Goal: Task Accomplishment & Management: Use online tool/utility

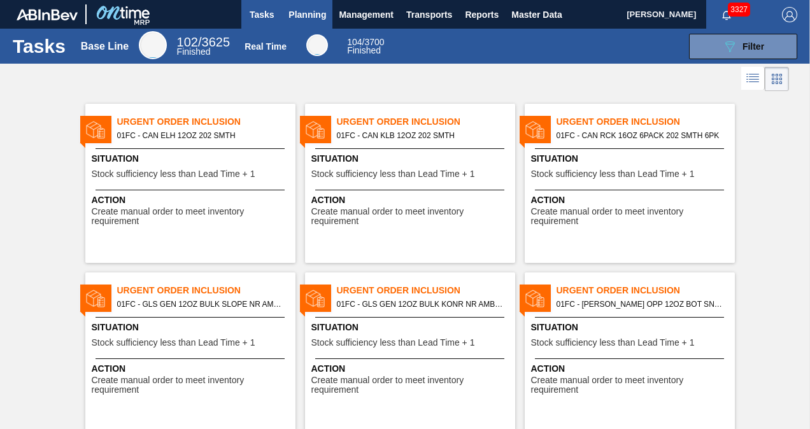
click at [316, 15] on span "Planning" at bounding box center [307, 14] width 38 height 15
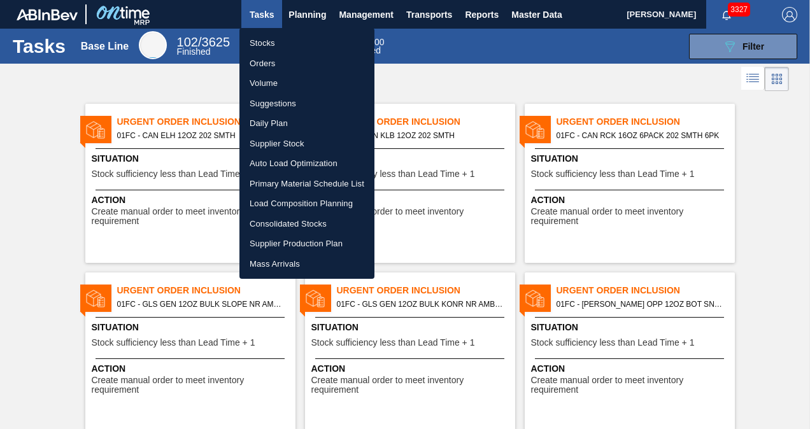
click at [276, 104] on li "Suggestions" at bounding box center [306, 104] width 135 height 20
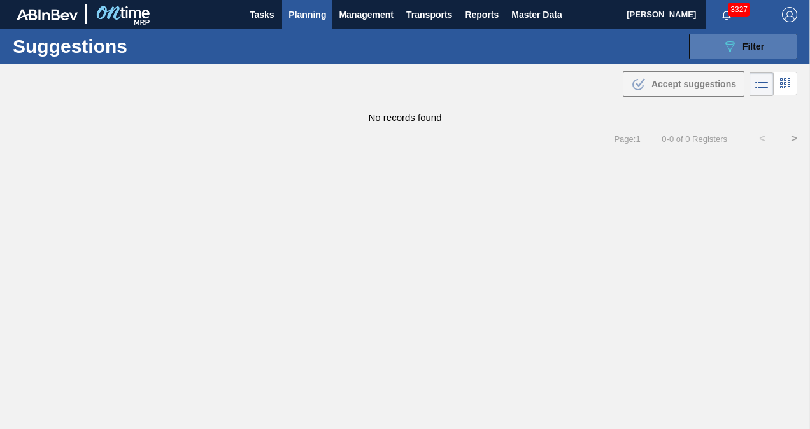
click at [732, 41] on icon "089F7B8B-B2A5-4AFE-B5C0-19BA573D28AC" at bounding box center [729, 46] width 15 height 15
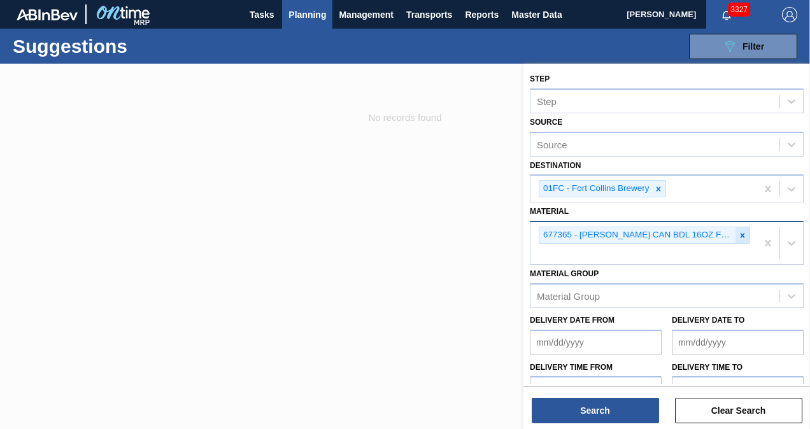
click at [744, 231] on icon at bounding box center [742, 235] width 9 height 9
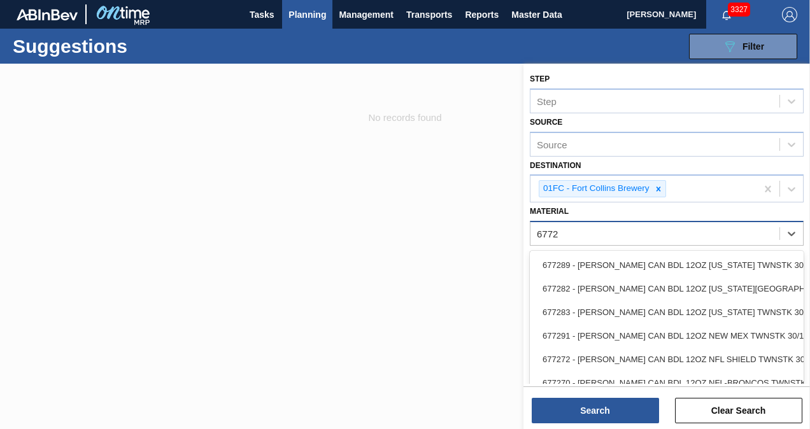
type input "67722"
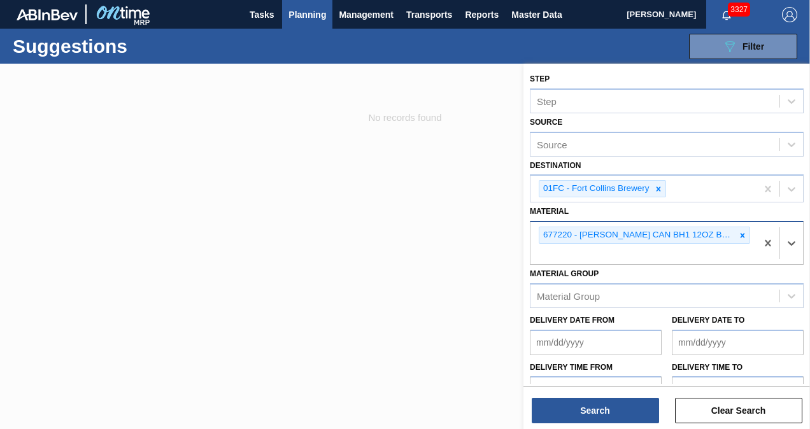
click at [745, 227] on div at bounding box center [742, 235] width 14 height 16
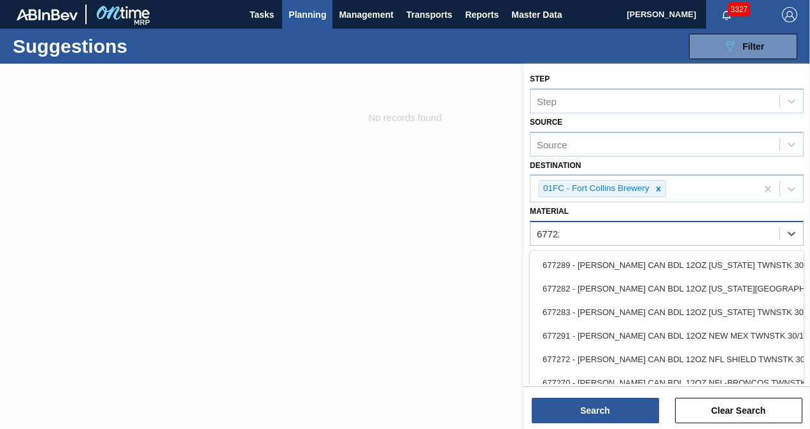
type input "677223"
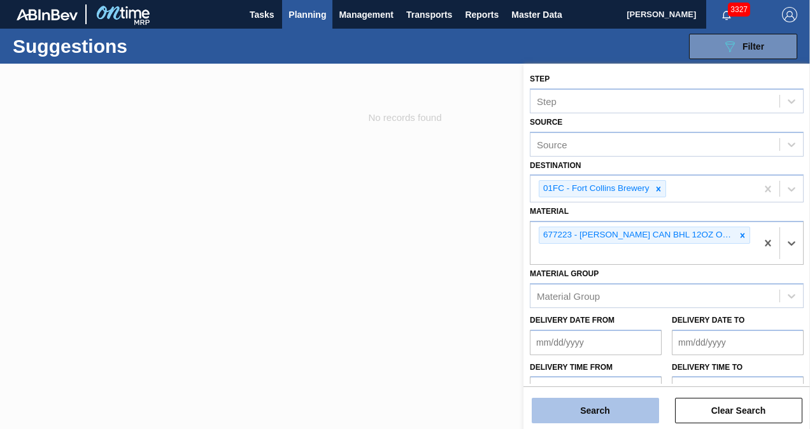
click at [602, 402] on button "Search" at bounding box center [595, 410] width 127 height 25
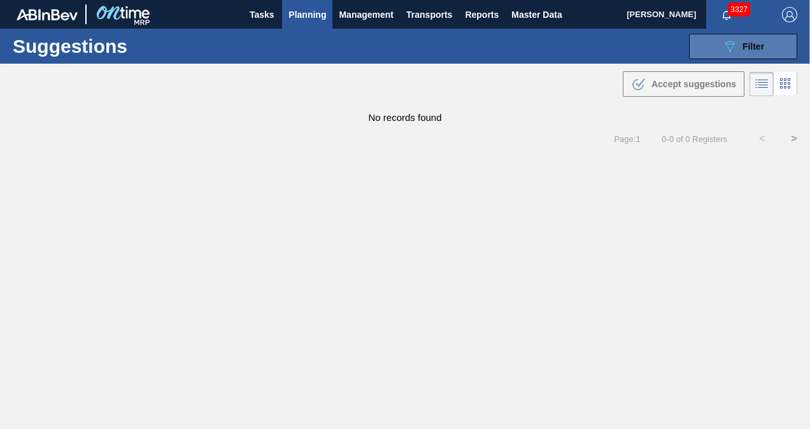
click at [700, 42] on button "089F7B8B-B2A5-4AFE-B5C0-19BA573D28AC Filter" at bounding box center [743, 46] width 108 height 25
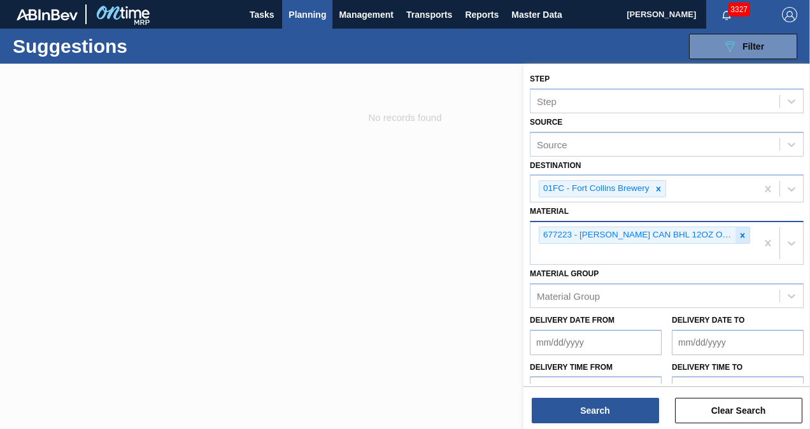
click at [739, 231] on icon at bounding box center [742, 235] width 9 height 9
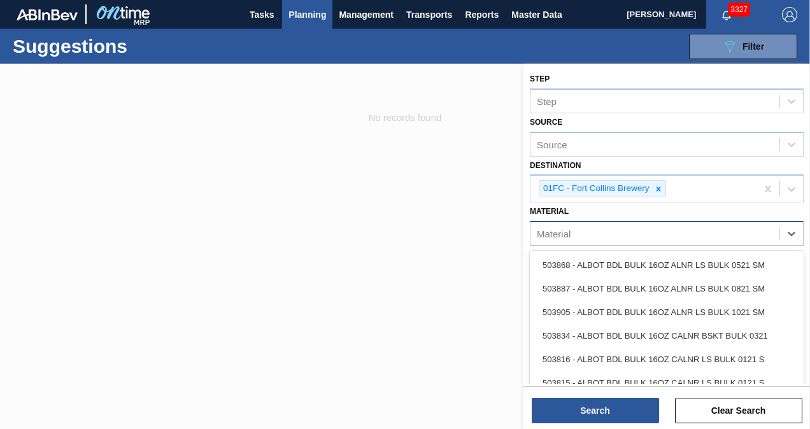
click at [606, 234] on div "Material" at bounding box center [654, 234] width 249 height 18
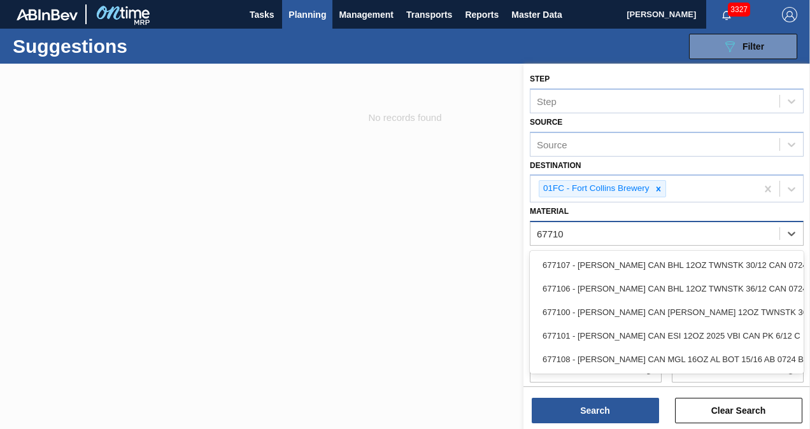
type input "677107"
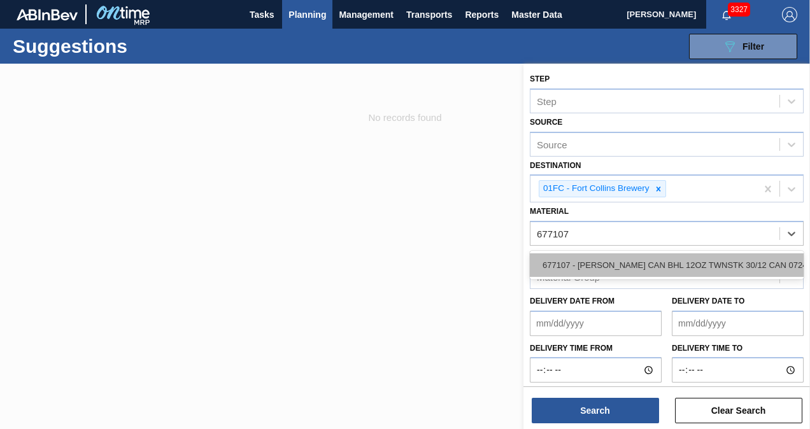
click at [601, 256] on div "677107 - [PERSON_NAME] CAN BHL 12OZ TWNSTK 30/12 CAN 0724" at bounding box center [667, 265] width 274 height 24
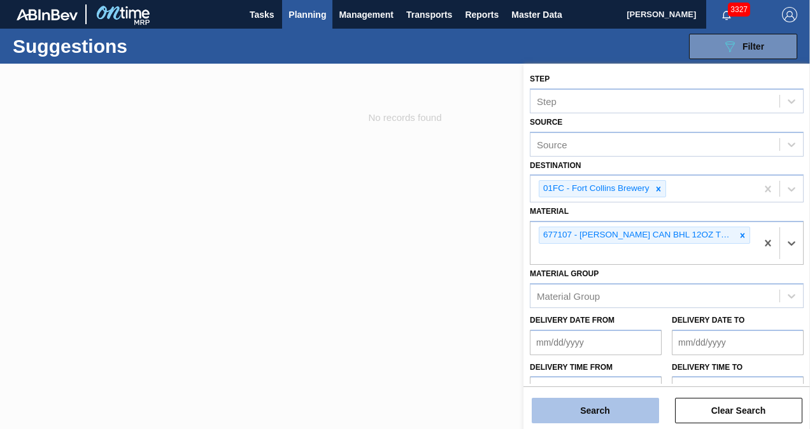
click at [581, 404] on button "Search" at bounding box center [595, 410] width 127 height 25
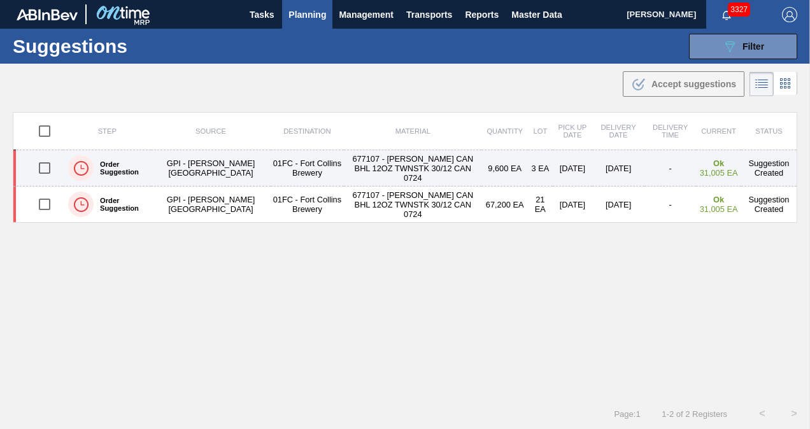
click at [50, 166] on input "checkbox" at bounding box center [44, 168] width 27 height 27
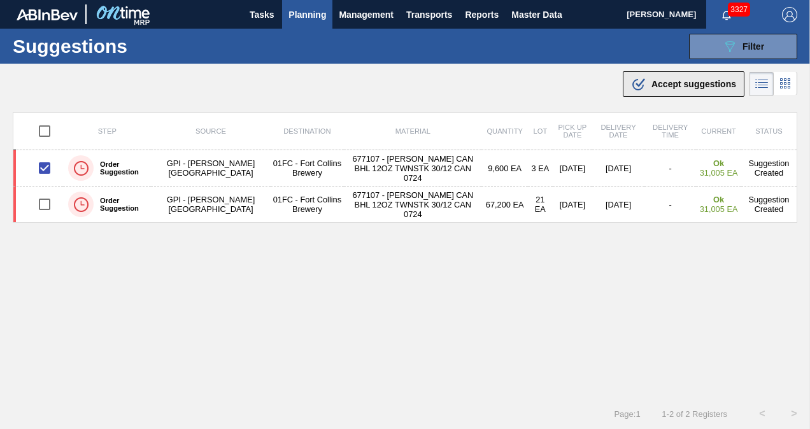
click at [665, 74] on button ".b{fill:var(--color-action-default)} Accept suggestions" at bounding box center [684, 83] width 122 height 25
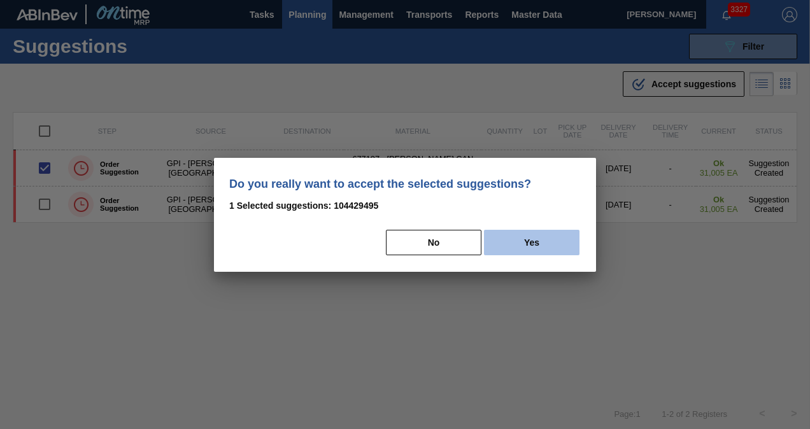
click at [548, 253] on button "Yes" at bounding box center [532, 242] width 96 height 25
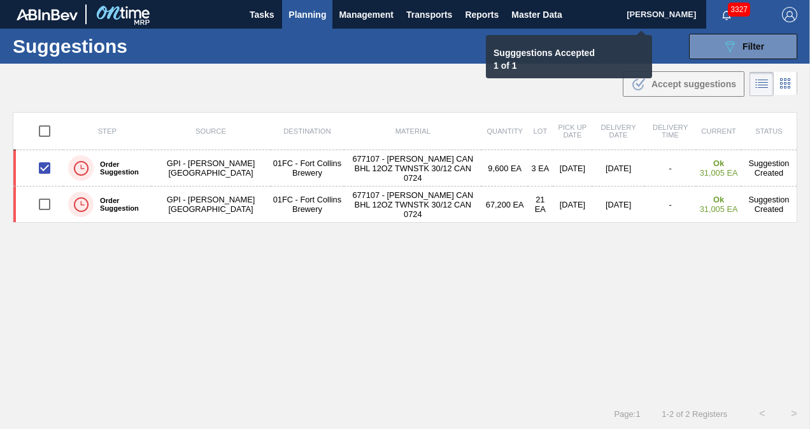
checkbox input "false"
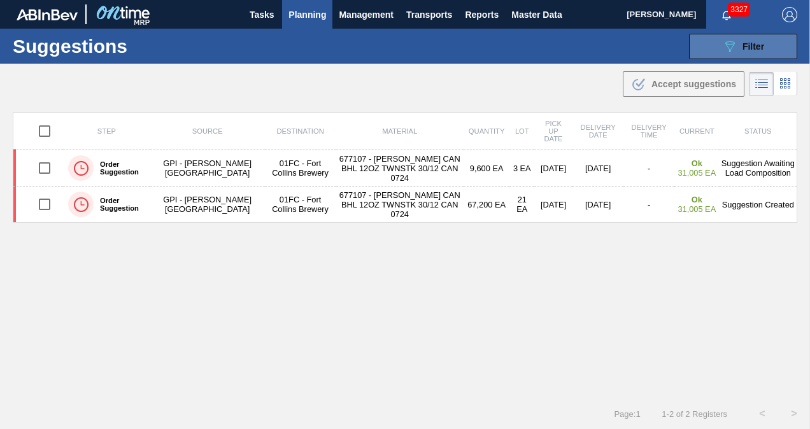
click at [711, 46] on button "089F7B8B-B2A5-4AFE-B5C0-19BA573D28AC Filter" at bounding box center [743, 46] width 108 height 25
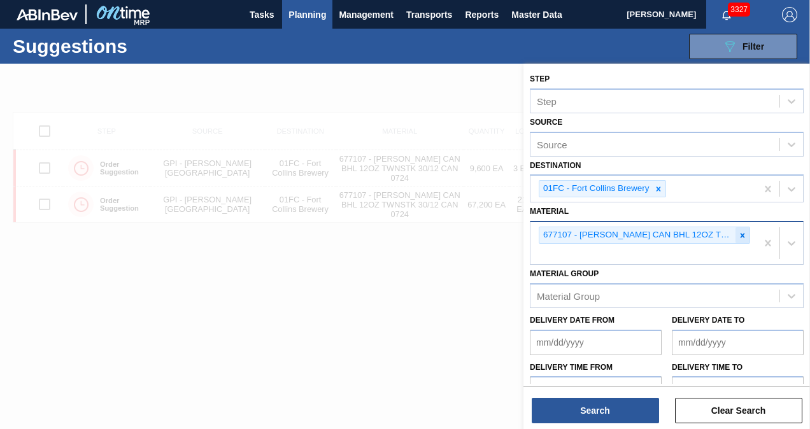
click at [742, 231] on icon at bounding box center [742, 235] width 9 height 9
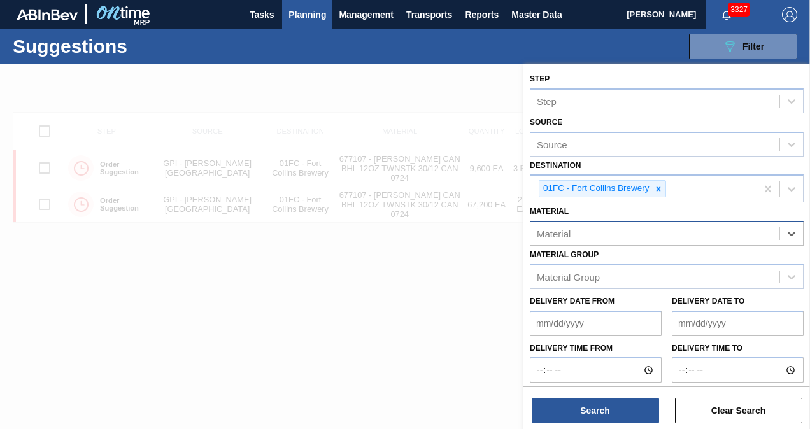
click at [669, 236] on div "Material" at bounding box center [654, 234] width 249 height 18
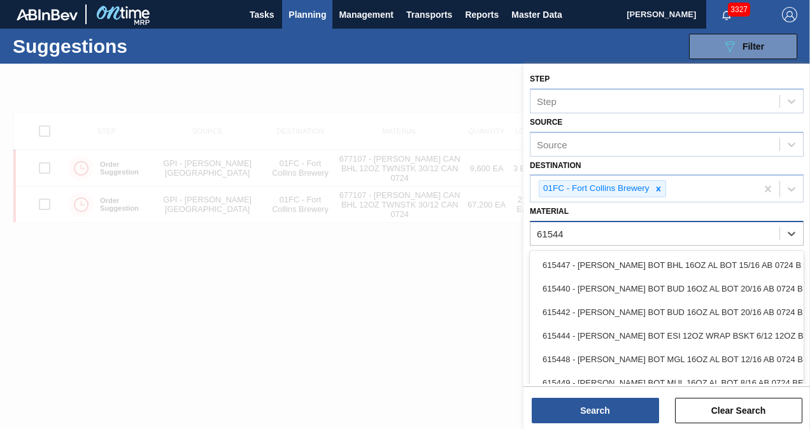
type input "615449"
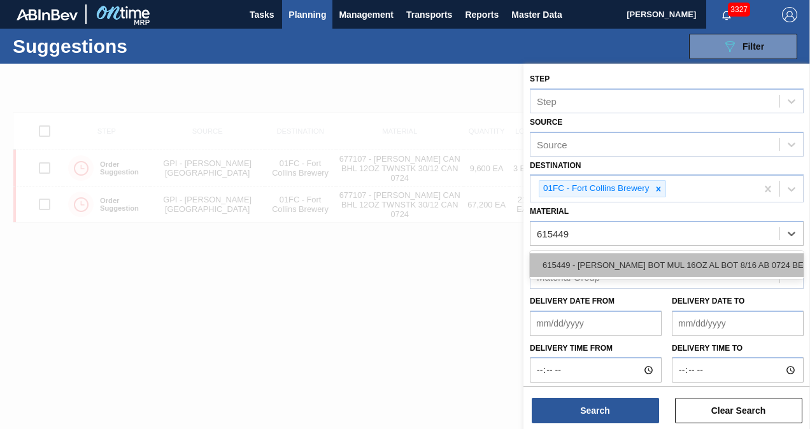
click at [670, 256] on div "615449 - [PERSON_NAME] BOT MUL 16OZ AL BOT 8/16 AB 0724 BE" at bounding box center [667, 265] width 274 height 24
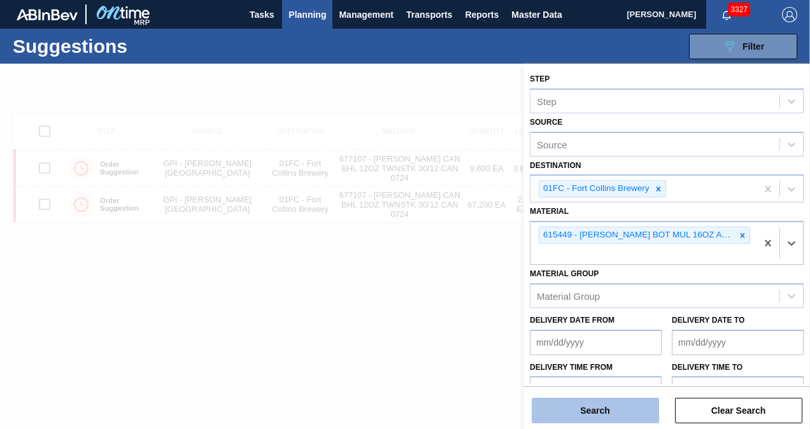
click at [576, 416] on button "Search" at bounding box center [595, 410] width 127 height 25
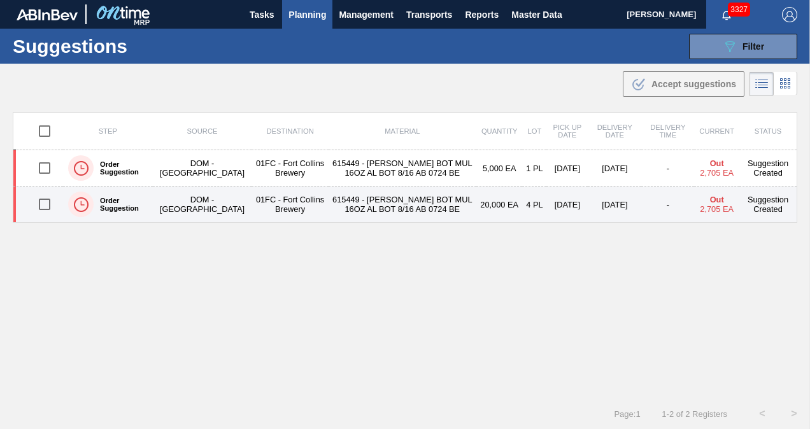
click at [47, 199] on input "checkbox" at bounding box center [44, 204] width 27 height 27
checkbox input "true"
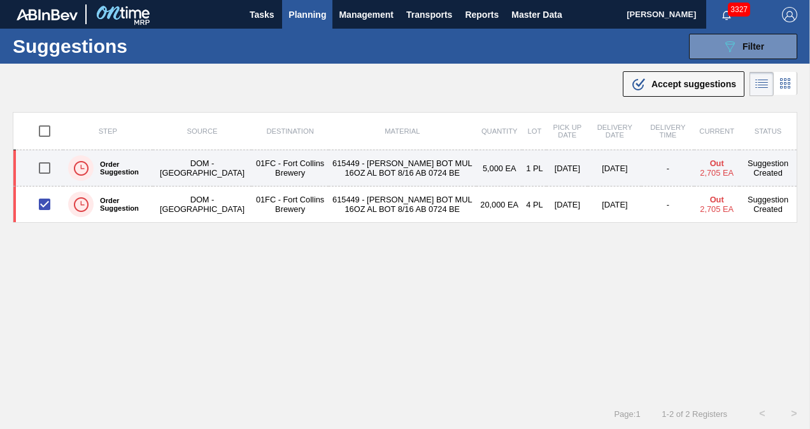
click at [48, 160] on input "checkbox" at bounding box center [44, 168] width 27 height 27
checkbox input "true"
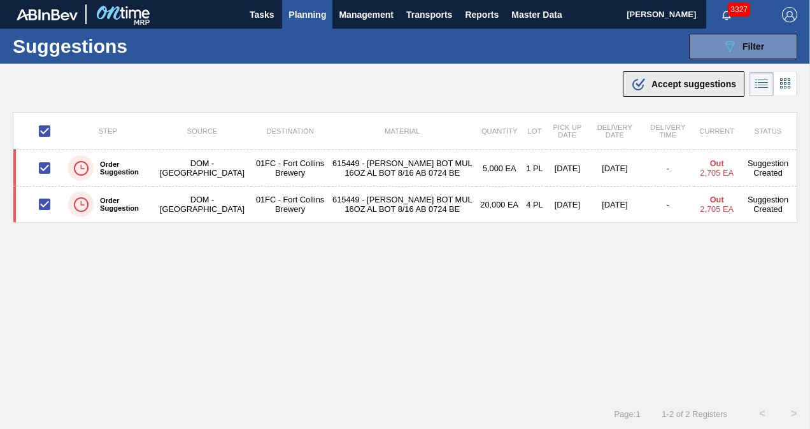
click at [656, 89] on div ".b{fill:var(--color-action-default)} Accept suggestions" at bounding box center [683, 83] width 105 height 15
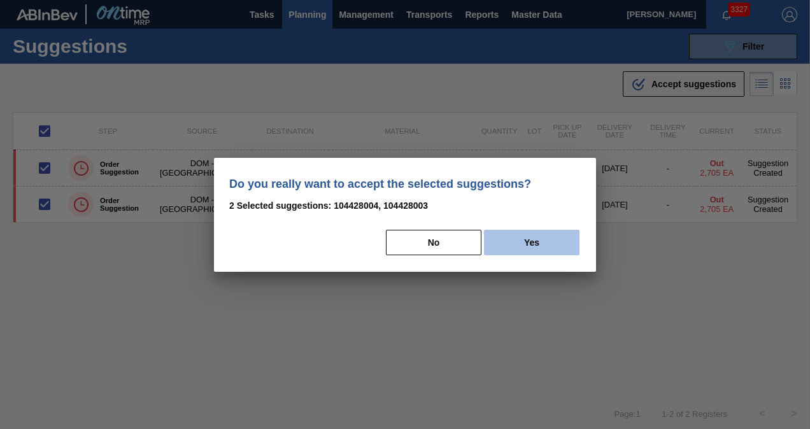
click at [542, 250] on button "Yes" at bounding box center [532, 242] width 96 height 25
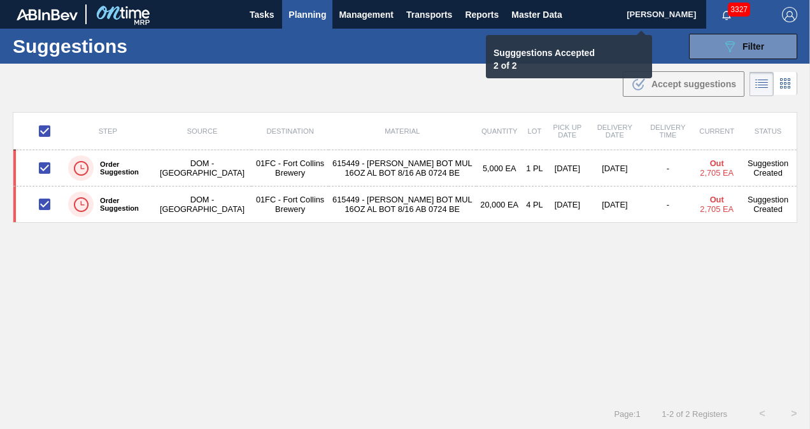
checkbox input "false"
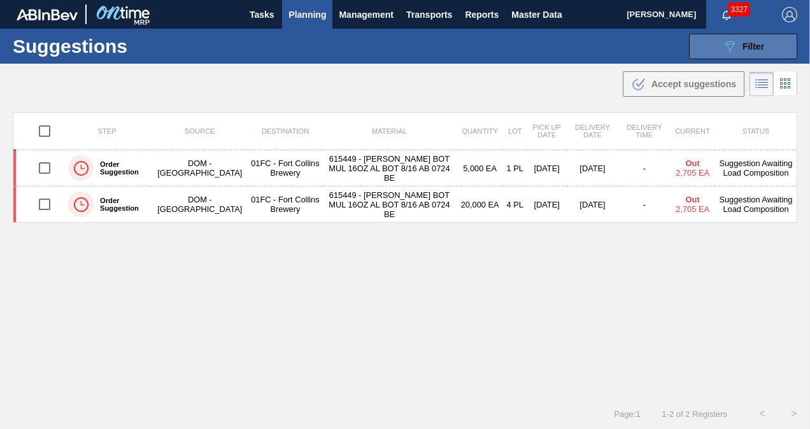
click at [709, 49] on button "089F7B8B-B2A5-4AFE-B5C0-19BA573D28AC Filter" at bounding box center [743, 46] width 108 height 25
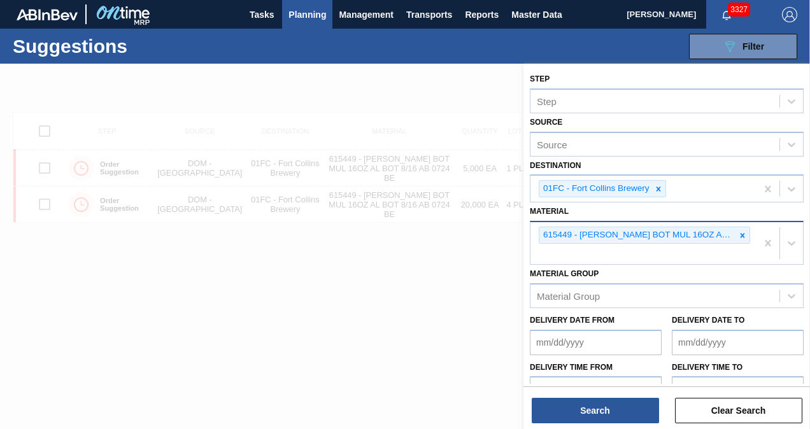
click at [739, 236] on icon at bounding box center [742, 235] width 9 height 9
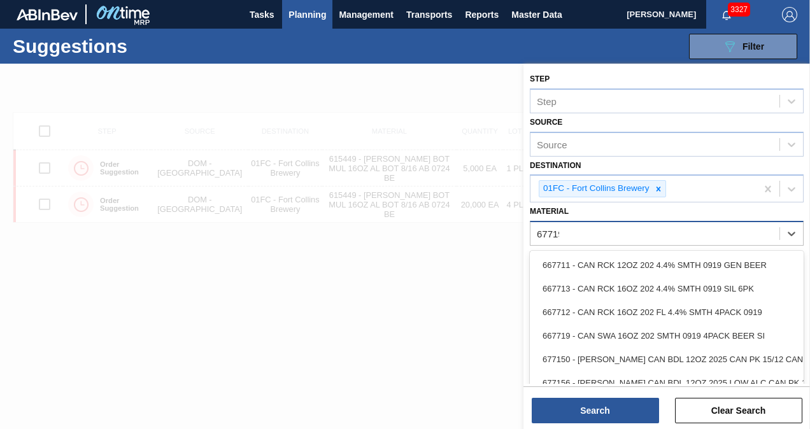
type input "677195"
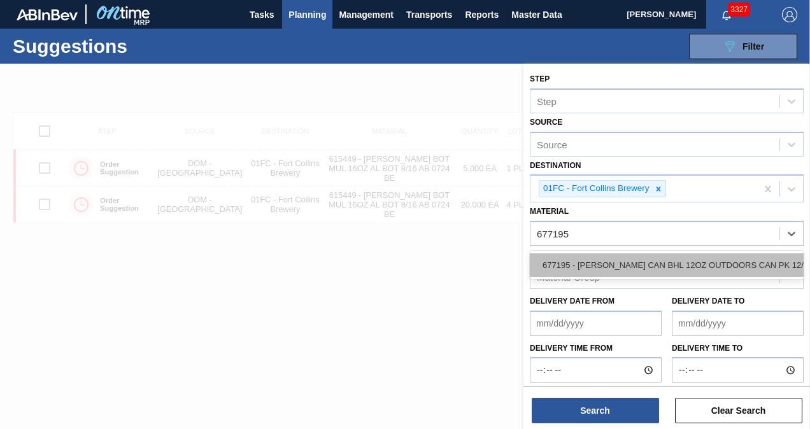
click at [704, 259] on div "677195 - [PERSON_NAME] CAN BHL 12OZ OUTDOORS CAN PK 12/12" at bounding box center [667, 265] width 274 height 24
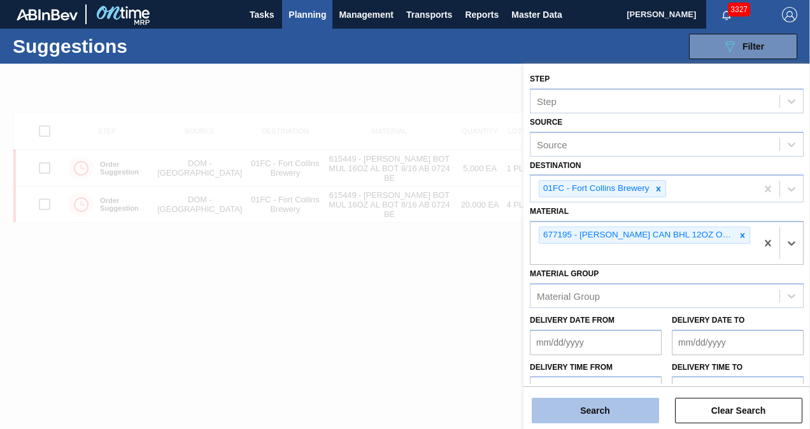
click at [599, 411] on button "Search" at bounding box center [595, 410] width 127 height 25
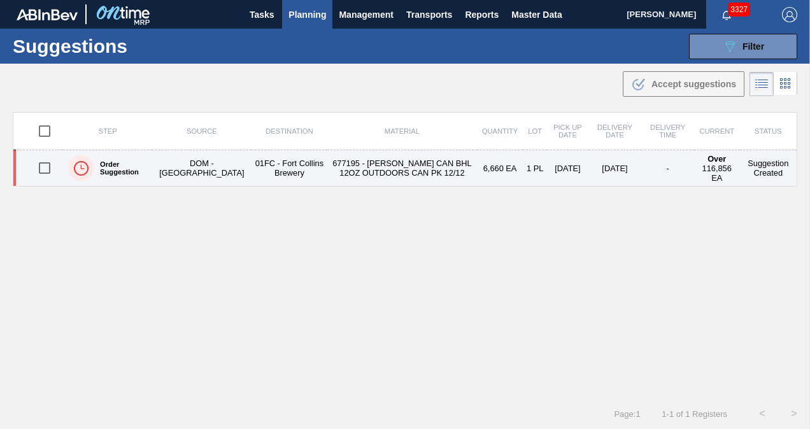
click at [42, 169] on input "checkbox" at bounding box center [44, 168] width 27 height 27
checkbox input "true"
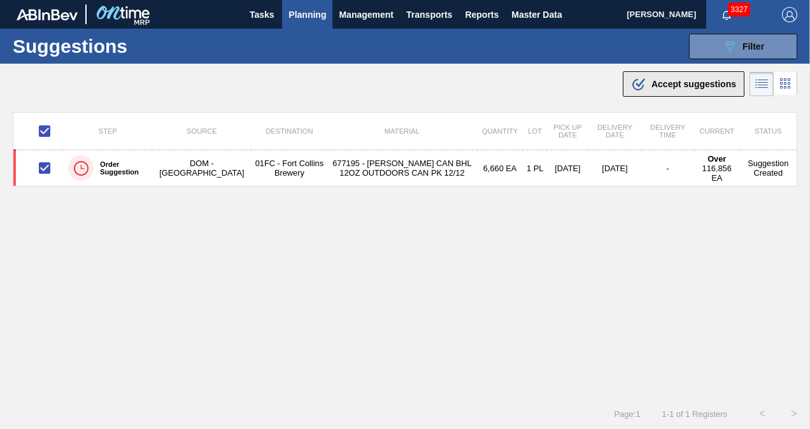
click at [663, 90] on div ".b{fill:var(--color-action-default)} Accept suggestions" at bounding box center [683, 83] width 105 height 15
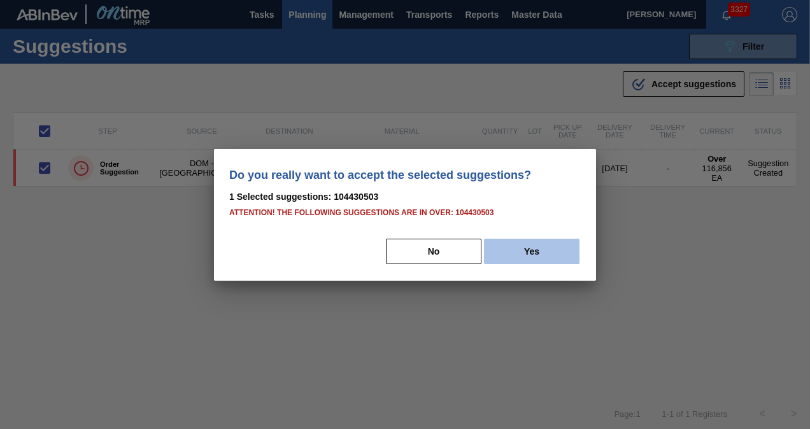
click at [533, 248] on button "Yes" at bounding box center [532, 251] width 96 height 25
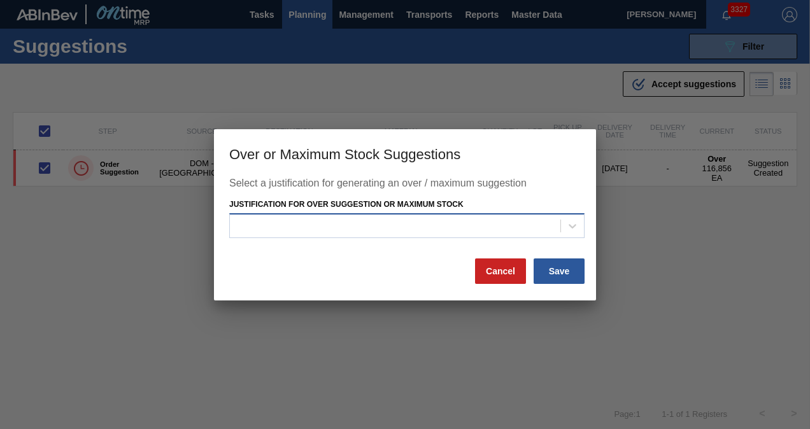
click at [488, 230] on div at bounding box center [395, 226] width 330 height 18
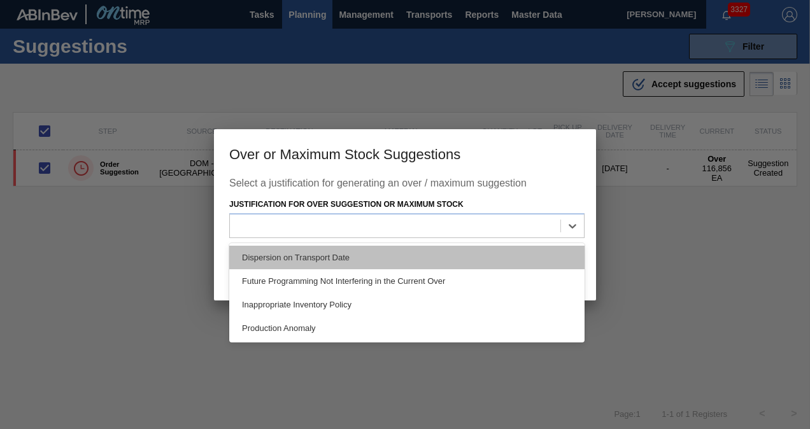
click at [461, 259] on div "Dispersion on Transport Date" at bounding box center [406, 258] width 355 height 24
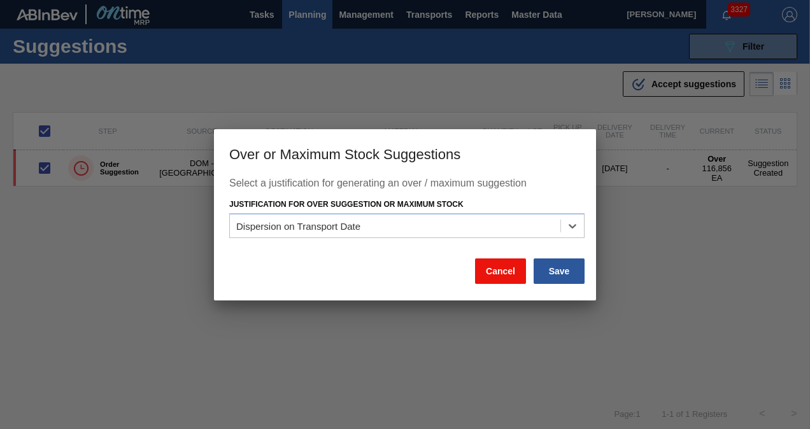
click at [511, 271] on button "Cancel" at bounding box center [500, 271] width 51 height 25
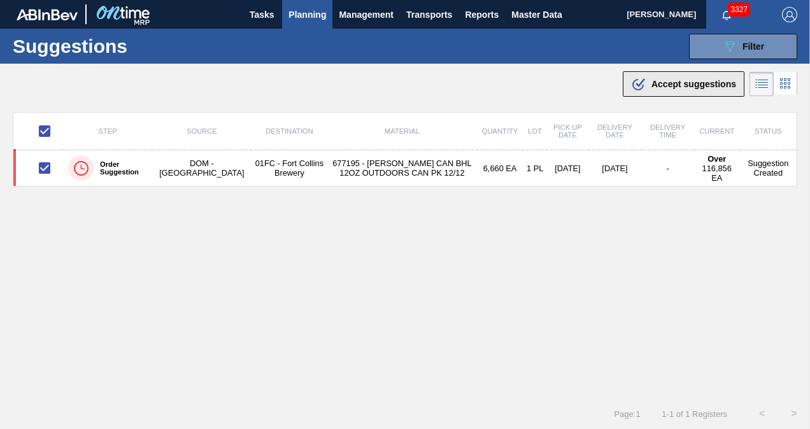
click at [671, 73] on button ".b{fill:var(--color-action-default)} Accept suggestions" at bounding box center [684, 83] width 122 height 25
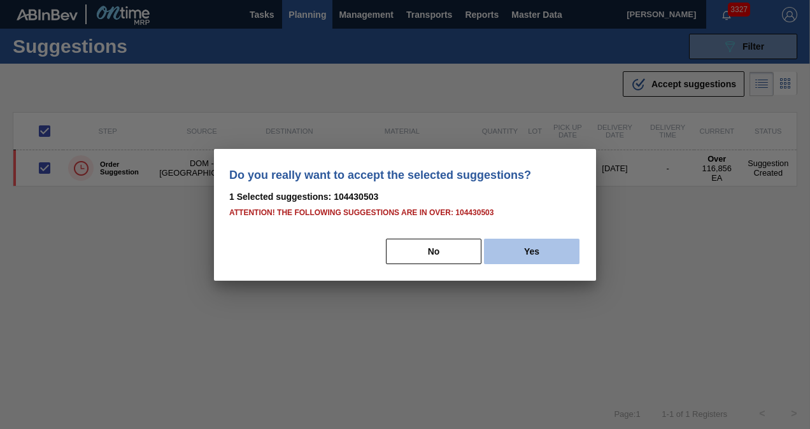
click at [541, 250] on button "Yes" at bounding box center [532, 251] width 96 height 25
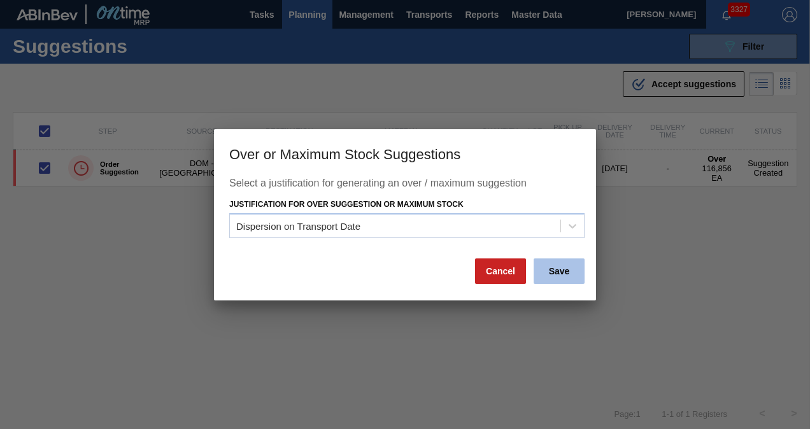
click at [563, 269] on button "Save" at bounding box center [559, 271] width 51 height 25
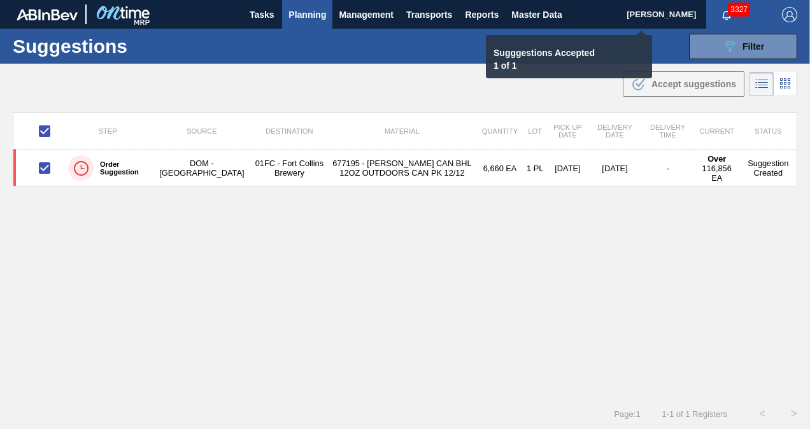
checkbox input "false"
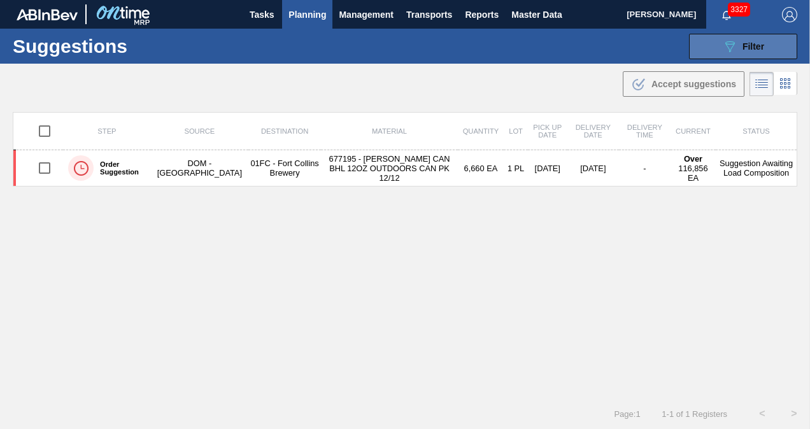
click at [713, 53] on button "089F7B8B-B2A5-4AFE-B5C0-19BA573D28AC Filter" at bounding box center [743, 46] width 108 height 25
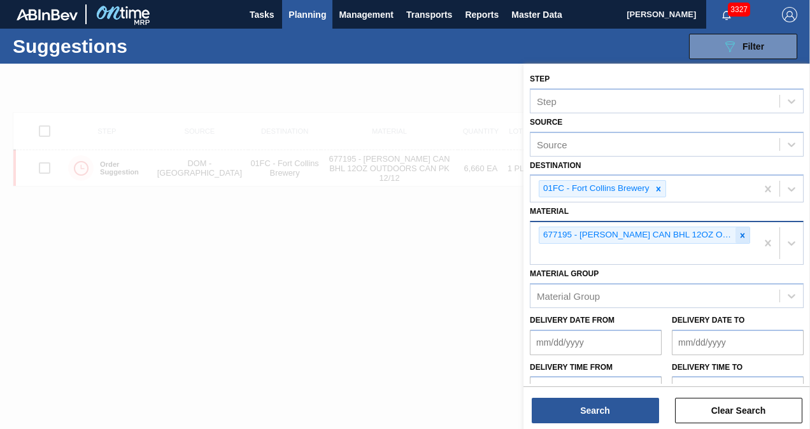
click at [735, 233] on div at bounding box center [742, 235] width 14 height 16
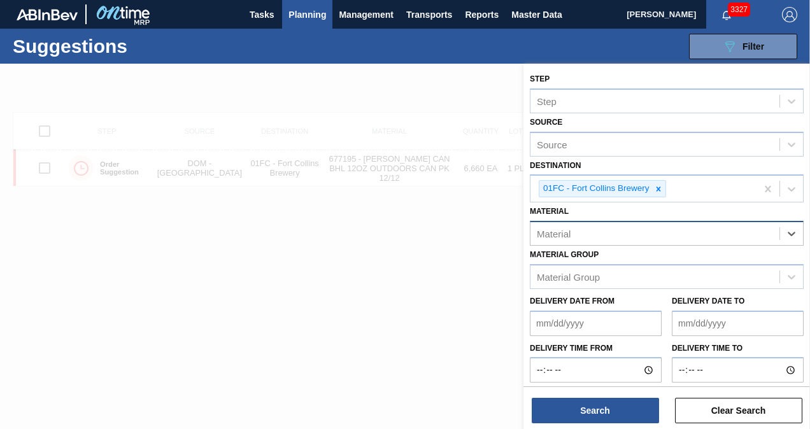
click at [676, 232] on div "Material" at bounding box center [654, 234] width 249 height 18
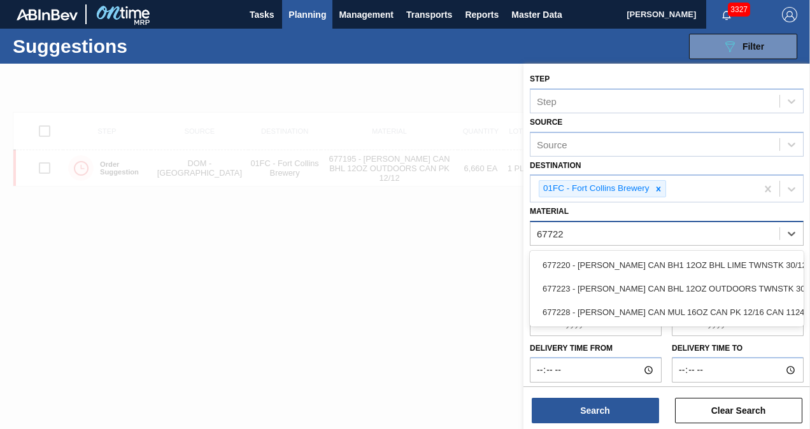
type input "677223"
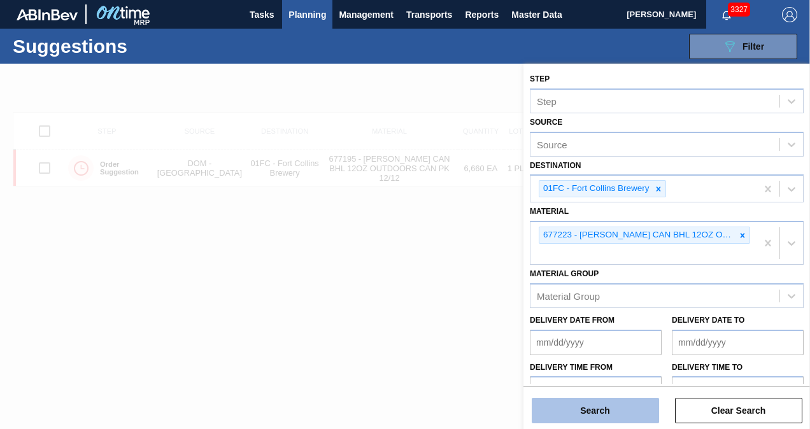
click at [600, 416] on button "Search" at bounding box center [595, 410] width 127 height 25
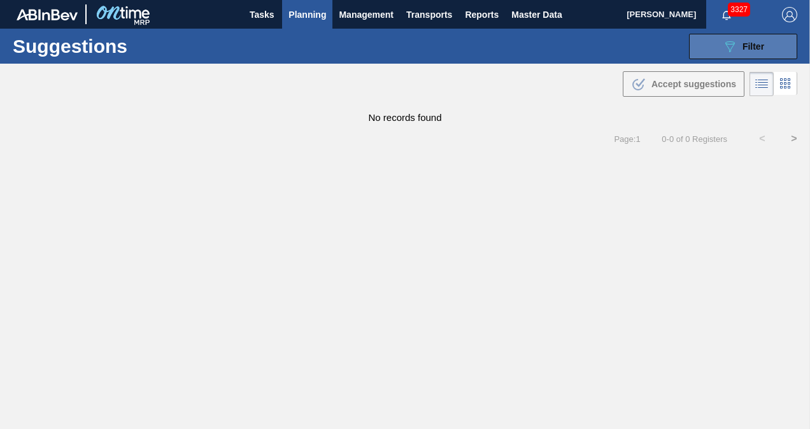
click at [704, 48] on button "089F7B8B-B2A5-4AFE-B5C0-19BA573D28AC Filter" at bounding box center [743, 46] width 108 height 25
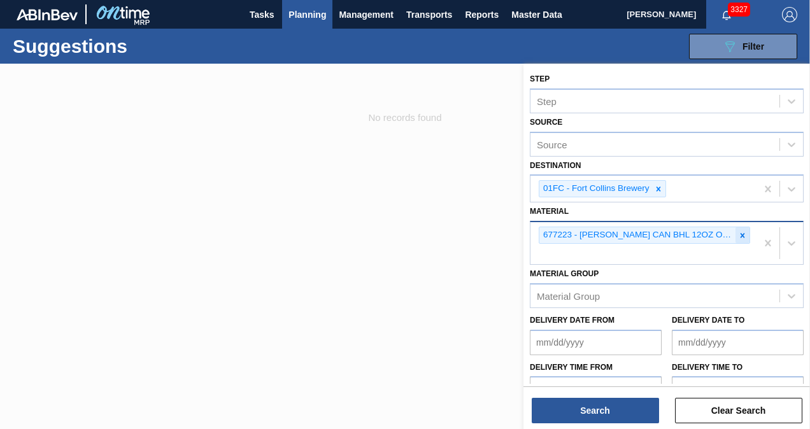
click at [741, 236] on icon at bounding box center [742, 235] width 9 height 9
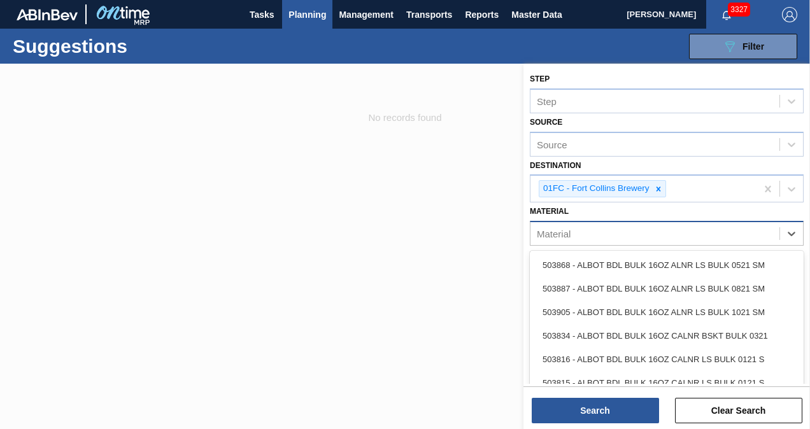
click at [661, 229] on div "Material" at bounding box center [654, 234] width 249 height 18
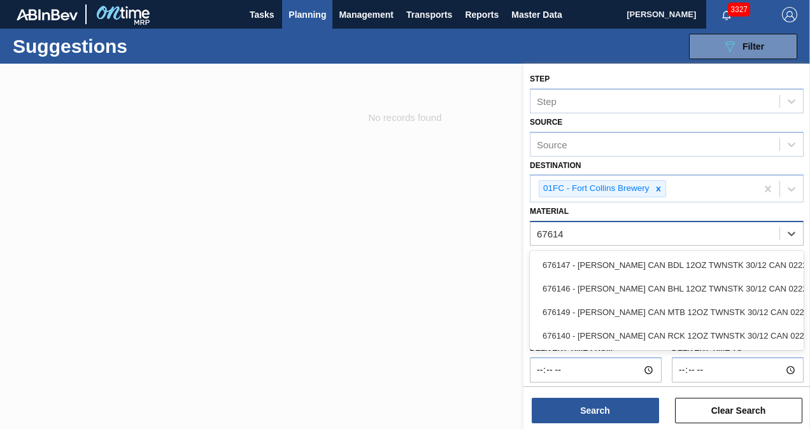
type input "676140"
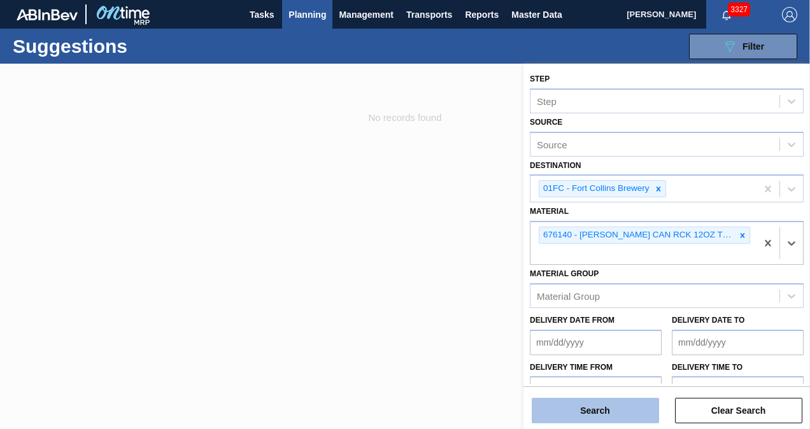
click at [613, 407] on button "Search" at bounding box center [595, 410] width 127 height 25
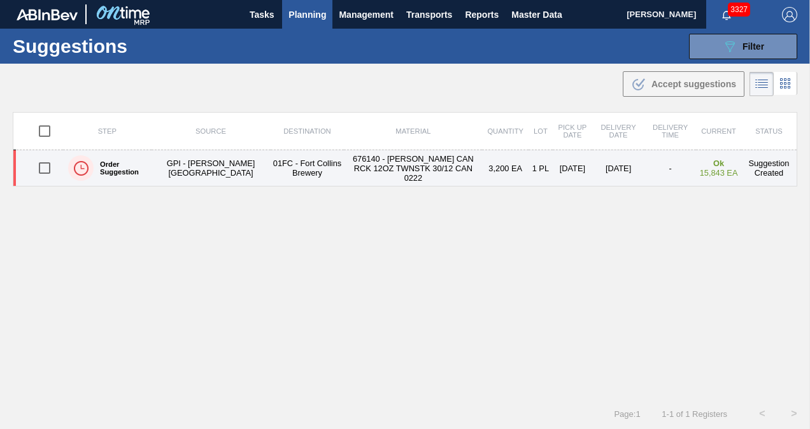
click at [39, 168] on input "checkbox" at bounding box center [44, 168] width 27 height 27
checkbox input "true"
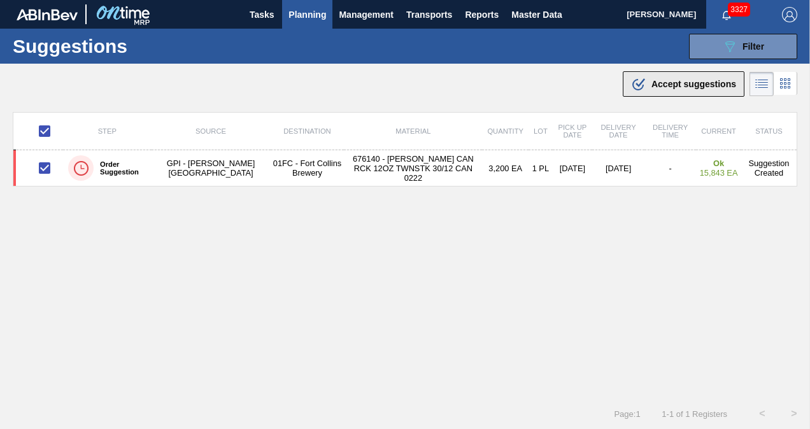
click at [636, 83] on icon ".b{fill:var(--color-action-default)}" at bounding box center [638, 83] width 15 height 15
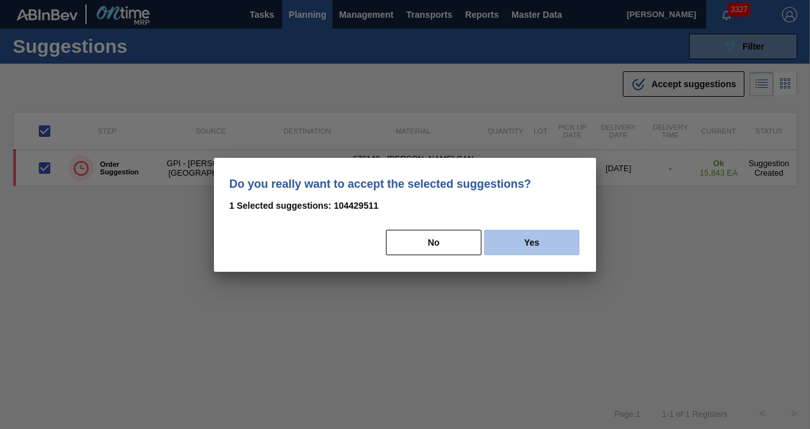
click at [546, 237] on button "Yes" at bounding box center [532, 242] width 96 height 25
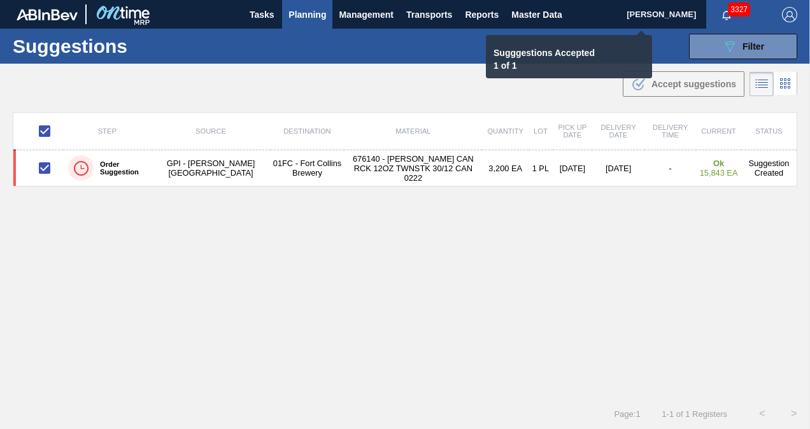
checkbox input "false"
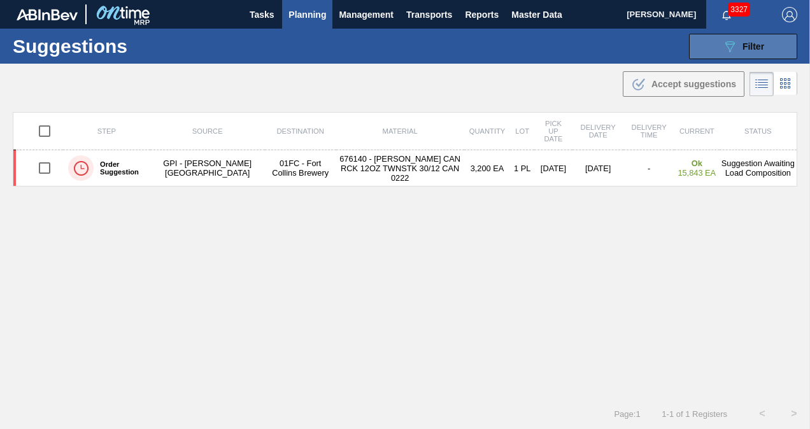
click at [708, 55] on button "089F7B8B-B2A5-4AFE-B5C0-19BA573D28AC Filter" at bounding box center [743, 46] width 108 height 25
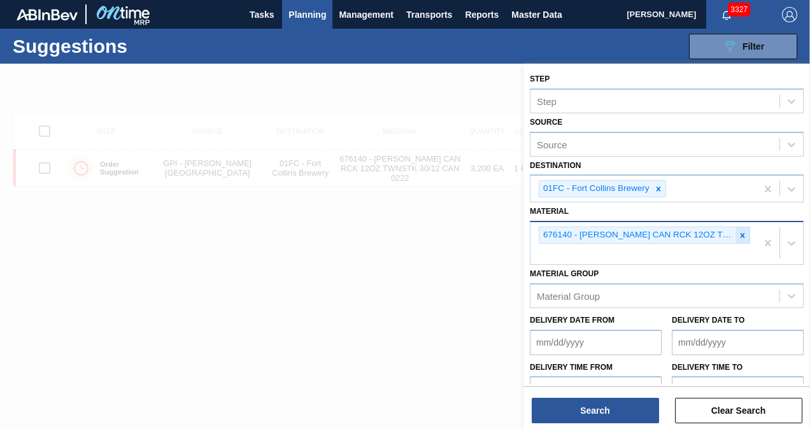
click at [743, 236] on icon at bounding box center [742, 235] width 9 height 9
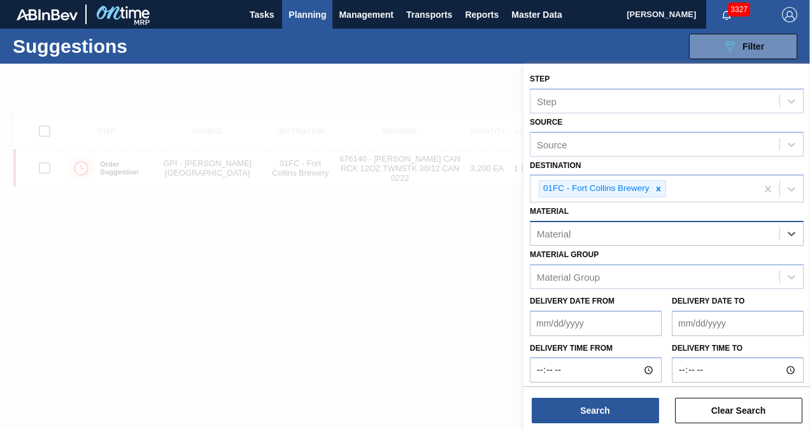
paste input "683838"
type input "683838"
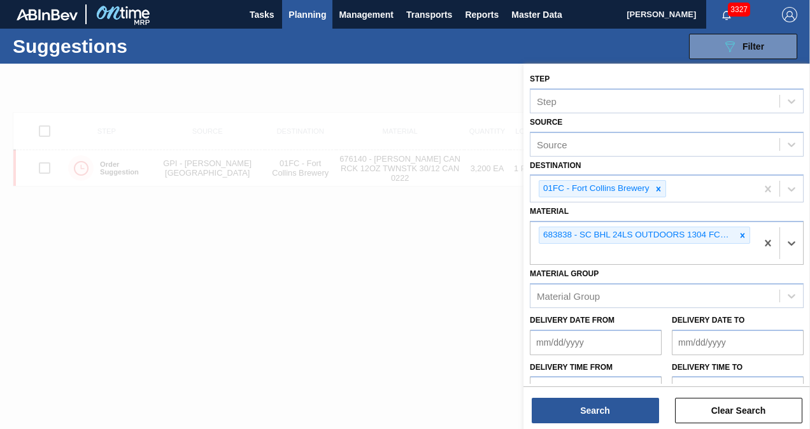
click at [612, 427] on div "Step Step Source Source Destination 01FC - [GEOGRAPHIC_DATA][PERSON_NAME] Brewe…" at bounding box center [666, 248] width 287 height 368
click at [609, 421] on button "Search" at bounding box center [595, 410] width 127 height 25
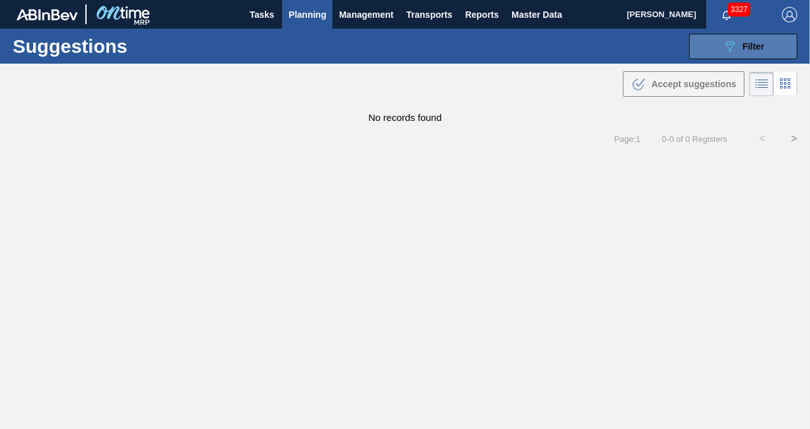
click at [717, 46] on button "089F7B8B-B2A5-4AFE-B5C0-19BA573D28AC Filter" at bounding box center [743, 46] width 108 height 25
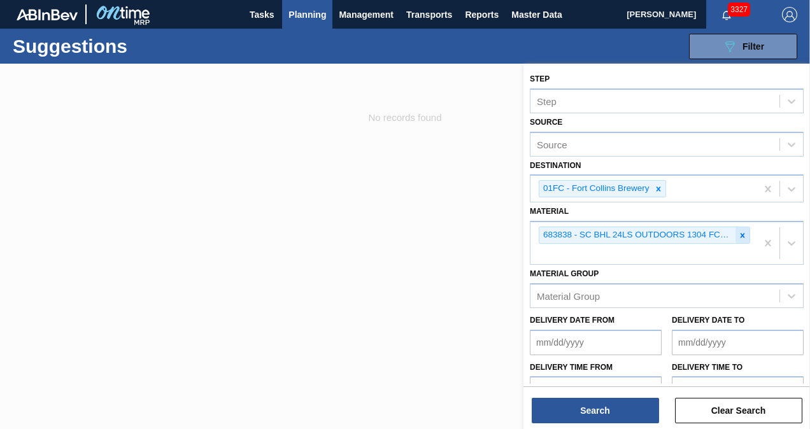
click at [739, 235] on icon at bounding box center [742, 235] width 9 height 9
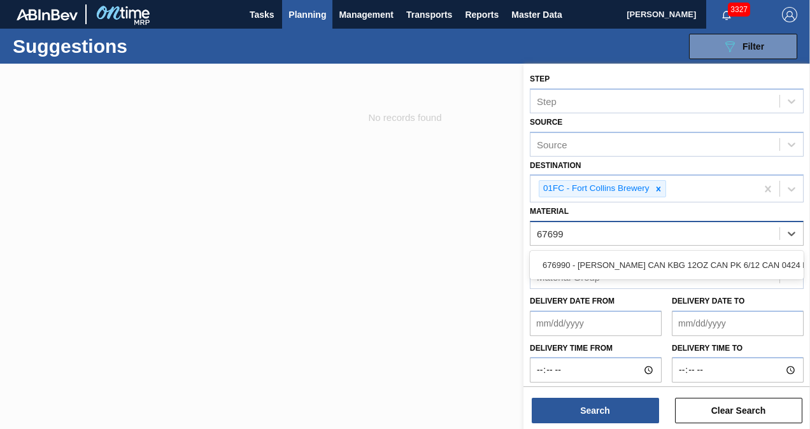
type input "676990"
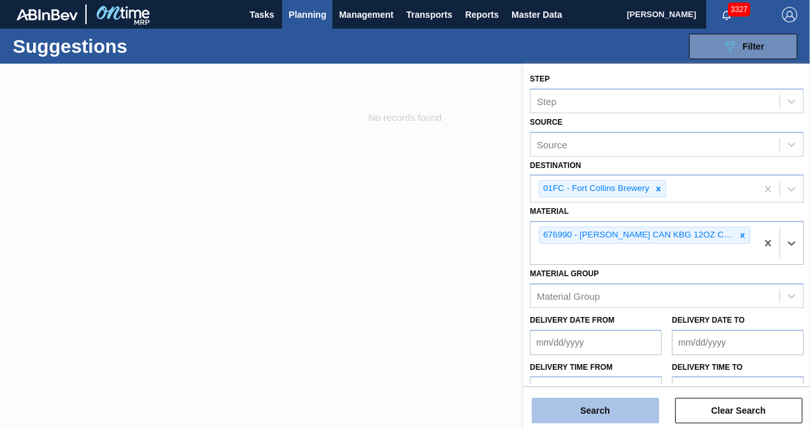
click at [620, 407] on button "Search" at bounding box center [595, 410] width 127 height 25
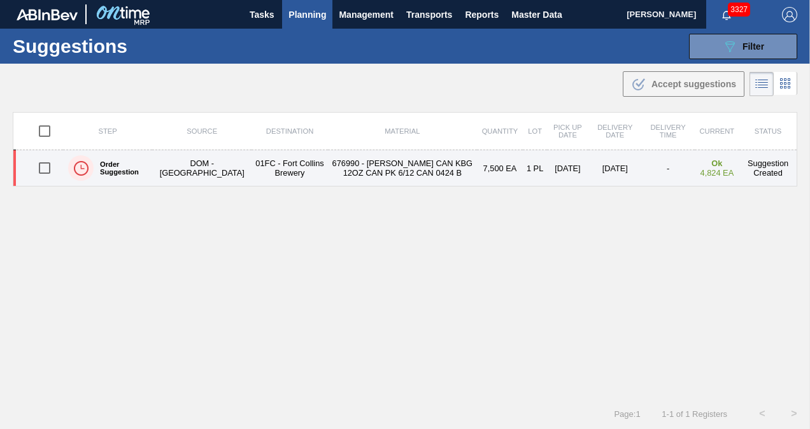
click at [32, 165] on input "checkbox" at bounding box center [44, 168] width 27 height 27
checkbox input "true"
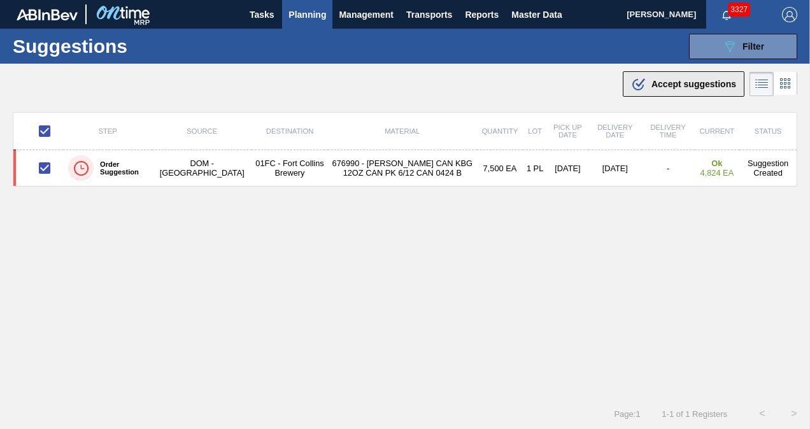
click at [647, 93] on button ".b{fill:var(--color-action-default)} Accept suggestions" at bounding box center [684, 83] width 122 height 25
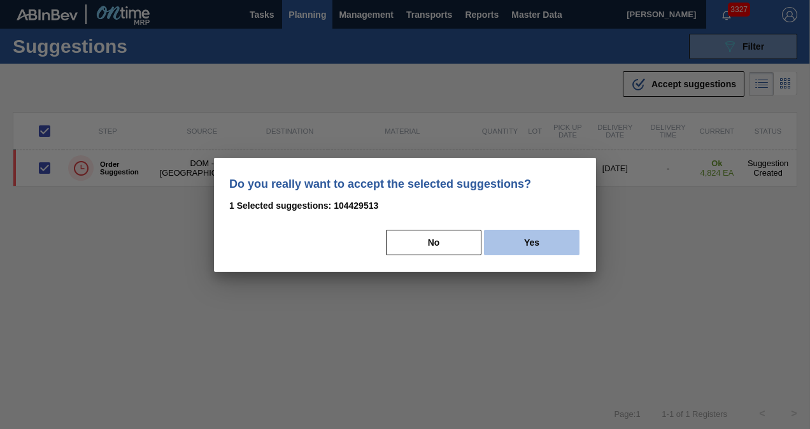
click at [539, 238] on button "Yes" at bounding box center [532, 242] width 96 height 25
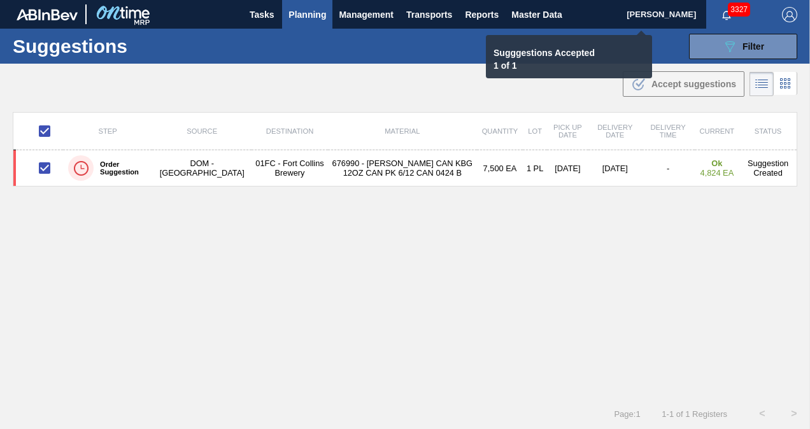
checkbox input "false"
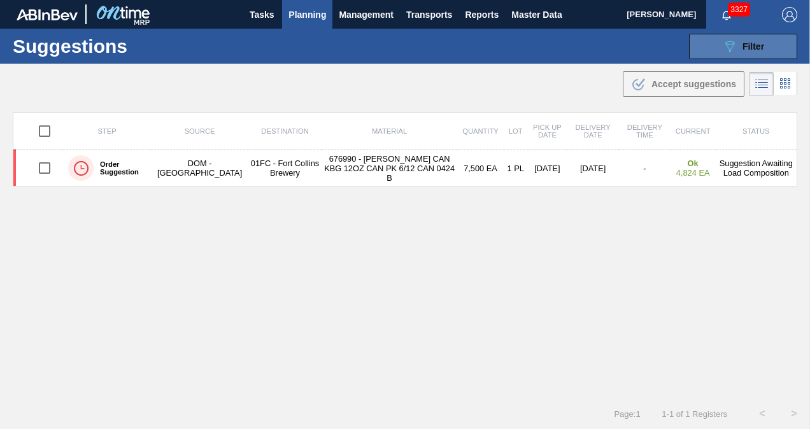
click at [701, 42] on button "089F7B8B-B2A5-4AFE-B5C0-19BA573D28AC Filter" at bounding box center [743, 46] width 108 height 25
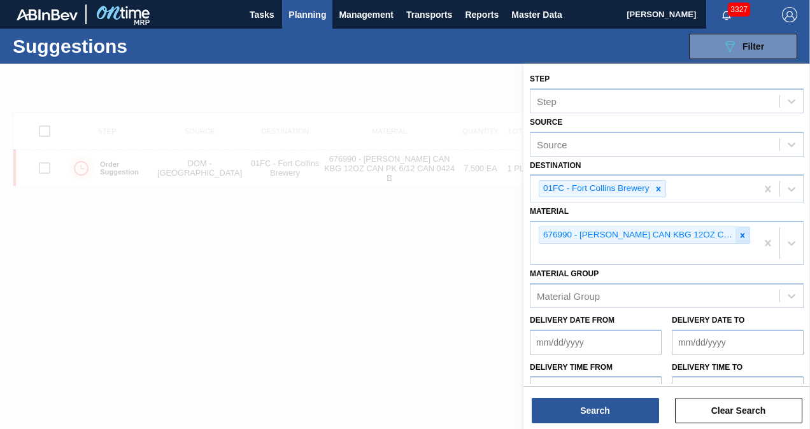
click at [739, 233] on icon at bounding box center [742, 235] width 9 height 9
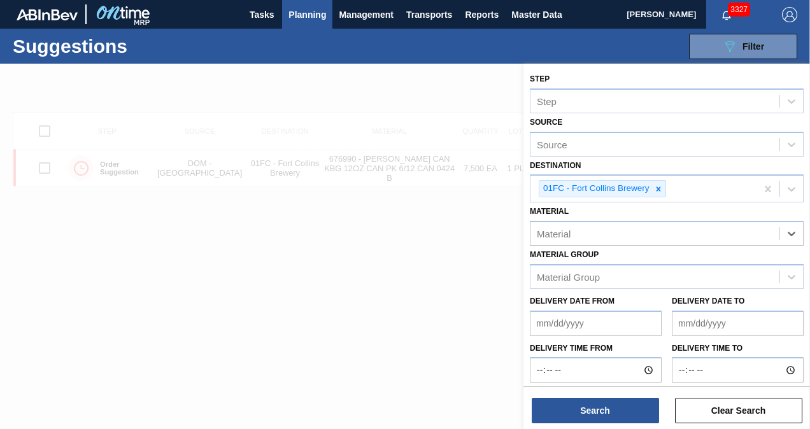
click at [675, 236] on div "Material" at bounding box center [654, 234] width 249 height 18
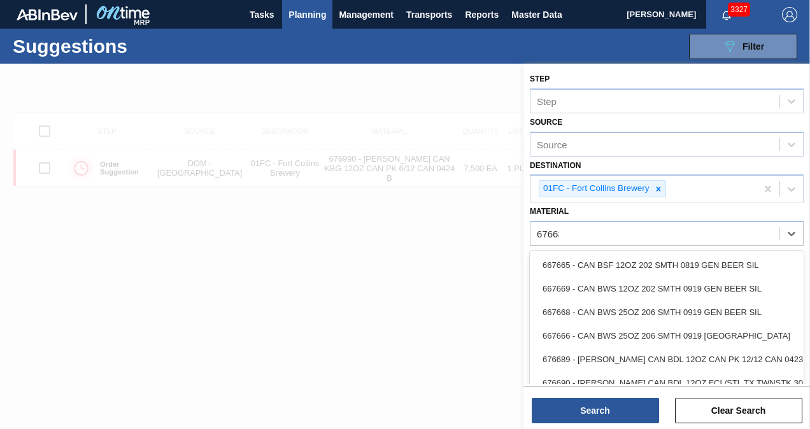
type input "676631"
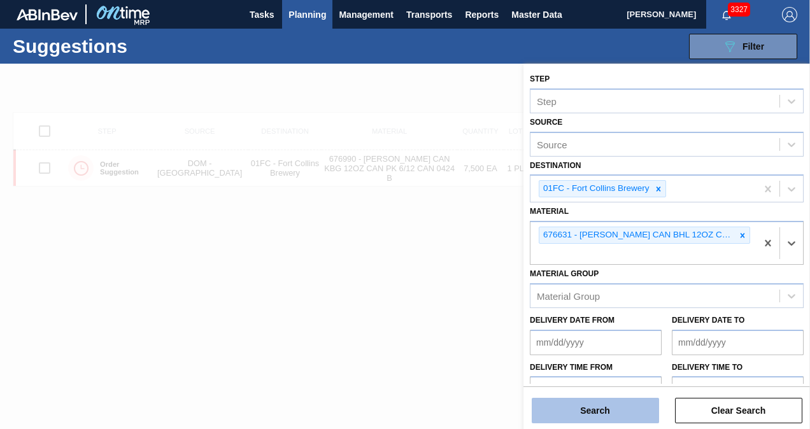
click at [607, 409] on button "Search" at bounding box center [595, 410] width 127 height 25
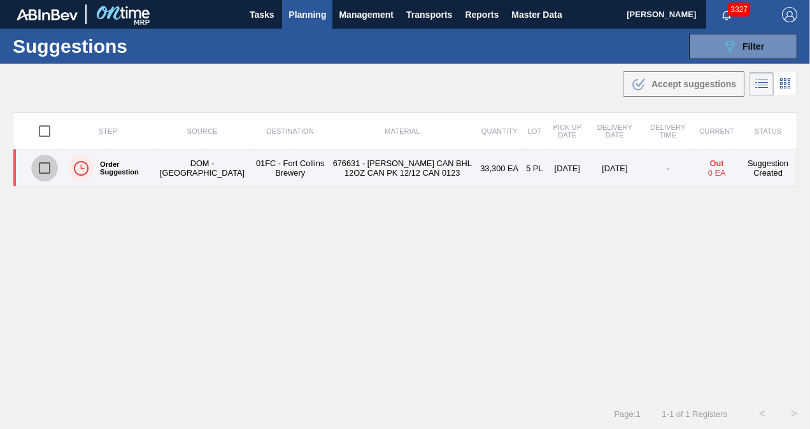
click at [39, 166] on input "checkbox" at bounding box center [44, 168] width 27 height 27
checkbox input "true"
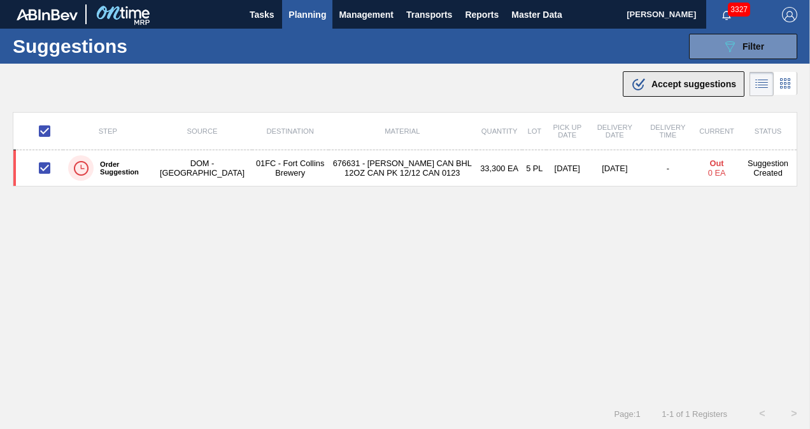
click at [645, 83] on div ".b{fill:var(--color-action-default)} Accept suggestions" at bounding box center [683, 83] width 105 height 15
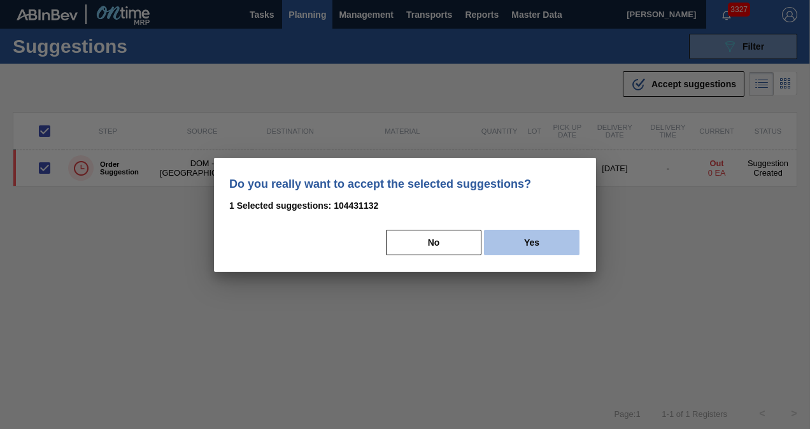
click at [535, 238] on button "Yes" at bounding box center [532, 242] width 96 height 25
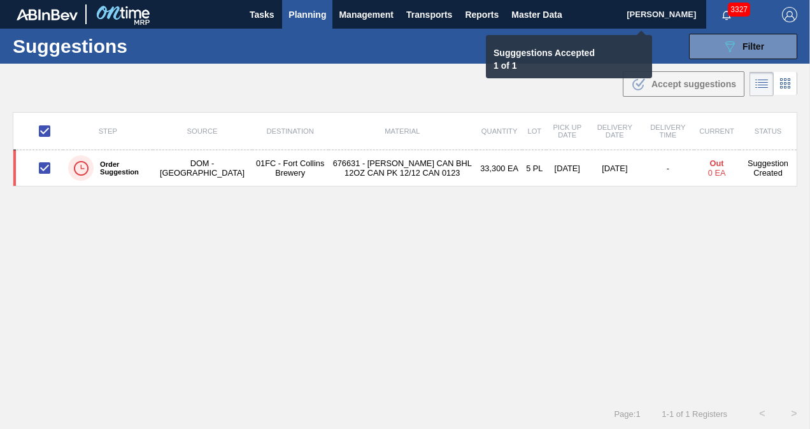
checkbox input "false"
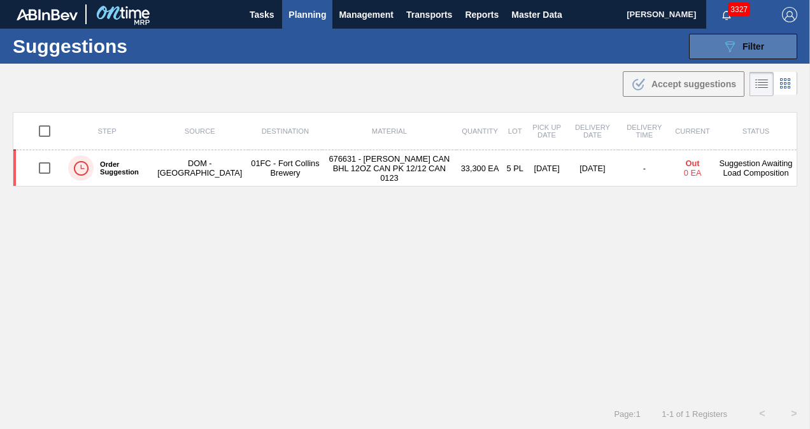
click at [739, 51] on div "089F7B8B-B2A5-4AFE-B5C0-19BA573D28AC Filter" at bounding box center [743, 46] width 42 height 15
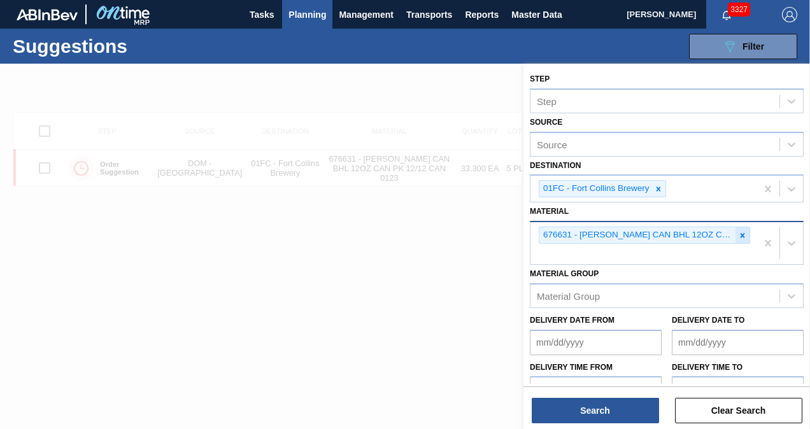
click at [738, 236] on icon at bounding box center [742, 235] width 9 height 9
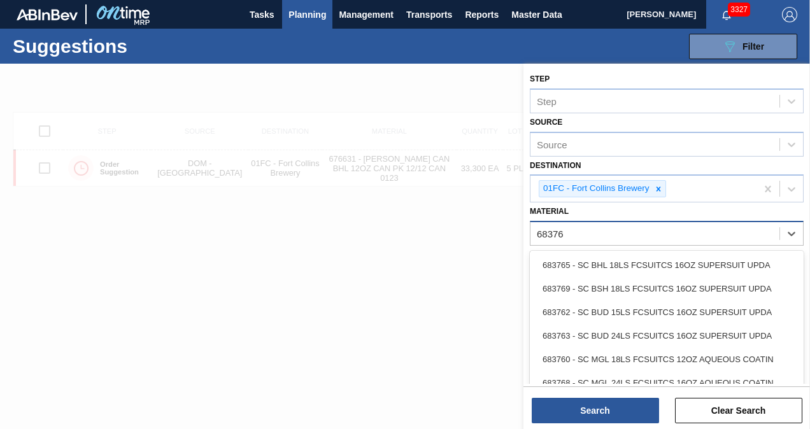
type input "683769"
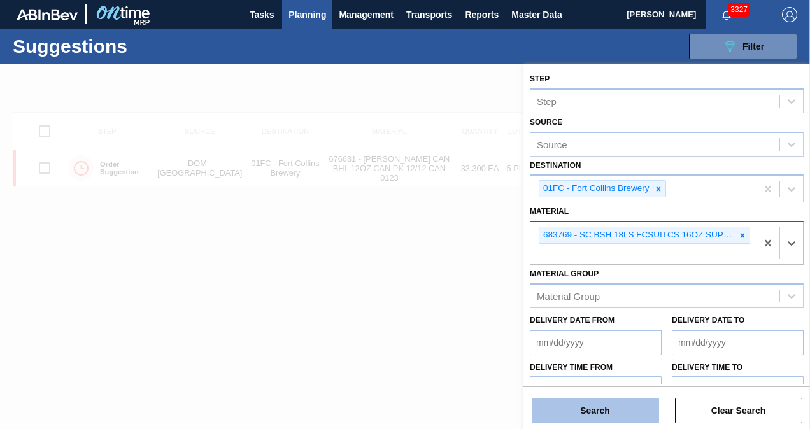
click at [626, 410] on button "Search" at bounding box center [595, 410] width 127 height 25
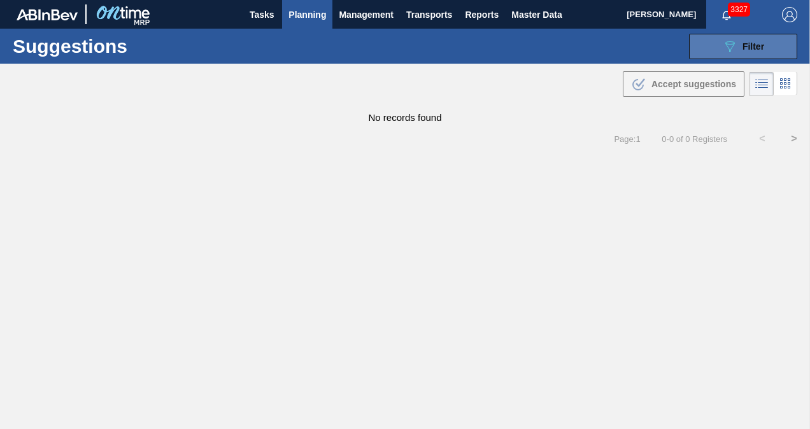
click at [723, 41] on icon "089F7B8B-B2A5-4AFE-B5C0-19BA573D28AC" at bounding box center [729, 46] width 15 height 15
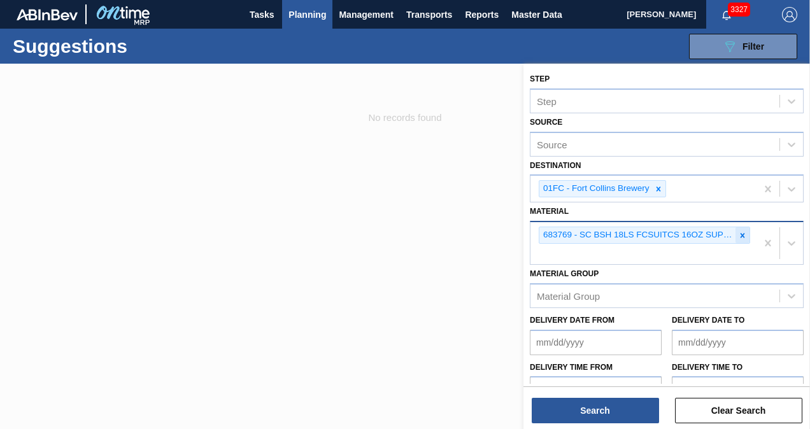
click at [742, 236] on icon at bounding box center [742, 235] width 9 height 9
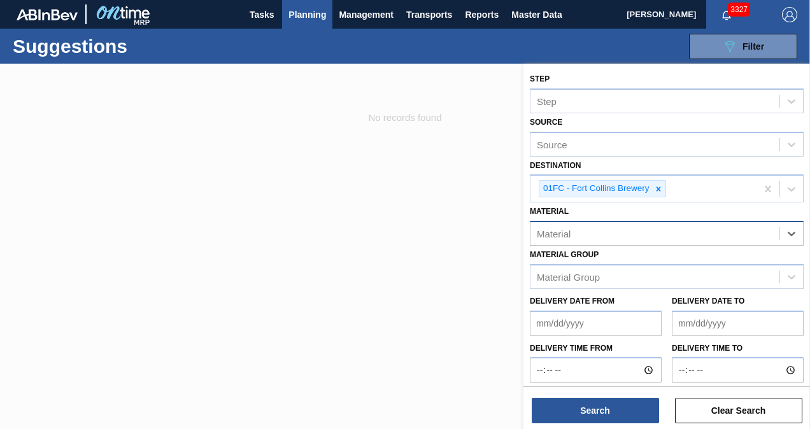
paste input "676842"
type input "676842"
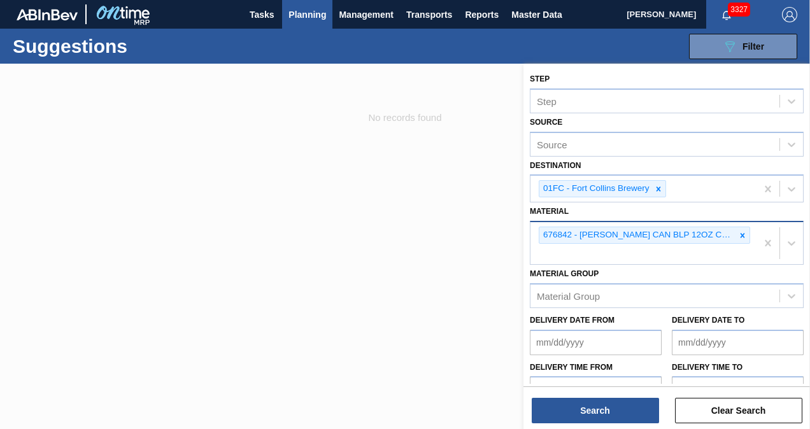
click at [702, 253] on div "676842 - [PERSON_NAME] CAN BLP 12OZ CAN PK 12/12 SLEEK 102" at bounding box center [643, 243] width 226 height 42
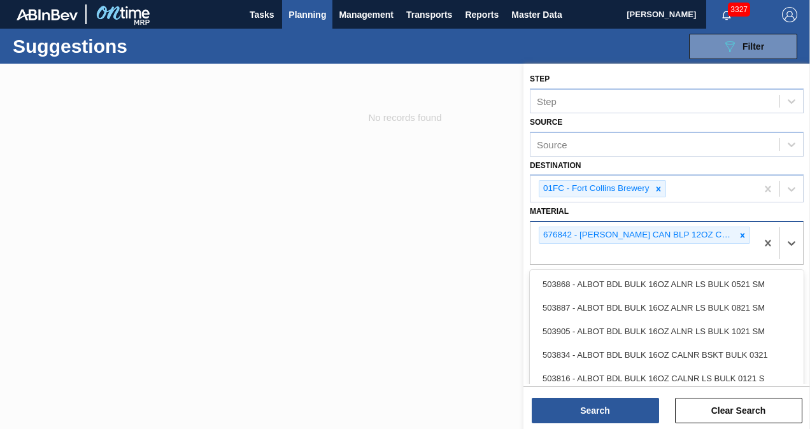
paste input "677112"
type input "677112"
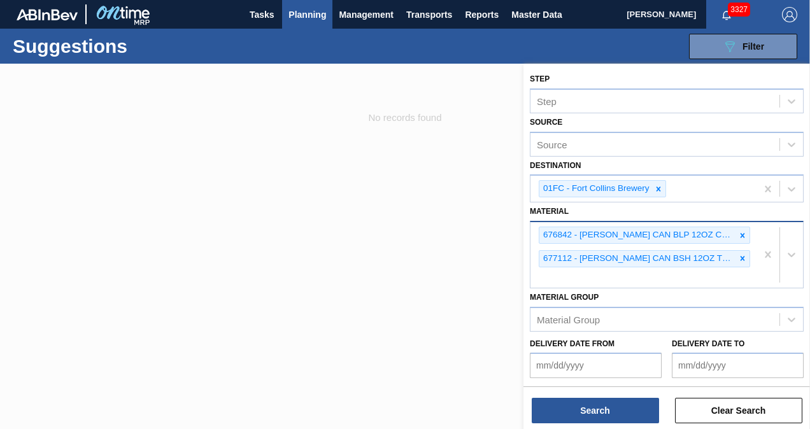
click at [705, 272] on div "676842 - [PERSON_NAME] CAN BLP 12OZ CAN PK 12/12 SLEEK 102 677112 - [PERSON_NAM…" at bounding box center [643, 255] width 226 height 66
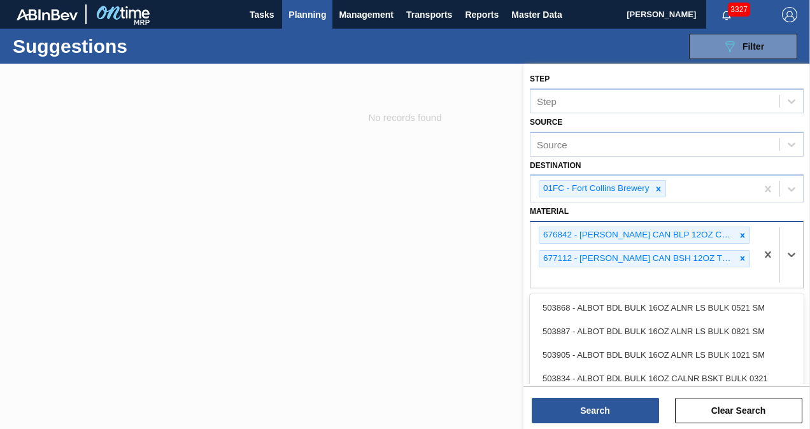
paste input "676470"
type input "676470"
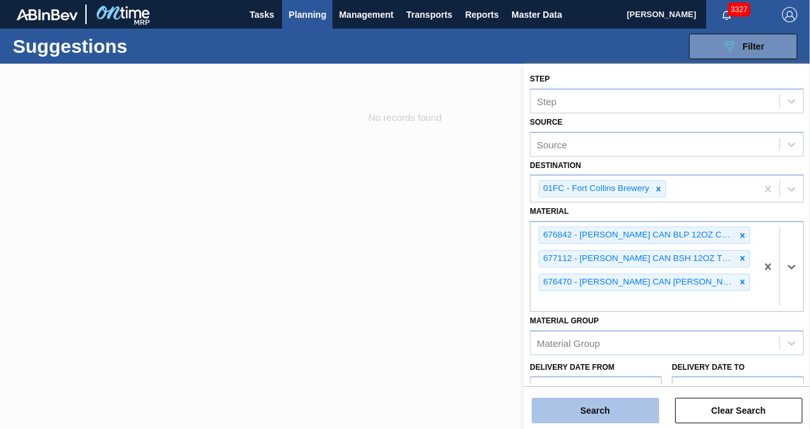
click at [618, 411] on button "Search" at bounding box center [595, 410] width 127 height 25
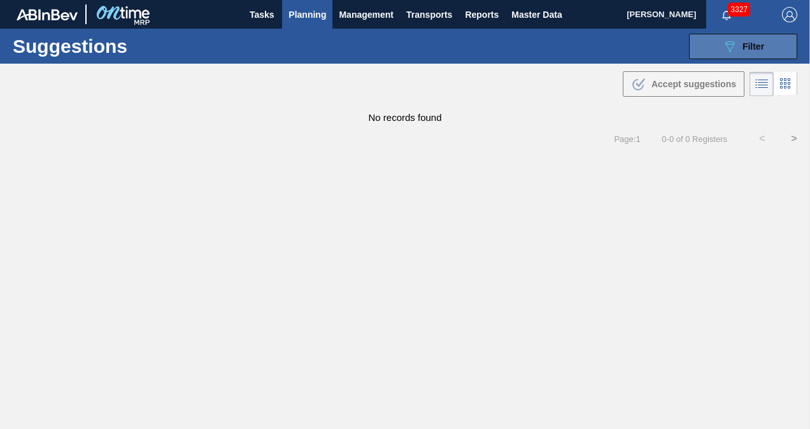
click at [717, 41] on button "089F7B8B-B2A5-4AFE-B5C0-19BA573D28AC Filter" at bounding box center [743, 46] width 108 height 25
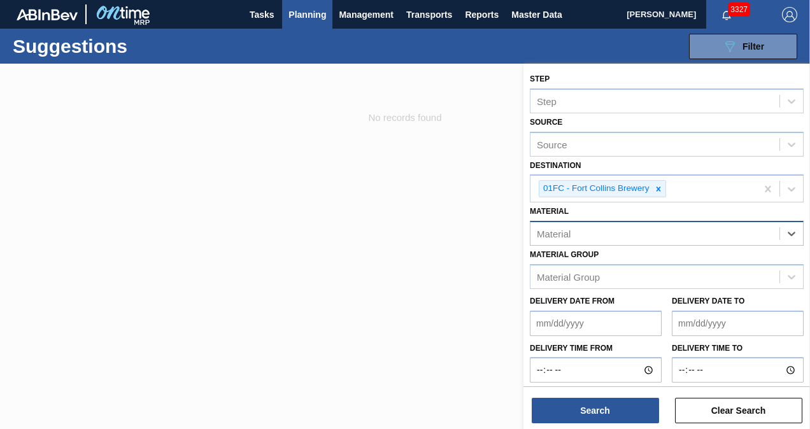
paste input "677110"
type input "677110"
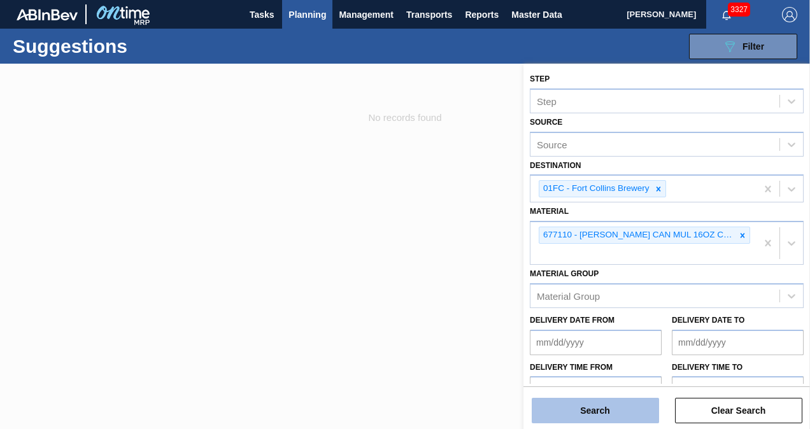
click at [614, 407] on button "Search" at bounding box center [595, 410] width 127 height 25
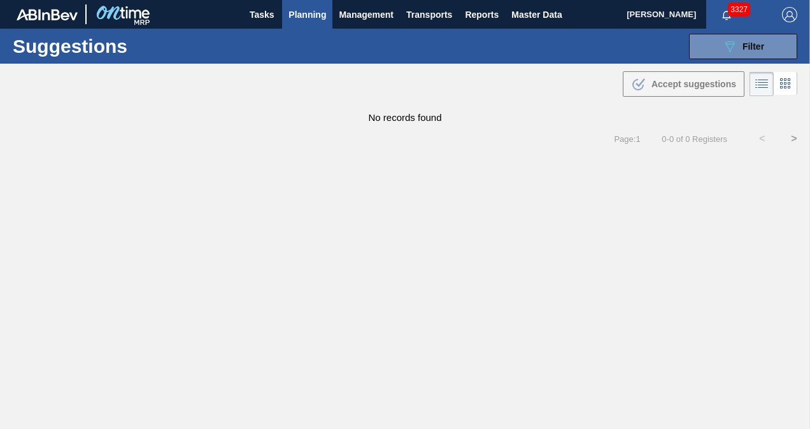
drag, startPoint x: 721, startPoint y: 37, endPoint x: 731, endPoint y: 106, distance: 69.5
click at [721, 37] on button "089F7B8B-B2A5-4AFE-B5C0-19BA573D28AC Filter" at bounding box center [743, 46] width 108 height 25
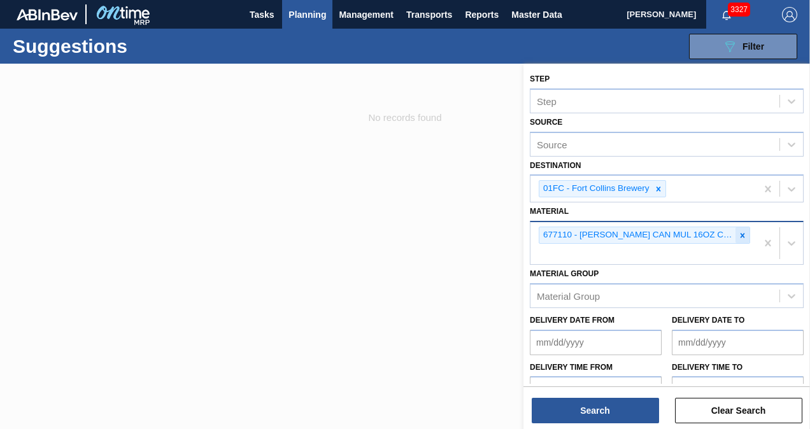
click at [741, 232] on icon at bounding box center [742, 235] width 9 height 9
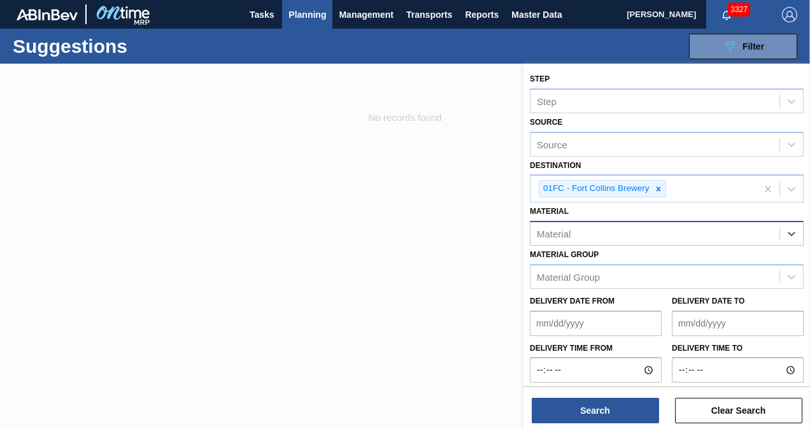
paste input "676301"
type input "676301"
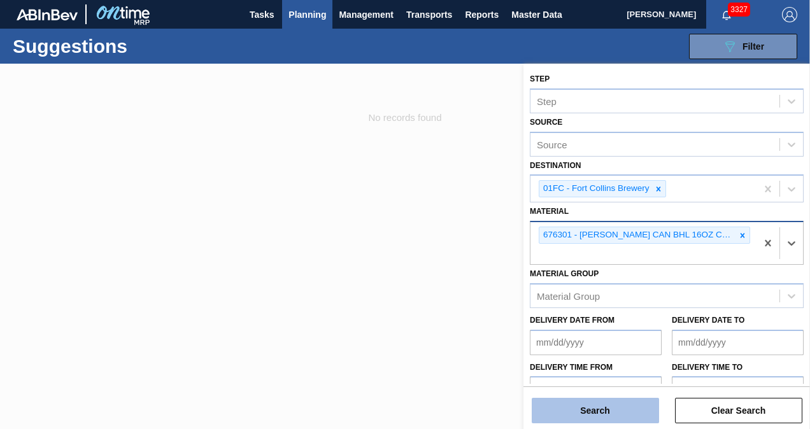
click at [623, 414] on button "Search" at bounding box center [595, 410] width 127 height 25
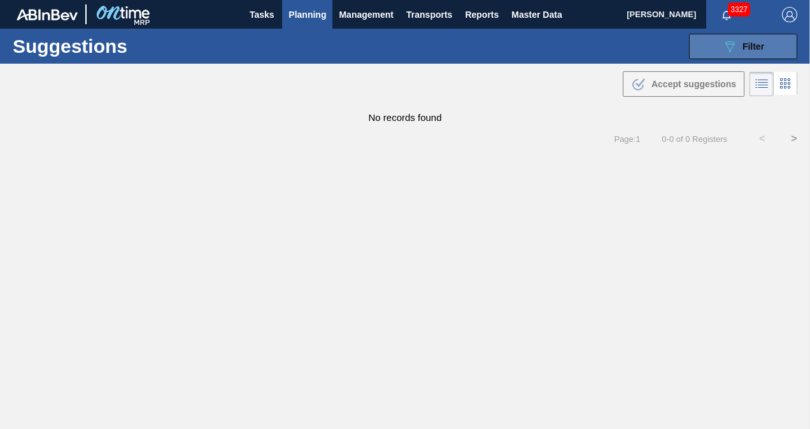
click at [726, 51] on icon "089F7B8B-B2A5-4AFE-B5C0-19BA573D28AC" at bounding box center [729, 46] width 15 height 15
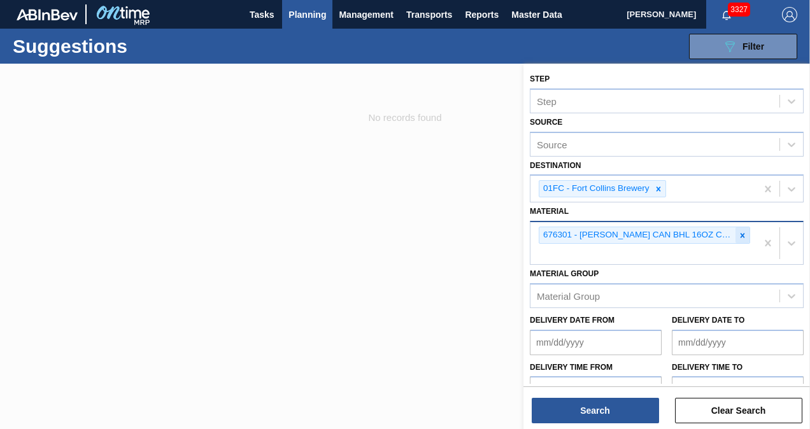
click at [740, 236] on icon at bounding box center [742, 235] width 9 height 9
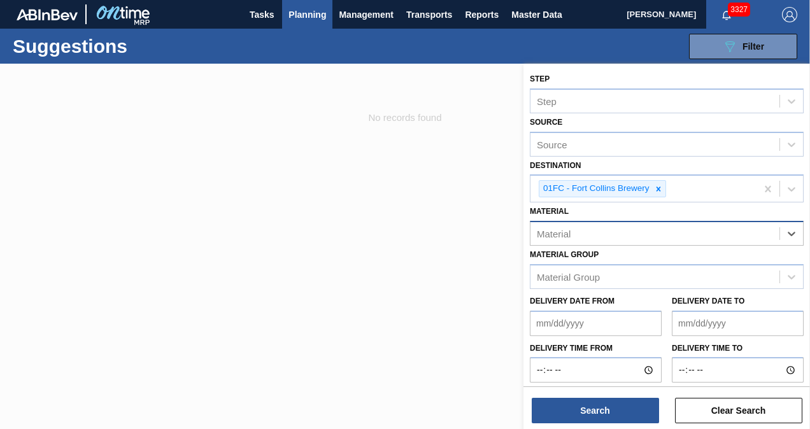
paste input "676844"
type input "676844"
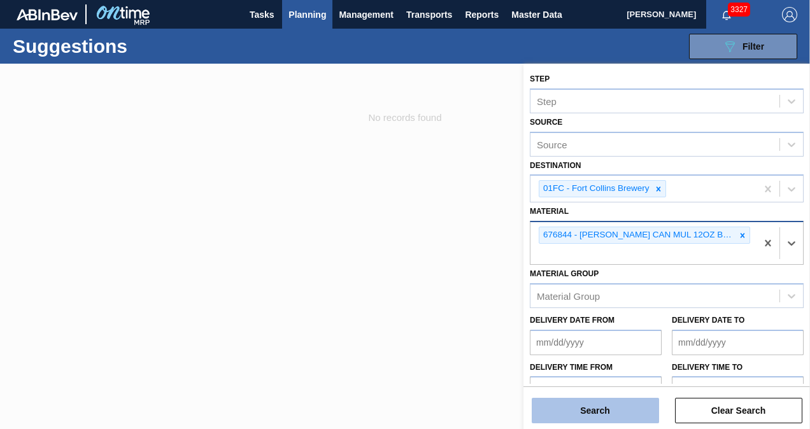
click at [628, 409] on button "Search" at bounding box center [595, 410] width 127 height 25
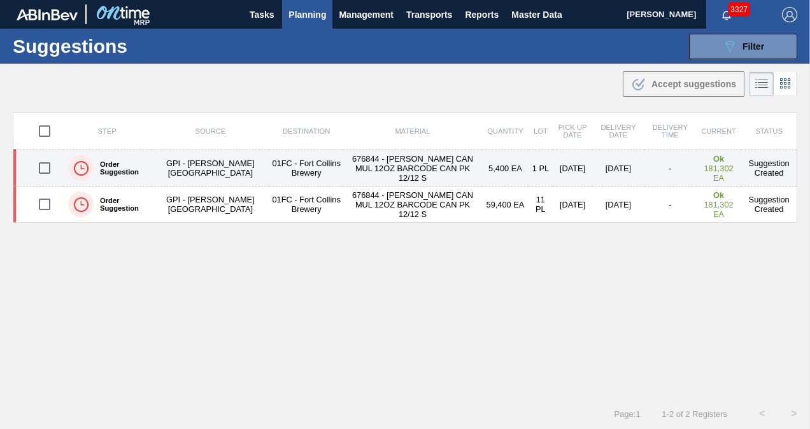
drag, startPoint x: 48, startPoint y: 201, endPoint x: 48, endPoint y: 170, distance: 31.2
click at [48, 201] on input "checkbox" at bounding box center [44, 204] width 27 height 27
checkbox input "true"
click at [48, 168] on input "checkbox" at bounding box center [44, 168] width 27 height 27
checkbox input "true"
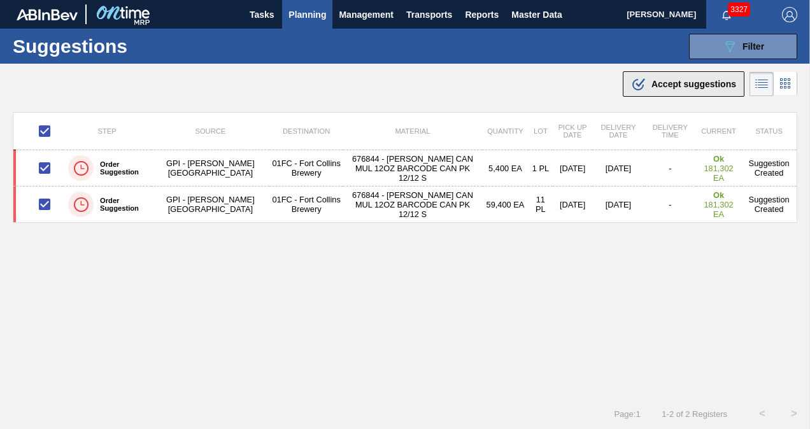
click at [649, 78] on div ".b{fill:var(--color-action-default)} Accept suggestions" at bounding box center [683, 83] width 105 height 15
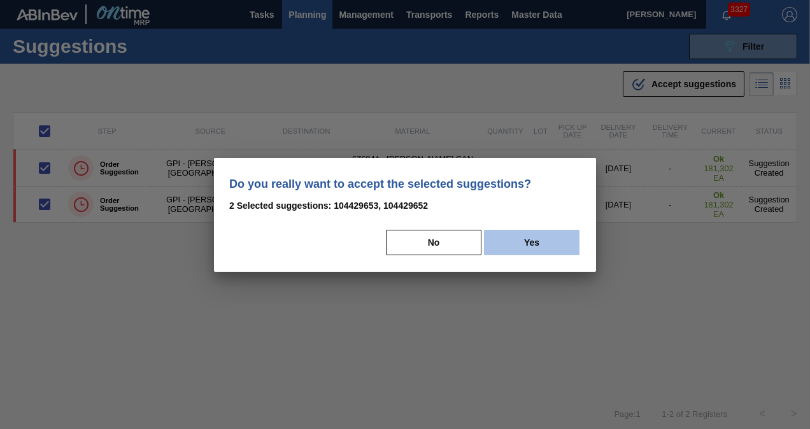
click at [526, 234] on button "Yes" at bounding box center [532, 242] width 96 height 25
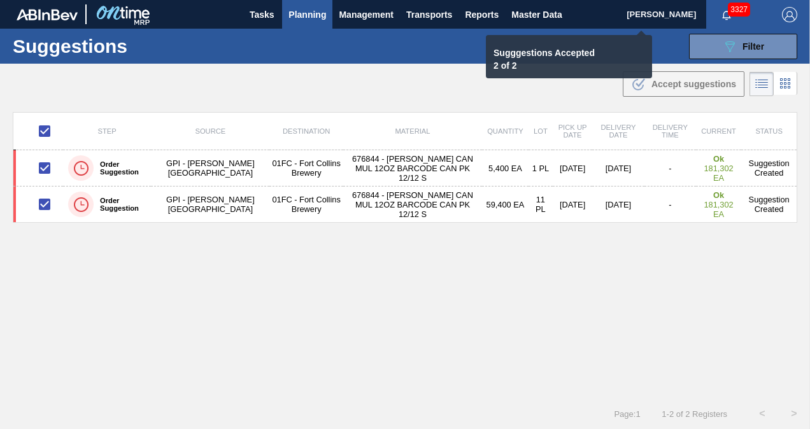
checkbox input "false"
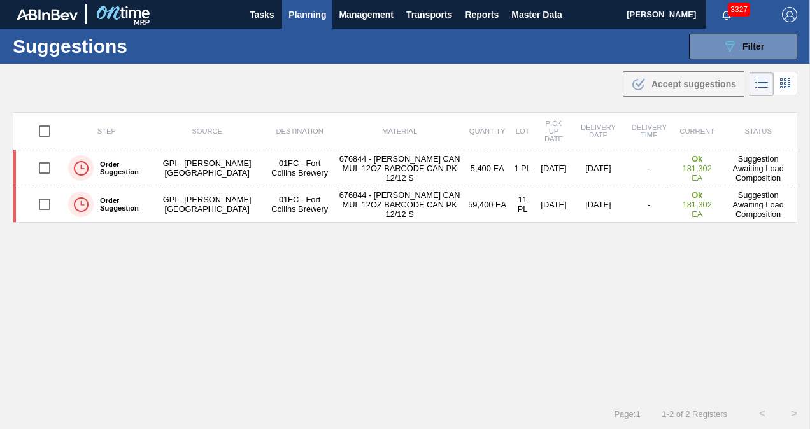
click at [317, 18] on span "Planning" at bounding box center [307, 14] width 38 height 15
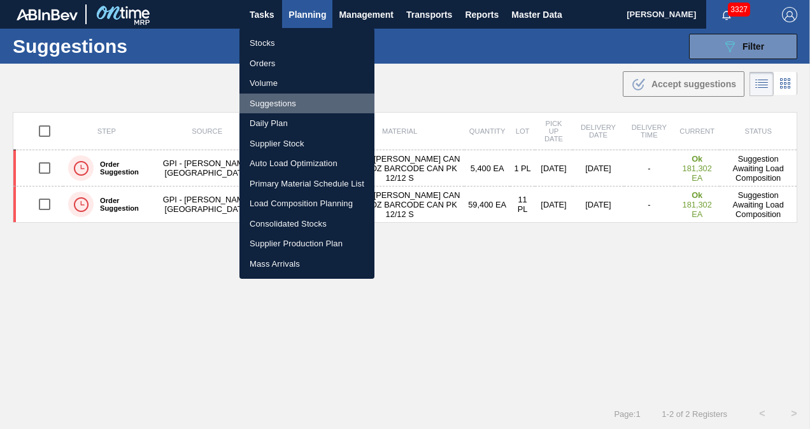
click at [276, 103] on li "Suggestions" at bounding box center [306, 104] width 135 height 20
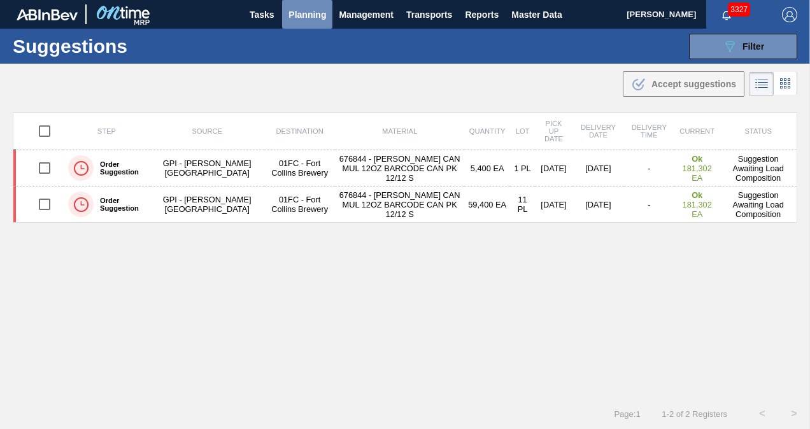
click at [315, 15] on span "Planning" at bounding box center [307, 14] width 38 height 15
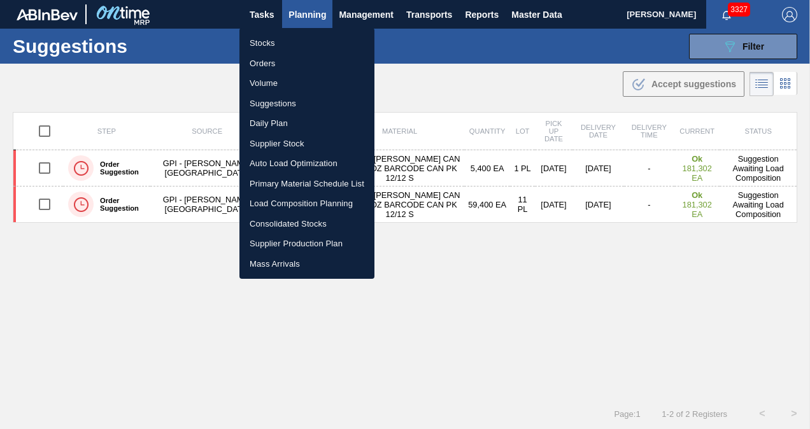
click at [292, 203] on li "Load Composition Planning" at bounding box center [306, 204] width 135 height 20
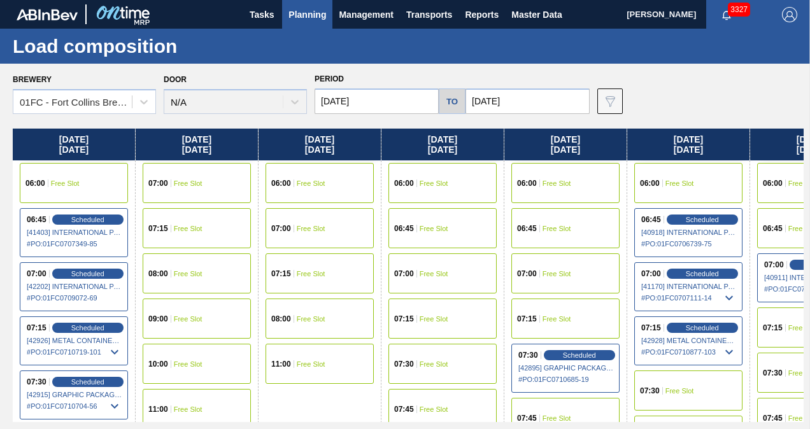
click at [530, 103] on input "[DATE]" at bounding box center [527, 101] width 124 height 25
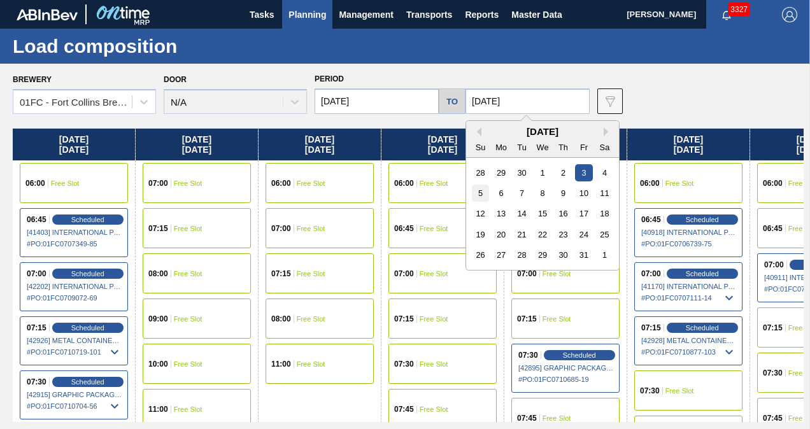
click at [485, 194] on div "5" at bounding box center [480, 193] width 17 height 17
type input "[DATE]"
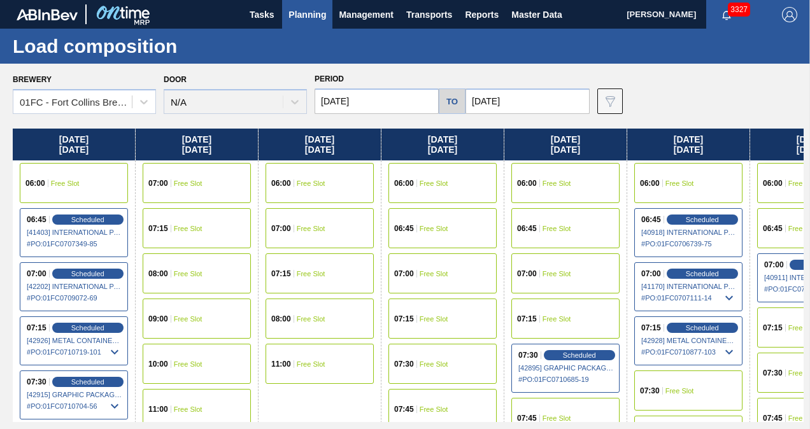
click at [384, 101] on input "[DATE]" at bounding box center [377, 101] width 124 height 25
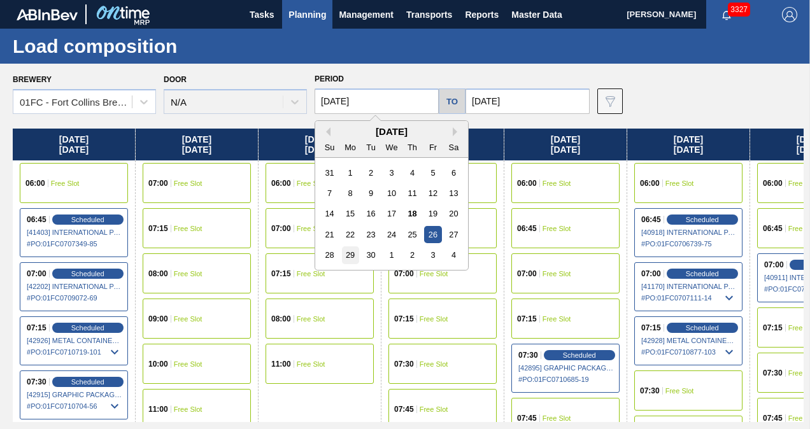
click at [346, 255] on div "29" at bounding box center [350, 254] width 17 height 17
type input "[DATE]"
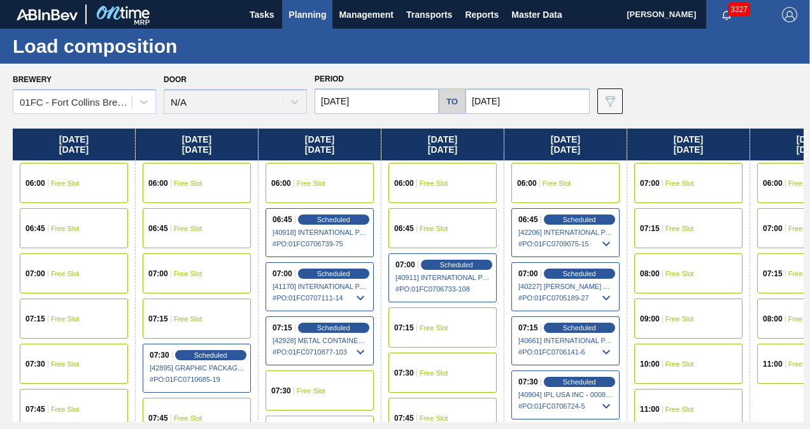
click at [788, 233] on div "07:00 Free Slot" at bounding box center [811, 228] width 108 height 40
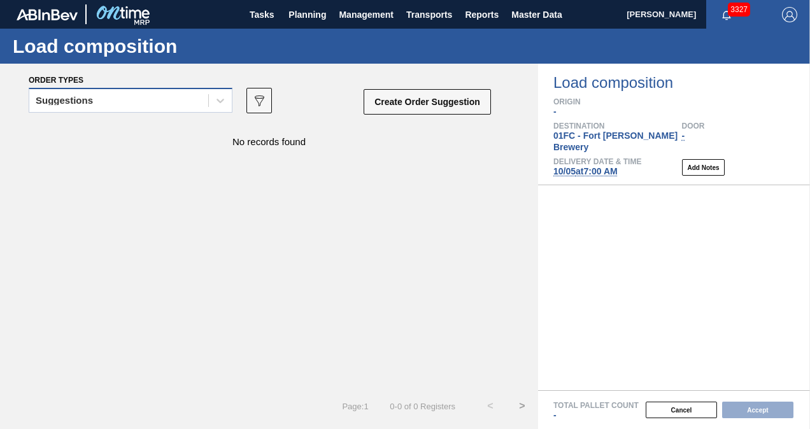
click at [94, 97] on div "Suggestions" at bounding box center [118, 101] width 179 height 18
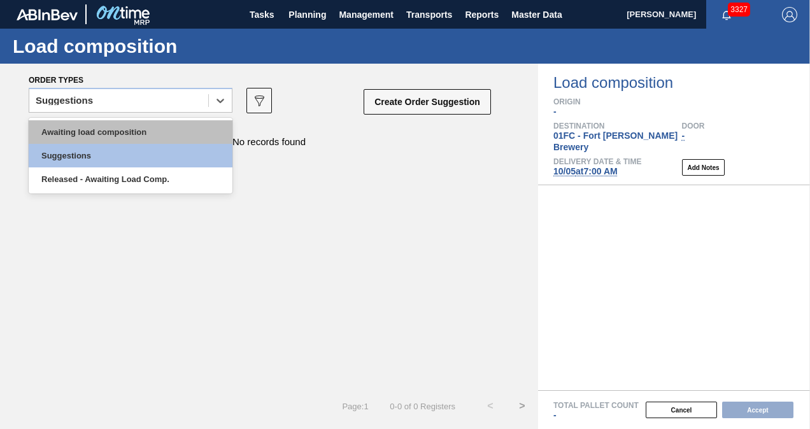
click at [83, 130] on div "Awaiting load composition" at bounding box center [131, 132] width 204 height 24
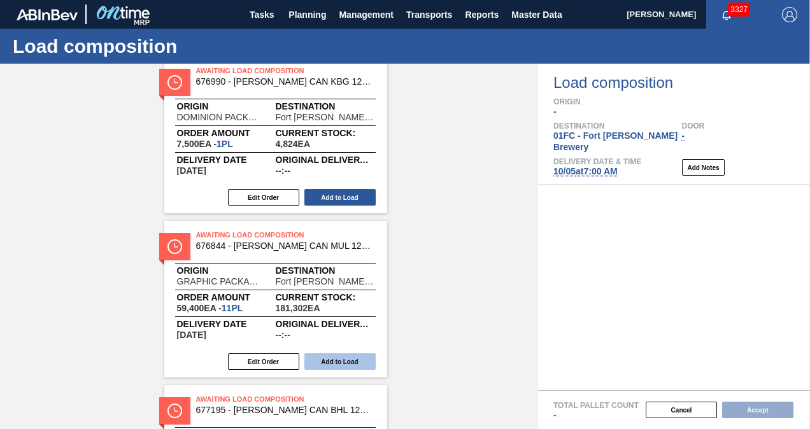
click at [338, 366] on button "Add to Load" at bounding box center [339, 361] width 71 height 17
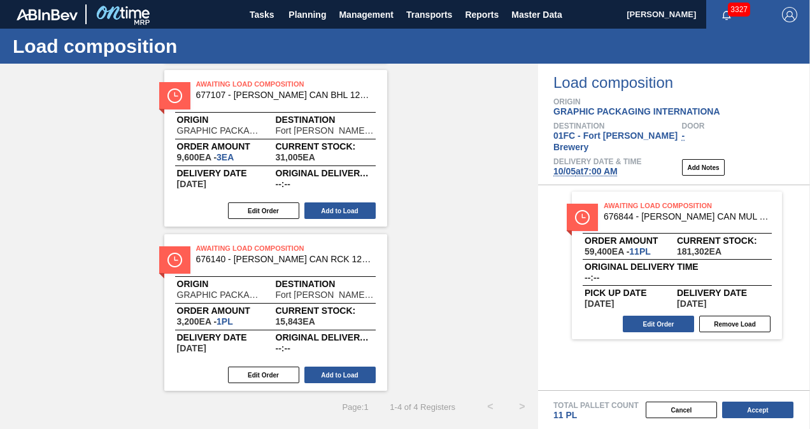
scroll to position [218, 0]
click at [423, 274] on div "Awaiting Load Composition 676844 - [PERSON_NAME] CAN MUL 12OZ BARCODE CAN PK 12…" at bounding box center [269, 148] width 538 height 485
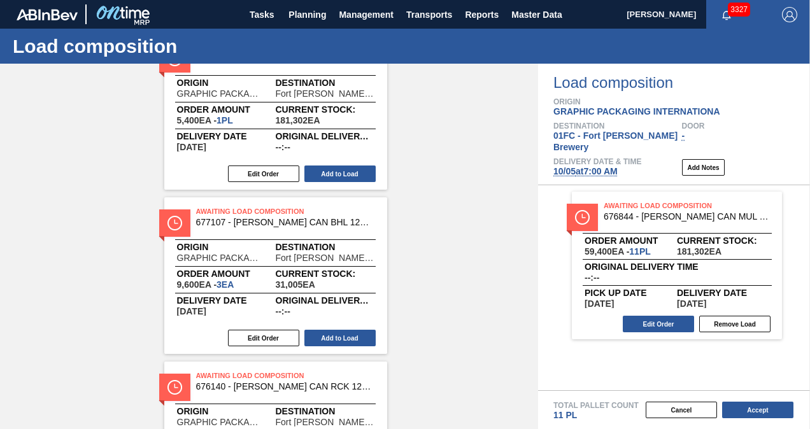
scroll to position [0, 0]
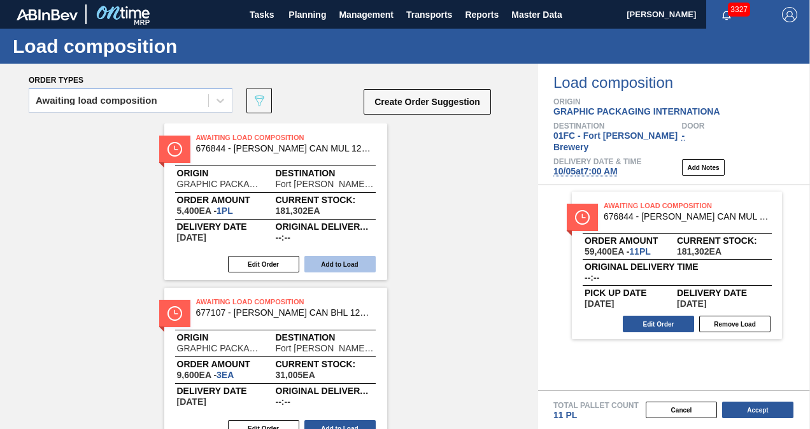
click at [315, 269] on button "Add to Load" at bounding box center [339, 264] width 71 height 17
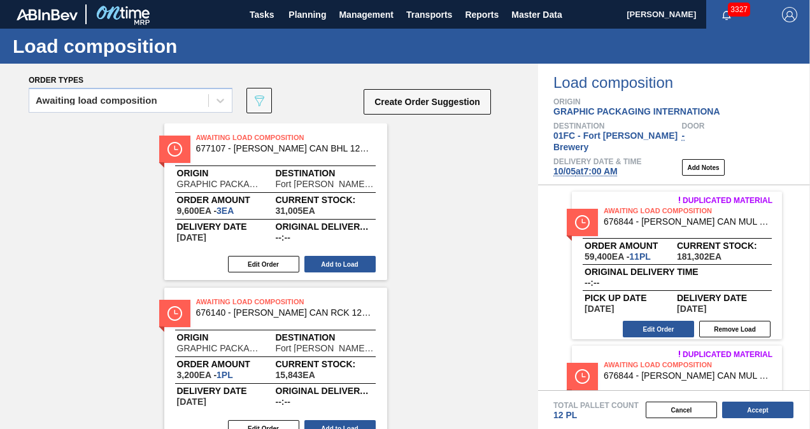
scroll to position [53, 0]
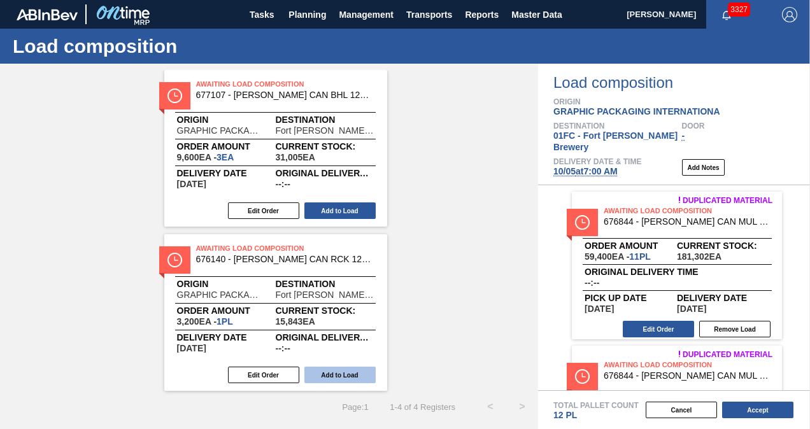
click at [335, 374] on button "Add to Load" at bounding box center [339, 375] width 71 height 17
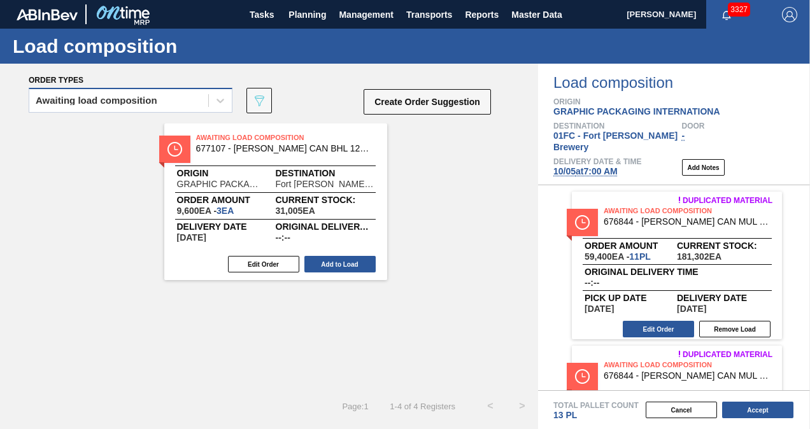
click at [120, 100] on div "Awaiting load composition" at bounding box center [97, 100] width 122 height 9
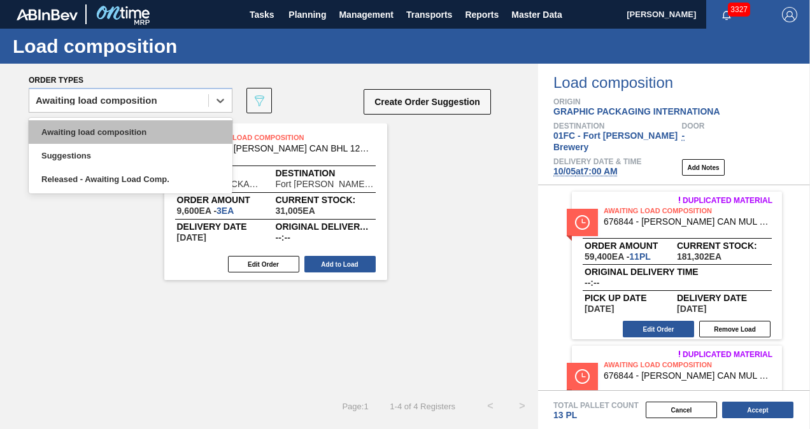
click at [104, 127] on div "Awaiting load composition" at bounding box center [131, 132] width 204 height 24
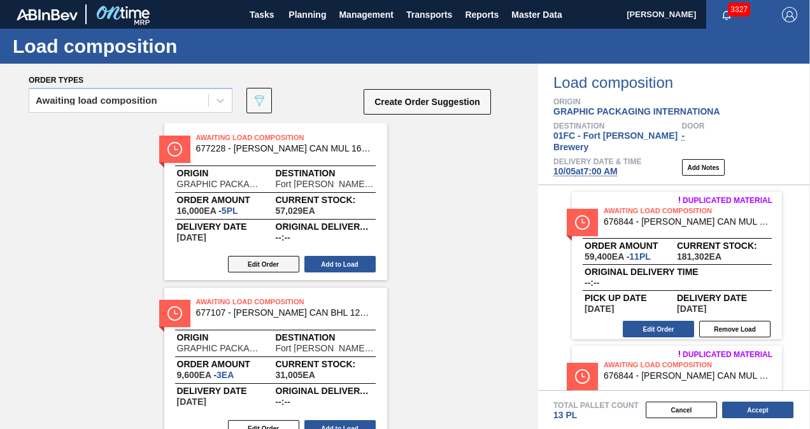
click at [281, 260] on button "Edit Order" at bounding box center [263, 264] width 71 height 17
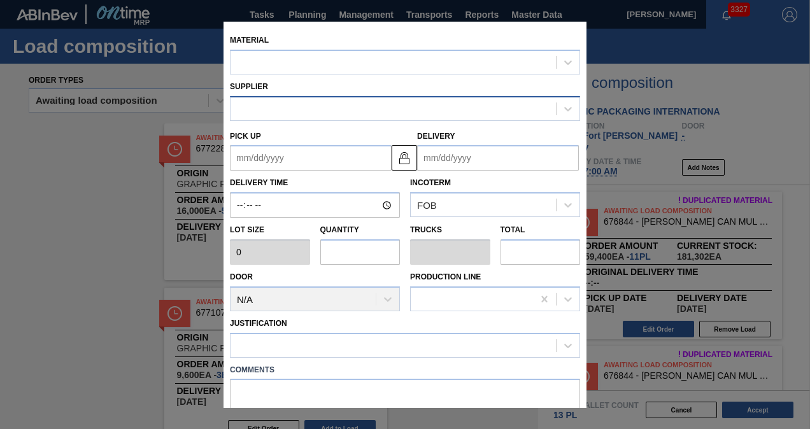
type input "3,200"
type input "5"
type input "0.192"
type input "16,000"
type up "[DATE]"
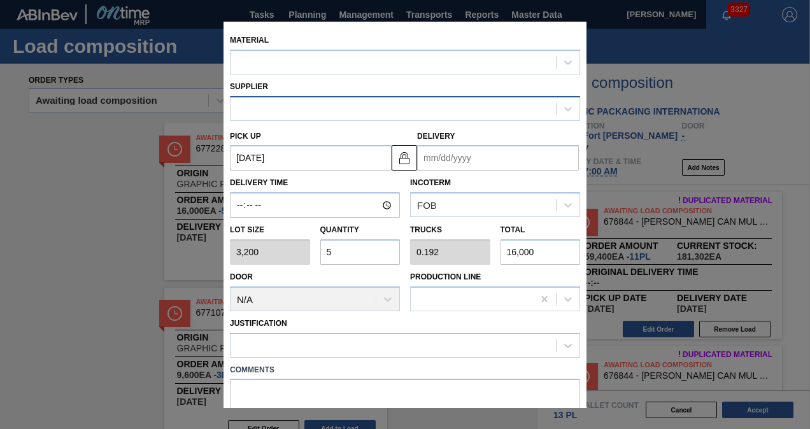
type input "[DATE]"
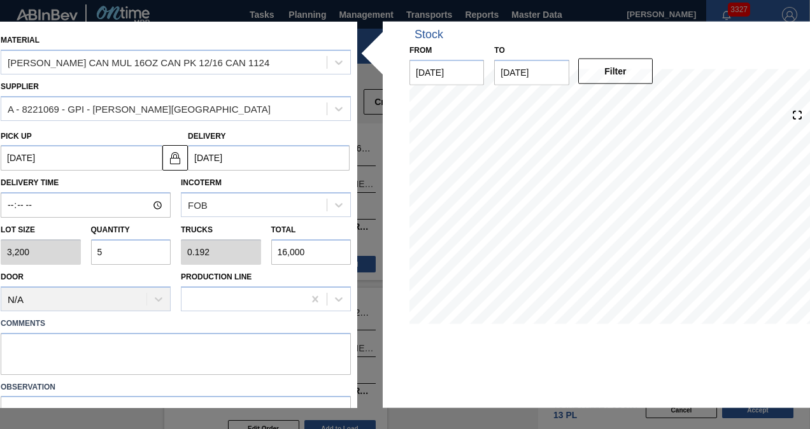
click at [112, 260] on input "5" at bounding box center [131, 251] width 80 height 25
type input "0"
type input "1"
type input "0.038"
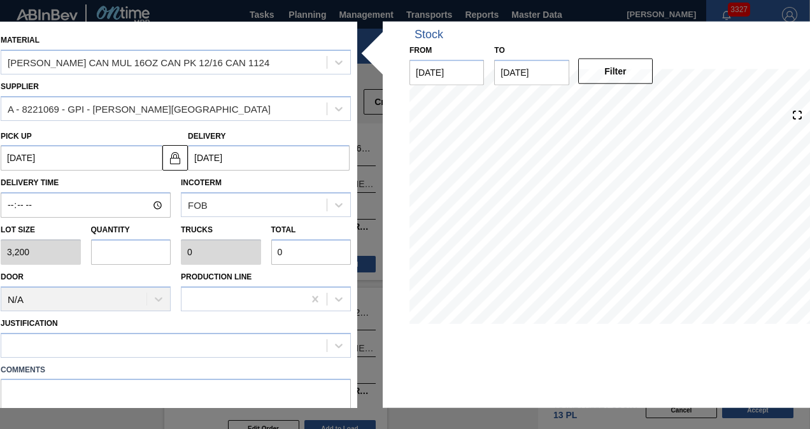
type input "3,200"
type input "11"
type input "0.423"
type input "35,200"
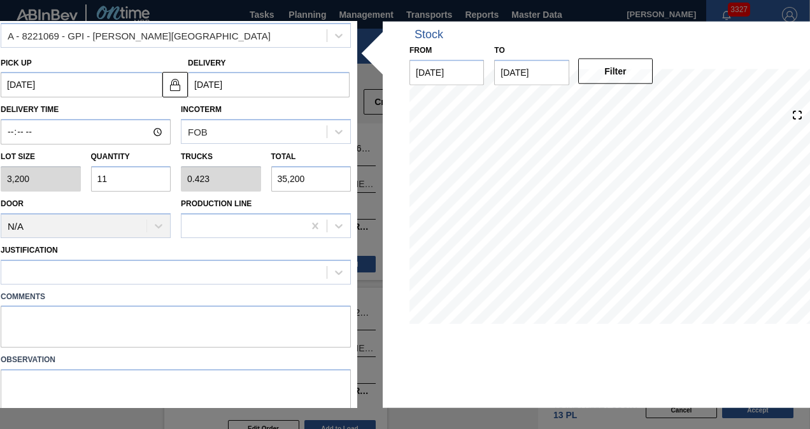
scroll to position [114, 0]
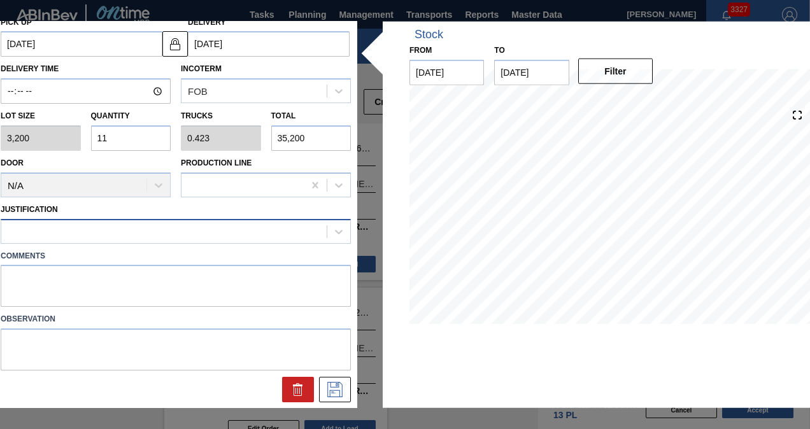
type input "11"
click at [121, 227] on div at bounding box center [163, 231] width 325 height 18
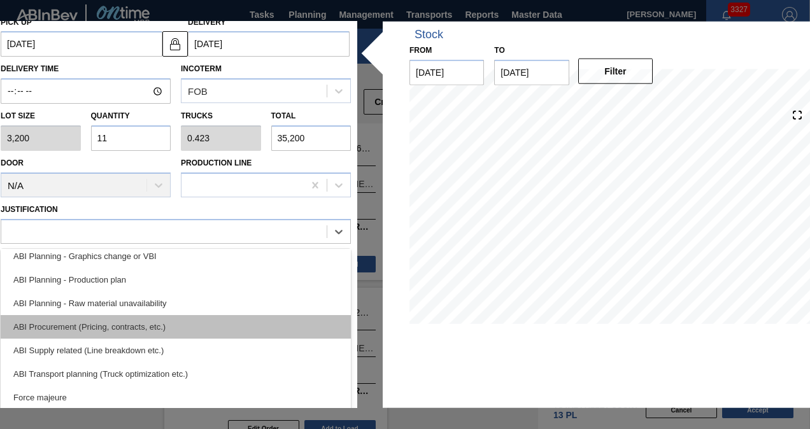
scroll to position [127, 0]
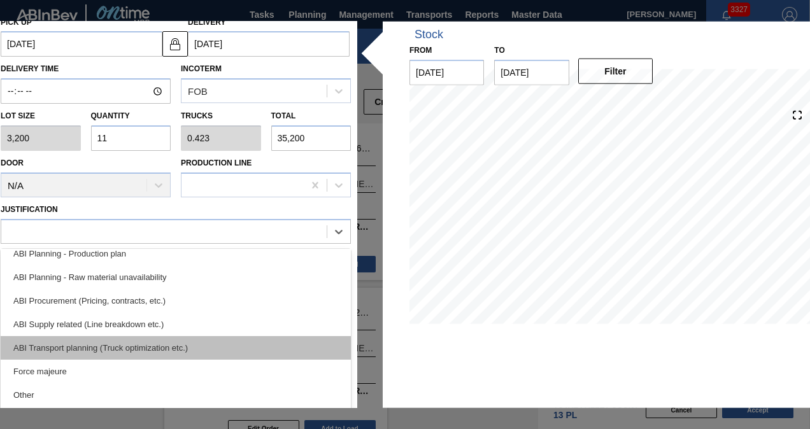
click at [117, 353] on div "ABI Transport planning (Truck optimization etc.)" at bounding box center [176, 348] width 350 height 24
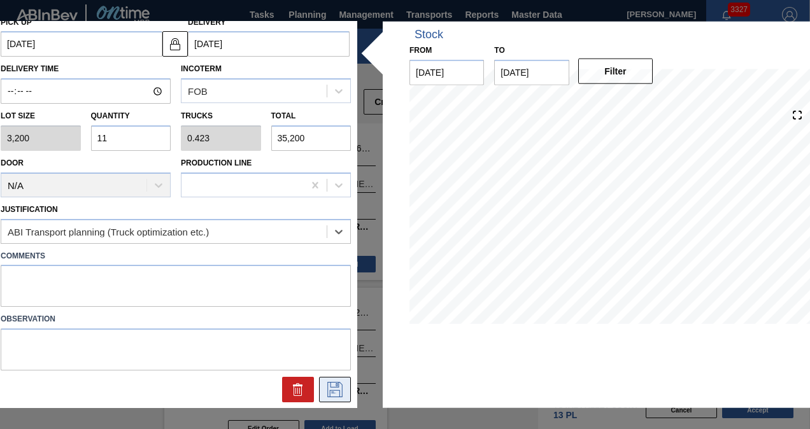
click at [330, 388] on icon at bounding box center [335, 389] width 20 height 15
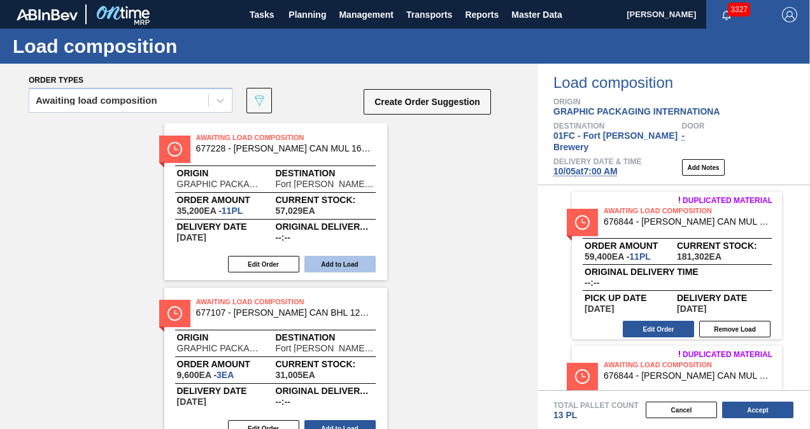
click at [330, 264] on button "Add to Load" at bounding box center [339, 264] width 71 height 17
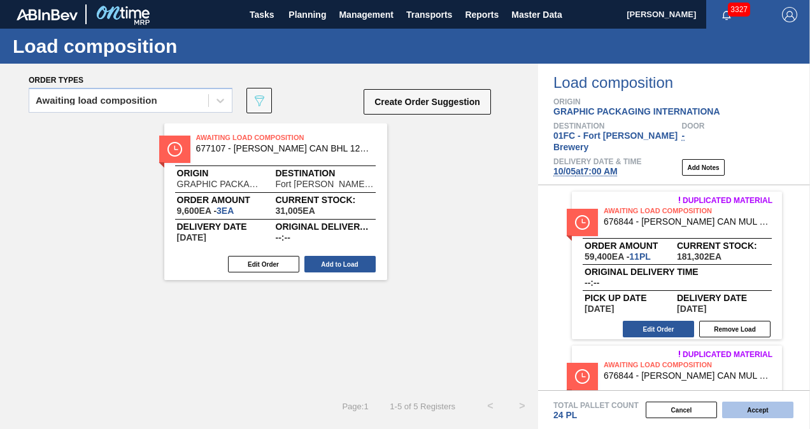
click at [758, 411] on button "Accept" at bounding box center [757, 410] width 71 height 17
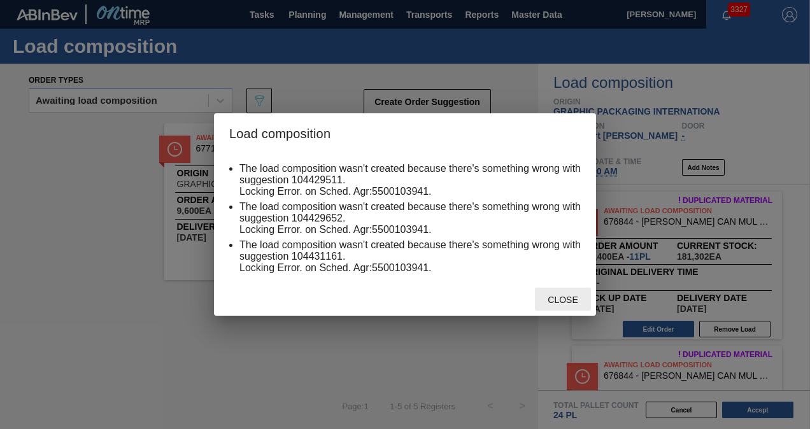
click at [563, 297] on span "Close" at bounding box center [562, 300] width 50 height 10
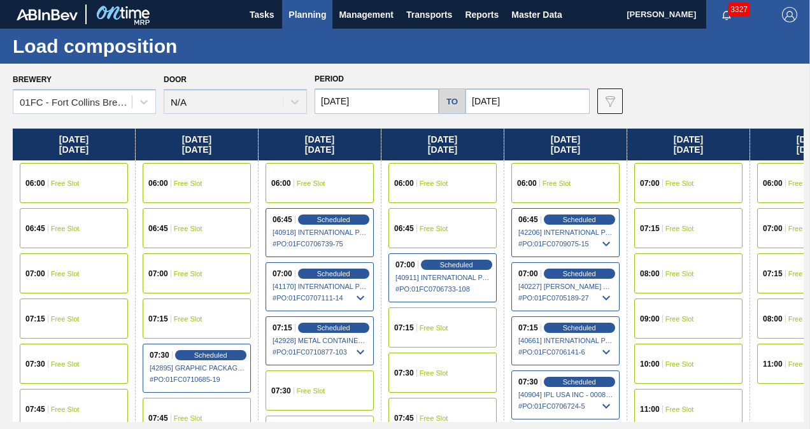
click at [782, 225] on div "07:00" at bounding box center [774, 229] width 23 height 8
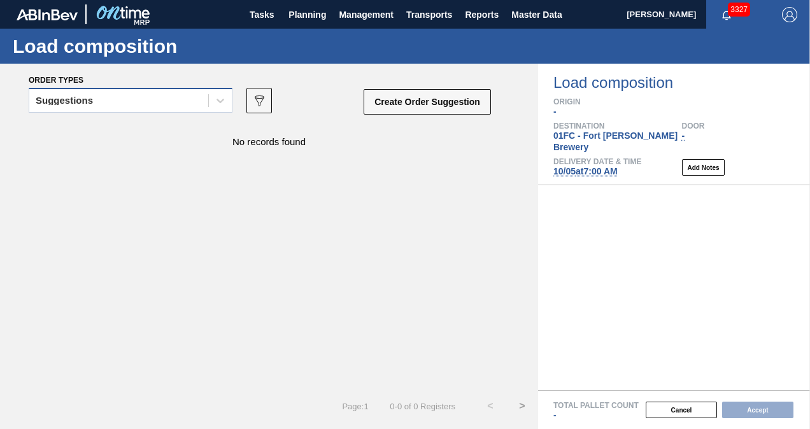
click at [172, 101] on div "Suggestions" at bounding box center [118, 101] width 179 height 18
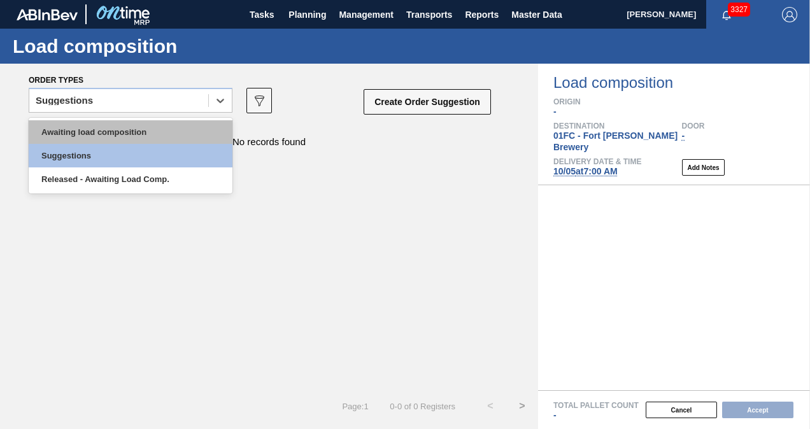
click at [122, 136] on div "Awaiting load composition" at bounding box center [131, 132] width 204 height 24
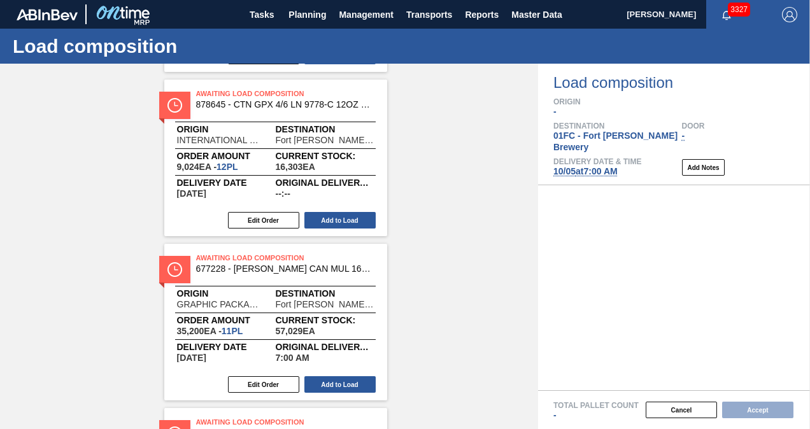
scroll to position [255, 0]
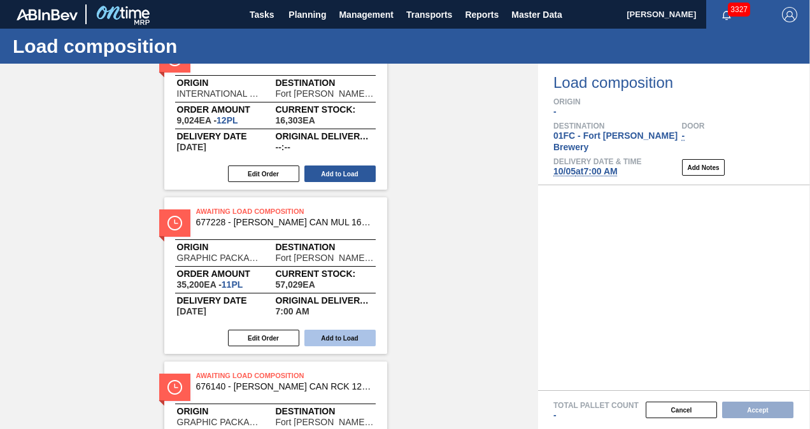
click at [327, 336] on button "Add to Load" at bounding box center [339, 338] width 71 height 17
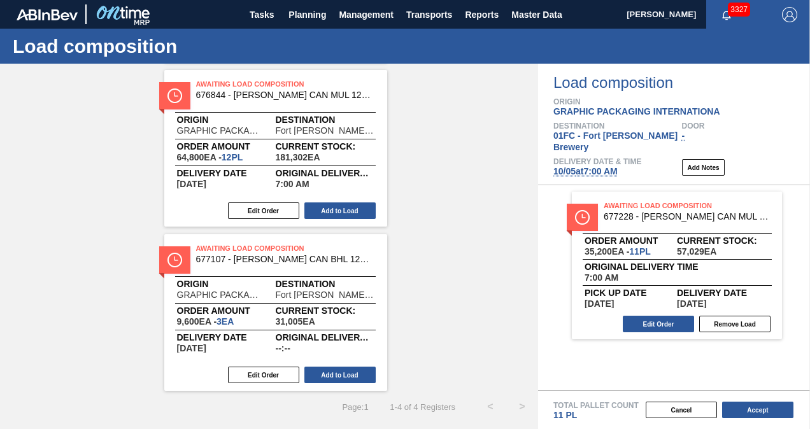
scroll to position [90, 0]
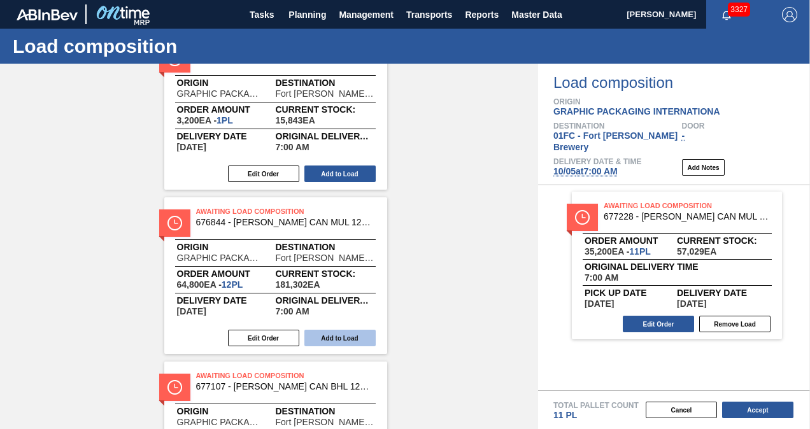
click at [343, 338] on button "Add to Load" at bounding box center [339, 338] width 71 height 17
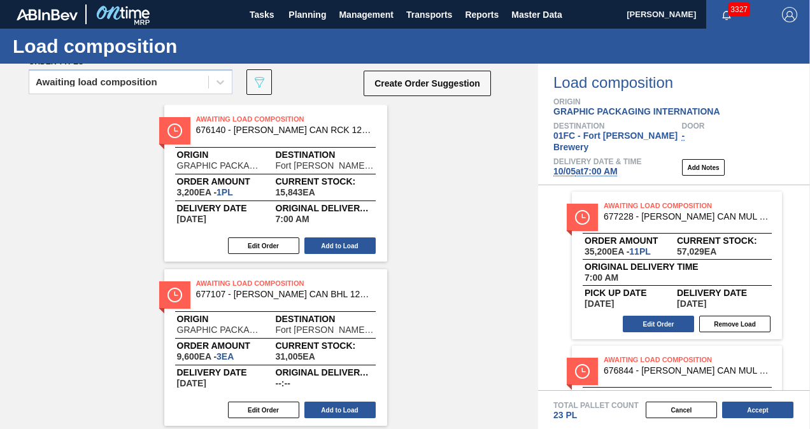
scroll to position [0, 0]
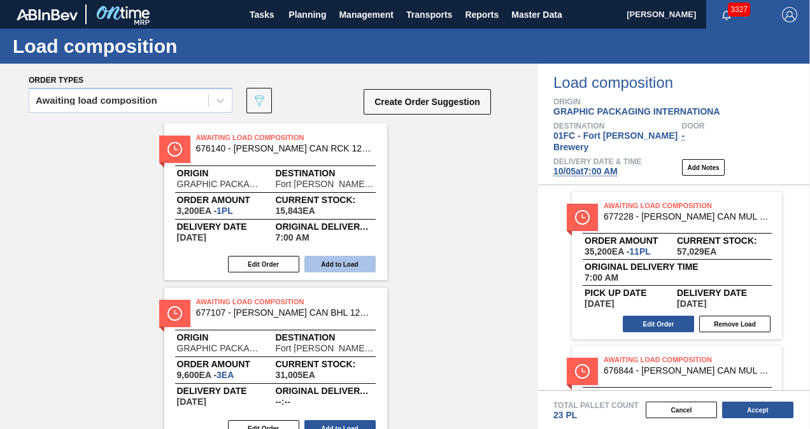
click at [339, 261] on button "Add to Load" at bounding box center [339, 264] width 71 height 17
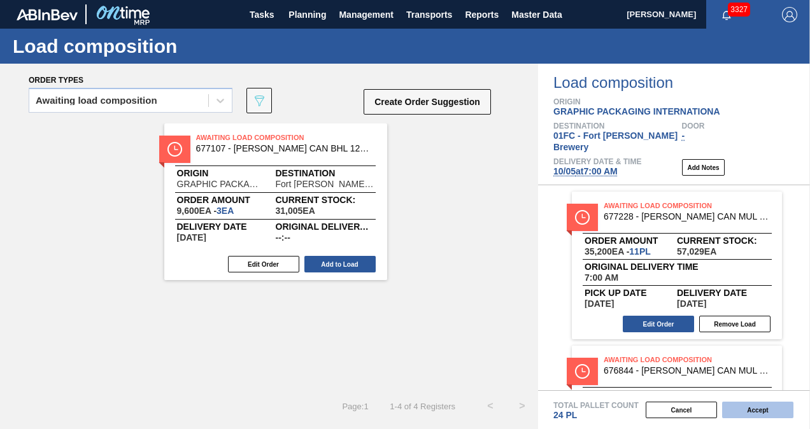
click at [749, 415] on button "Accept" at bounding box center [757, 410] width 71 height 17
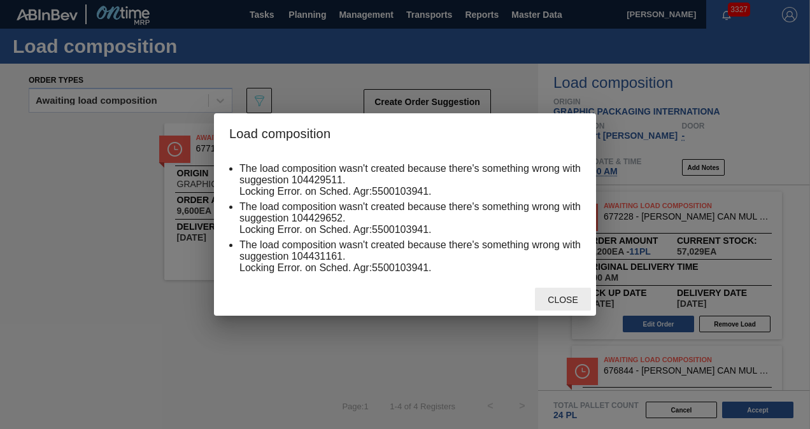
click at [565, 298] on span "Close" at bounding box center [562, 300] width 50 height 10
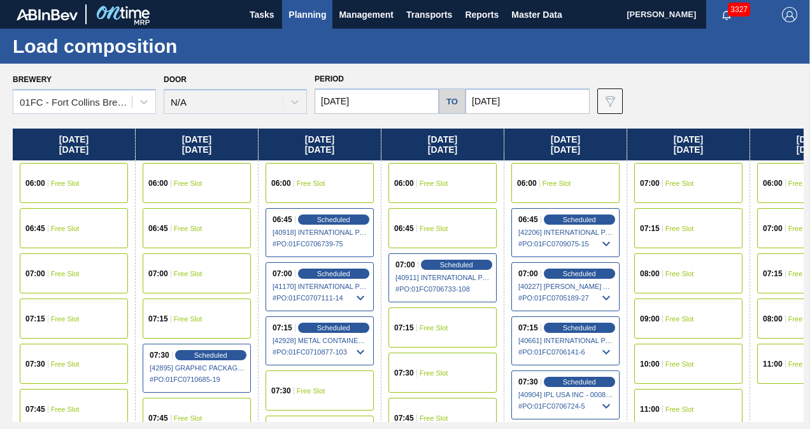
click at [770, 227] on span "07:00" at bounding box center [773, 229] width 20 height 8
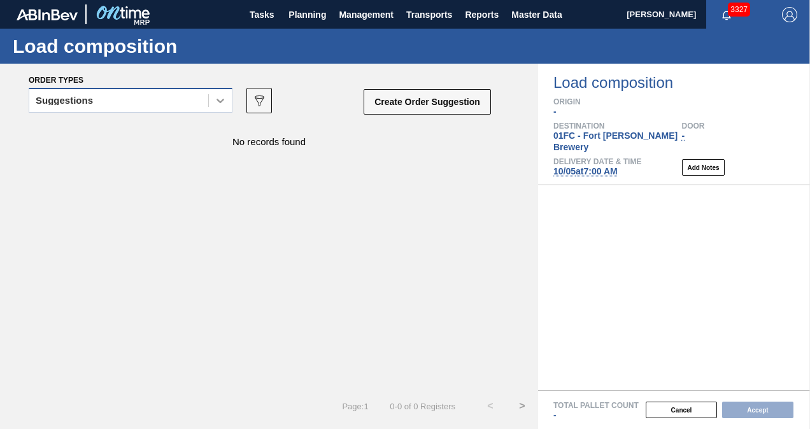
click at [216, 110] on div at bounding box center [220, 100] width 23 height 23
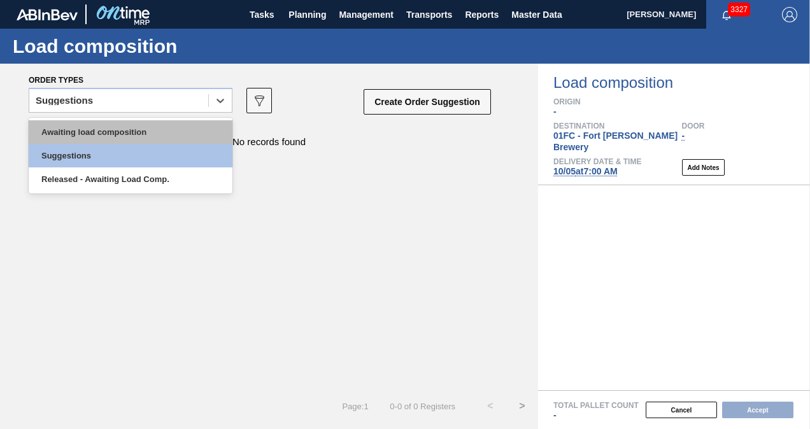
click at [178, 129] on div "Awaiting load composition" at bounding box center [131, 132] width 204 height 24
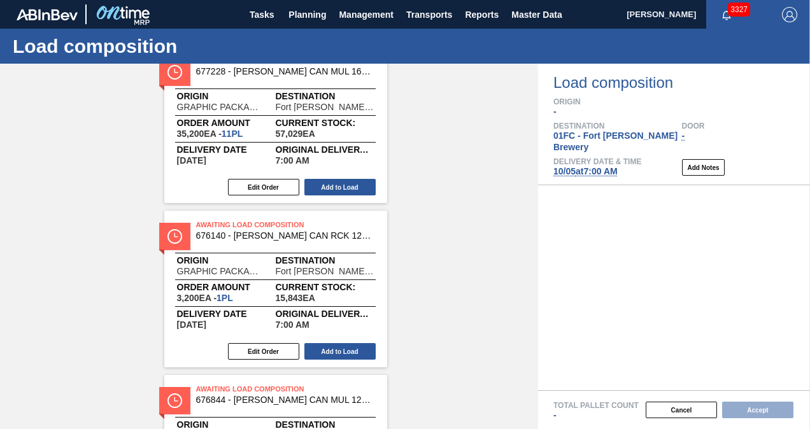
scroll to position [446, 0]
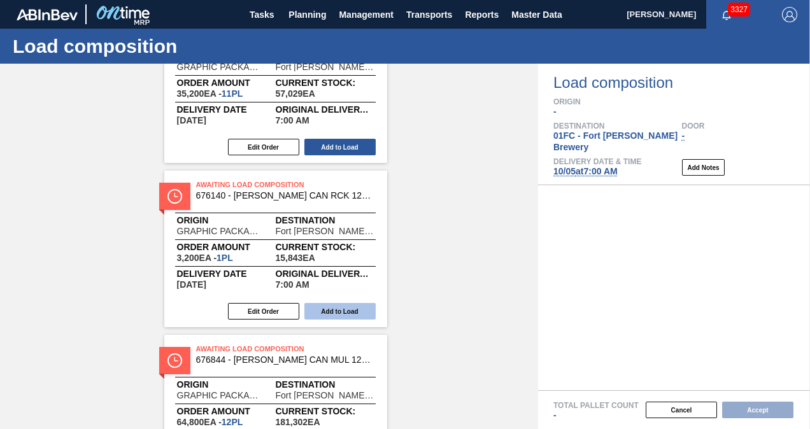
click at [356, 309] on button "Add to Load" at bounding box center [339, 311] width 71 height 17
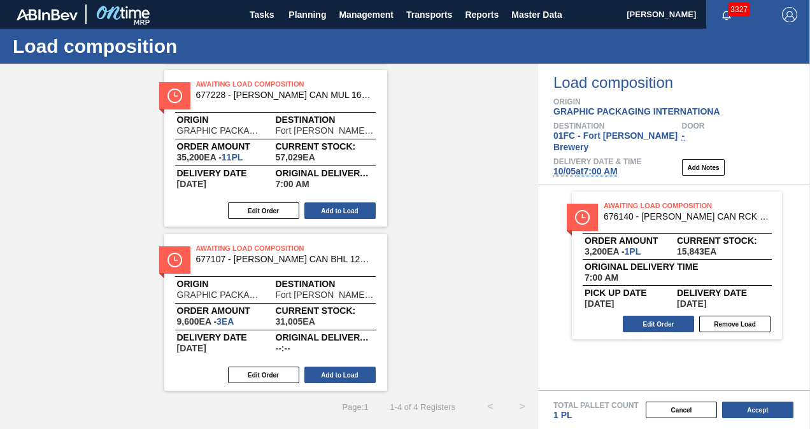
scroll to position [90, 0]
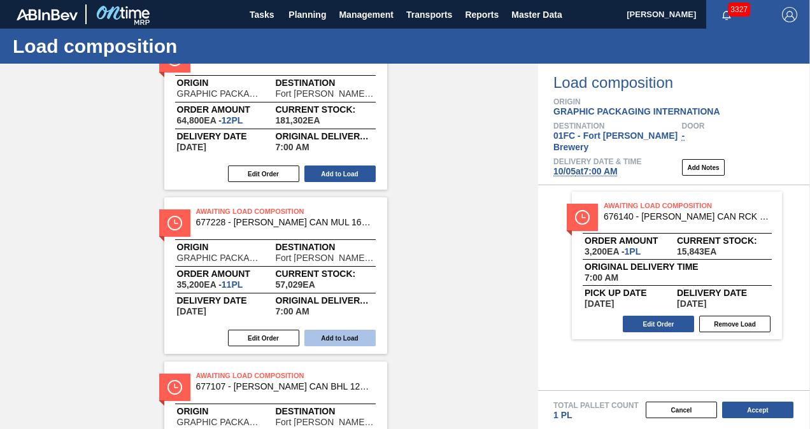
click at [341, 341] on button "Add to Load" at bounding box center [339, 338] width 71 height 17
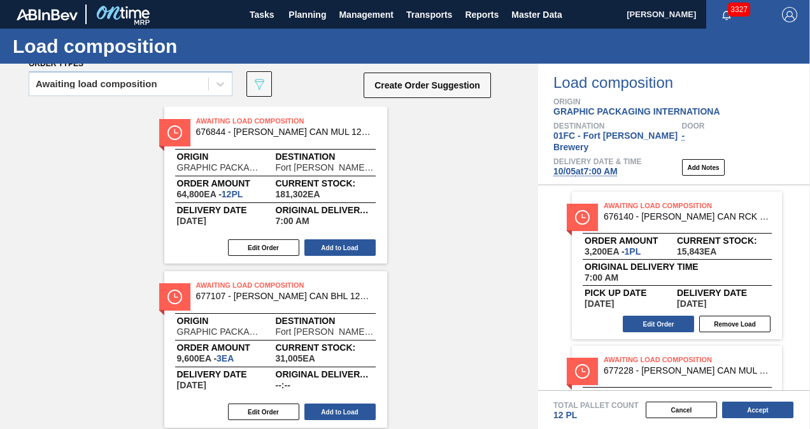
scroll to position [0, 0]
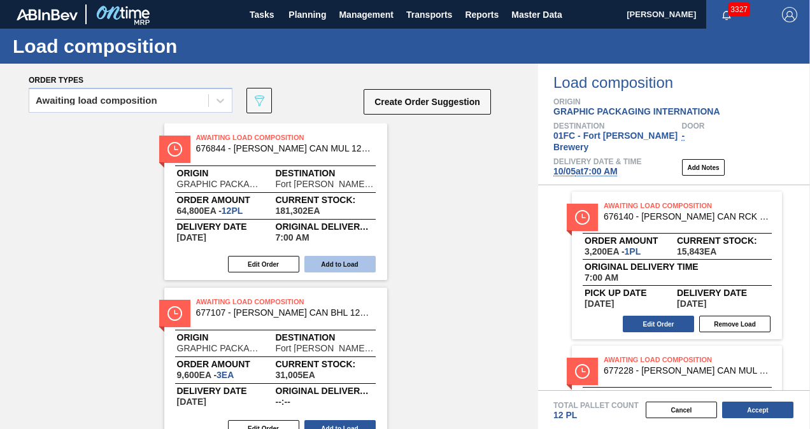
click at [334, 260] on button "Add to Load" at bounding box center [339, 264] width 71 height 17
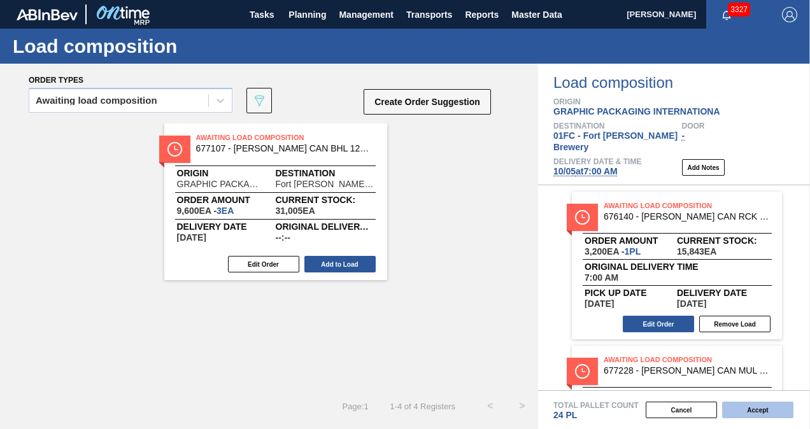
click at [753, 411] on button "Accept" at bounding box center [757, 410] width 71 height 17
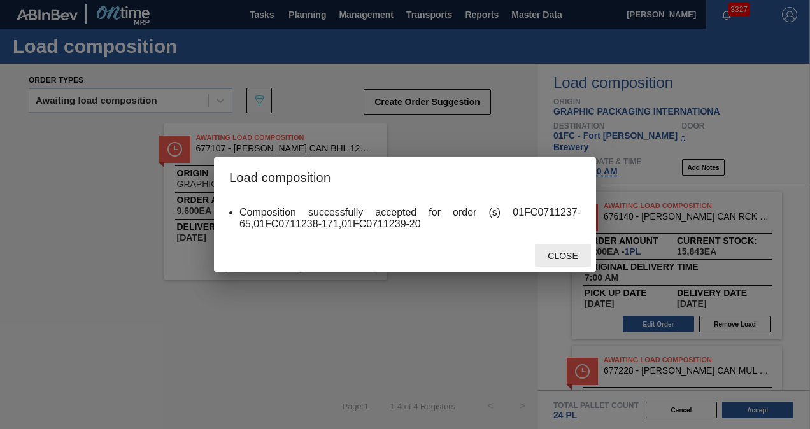
click at [581, 251] on span "Close" at bounding box center [562, 256] width 50 height 10
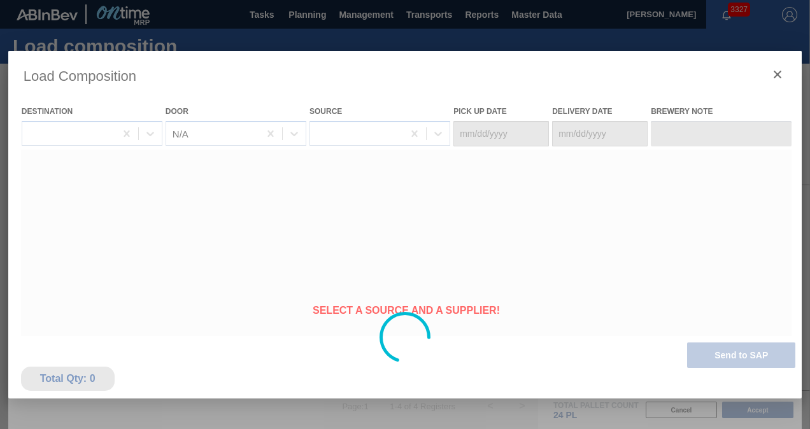
type Date "[DATE]"
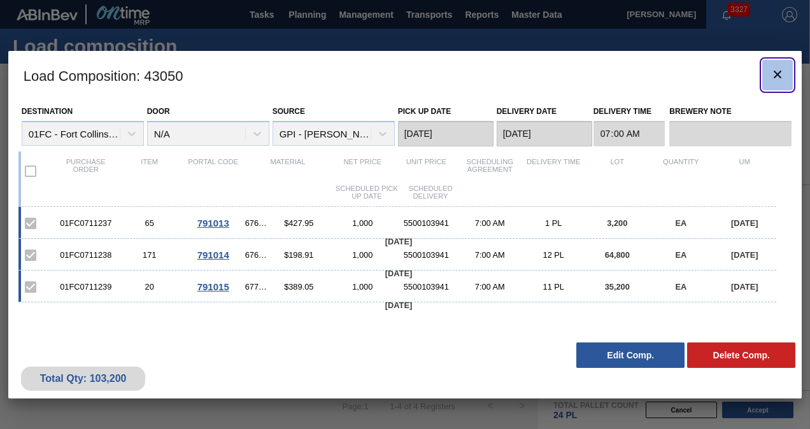
click at [772, 78] on icon "botão de ícone" at bounding box center [777, 74] width 15 height 15
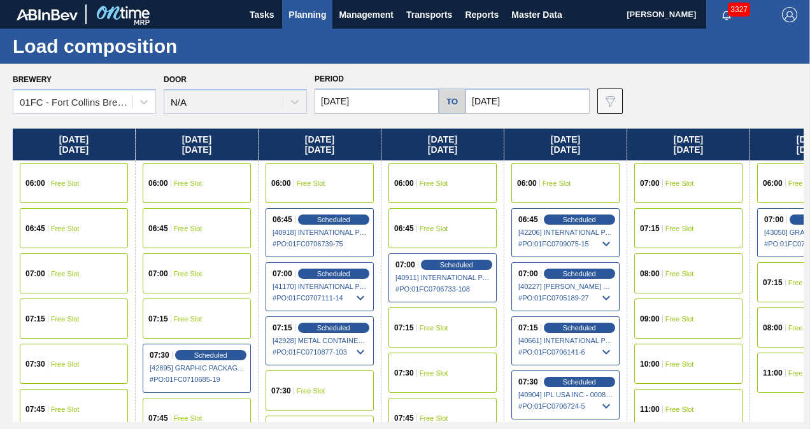
click at [81, 278] on div "07:00 Free Slot" at bounding box center [74, 273] width 108 height 40
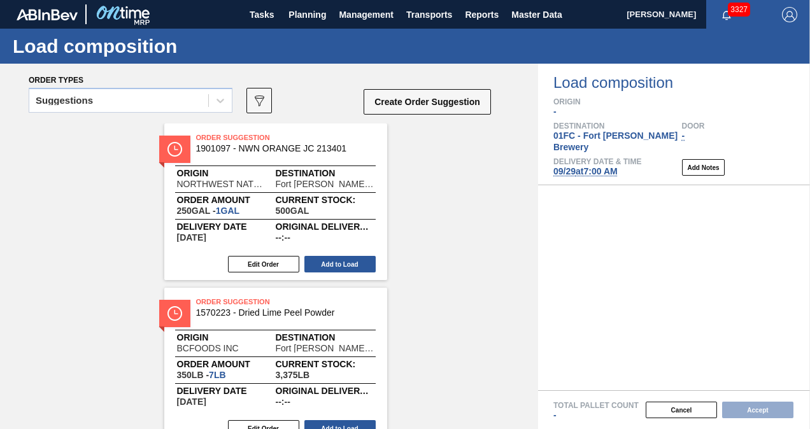
drag, startPoint x: 108, startPoint y: 94, endPoint x: 100, endPoint y: 115, distance: 22.0
click at [108, 94] on div "Suggestions" at bounding box center [118, 101] width 179 height 18
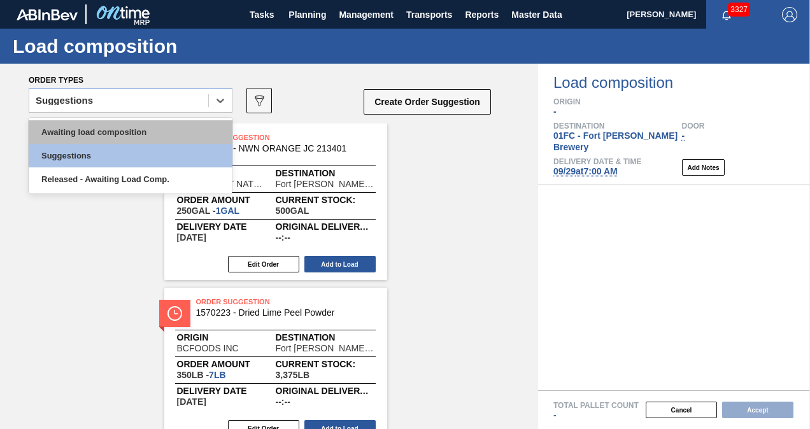
click at [87, 132] on div "Awaiting load composition" at bounding box center [131, 132] width 204 height 24
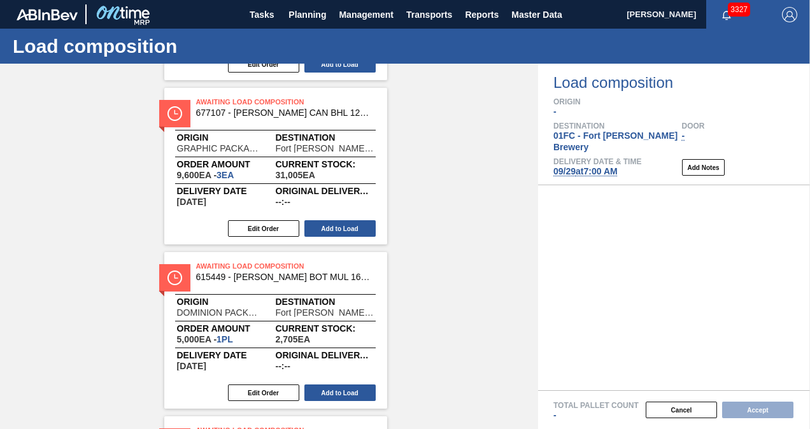
scroll to position [784, 0]
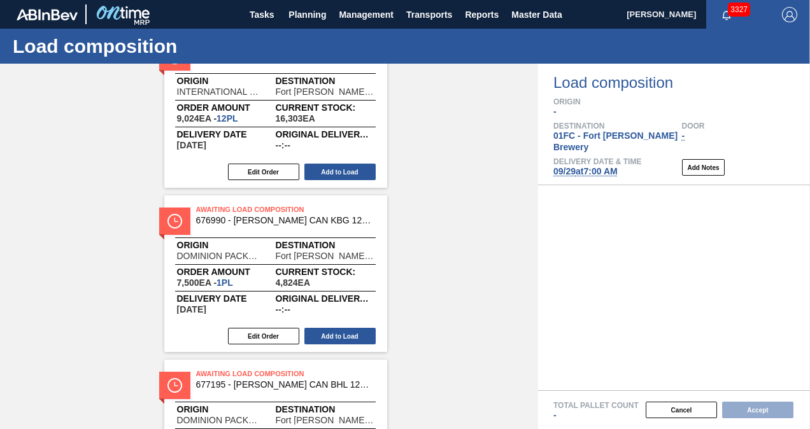
scroll to position [211, 0]
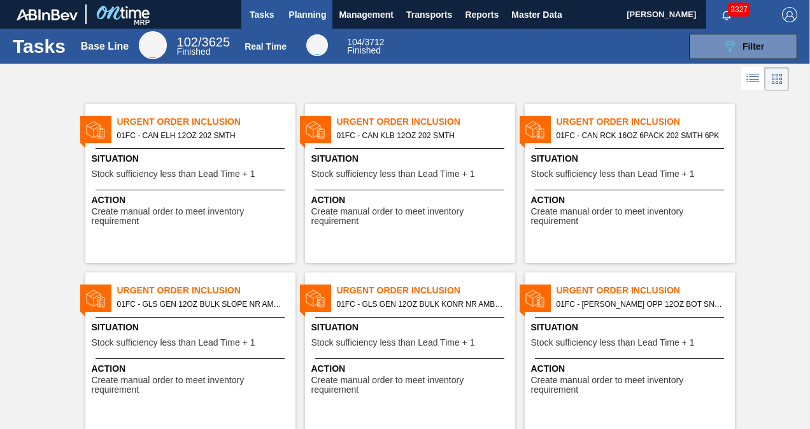
click at [308, 13] on span "Planning" at bounding box center [307, 14] width 38 height 15
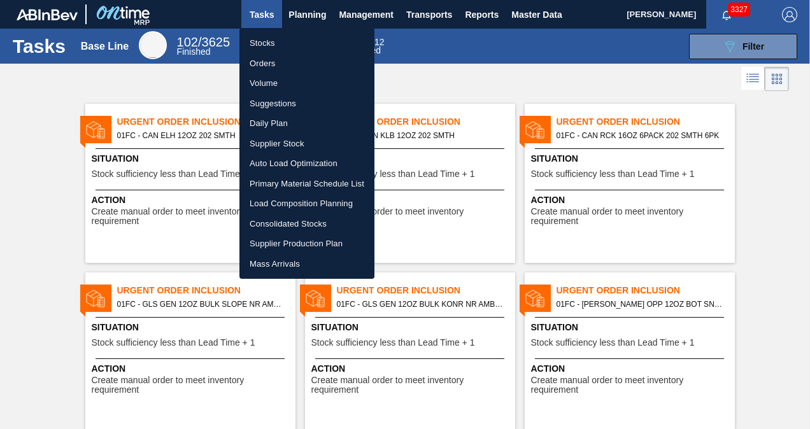
click at [280, 106] on li "Suggestions" at bounding box center [306, 104] width 135 height 20
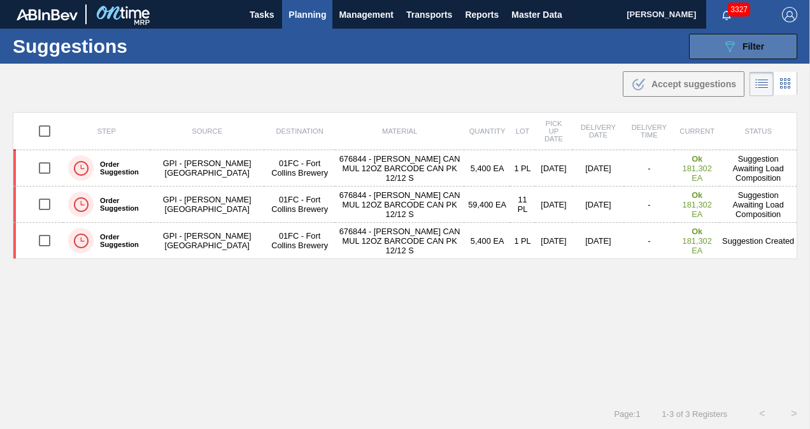
click at [718, 53] on button "089F7B8B-B2A5-4AFE-B5C0-19BA573D28AC Filter" at bounding box center [743, 46] width 108 height 25
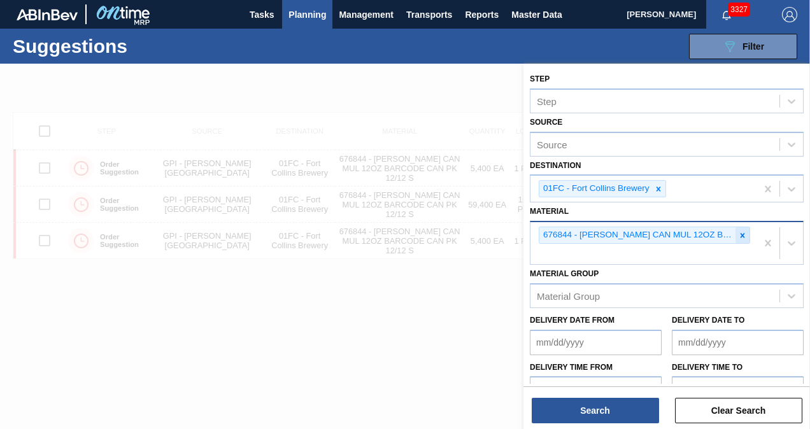
click at [745, 239] on div at bounding box center [742, 235] width 14 height 16
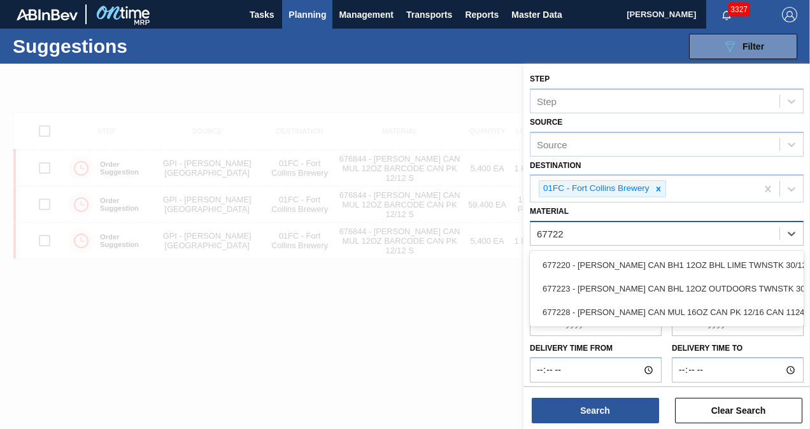
type input "677228"
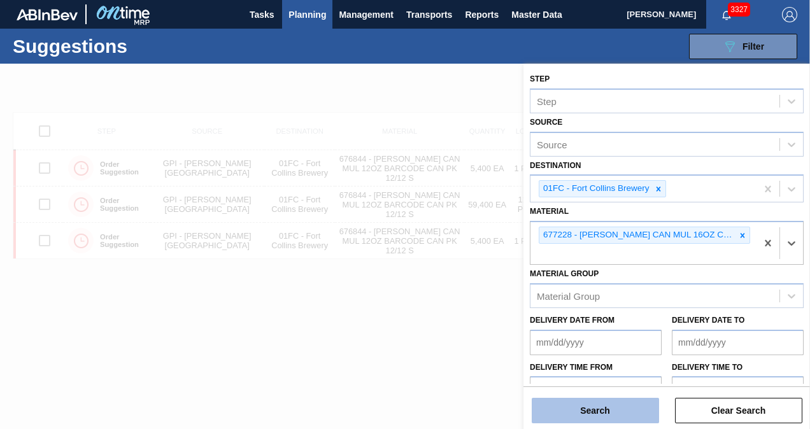
click at [616, 416] on button "Search" at bounding box center [595, 410] width 127 height 25
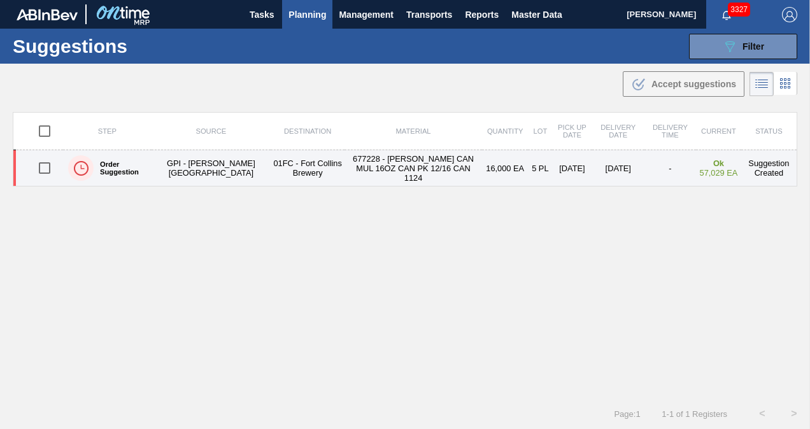
click at [43, 164] on input "checkbox" at bounding box center [44, 168] width 27 height 27
checkbox input "true"
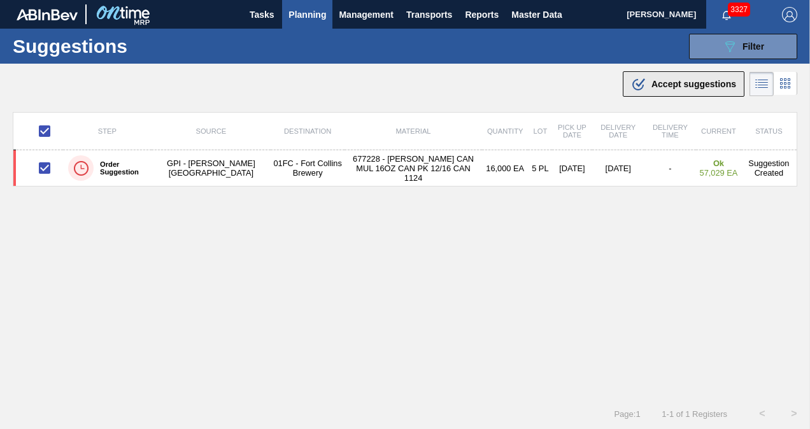
click at [655, 84] on span "Accept suggestions" at bounding box center [693, 84] width 85 height 10
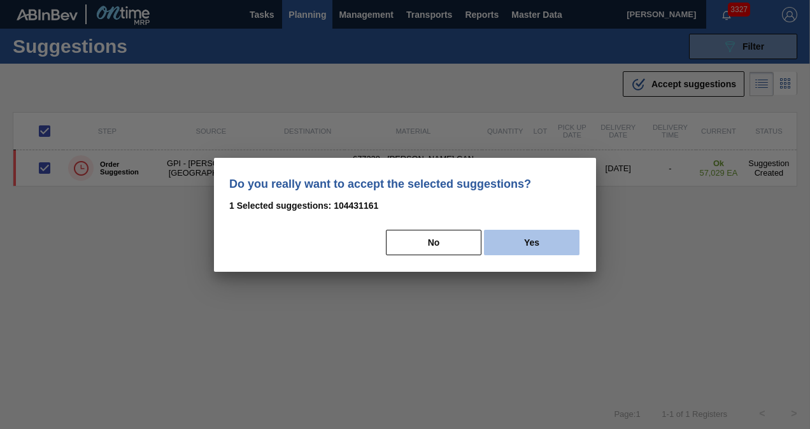
click at [563, 246] on button "Yes" at bounding box center [532, 242] width 96 height 25
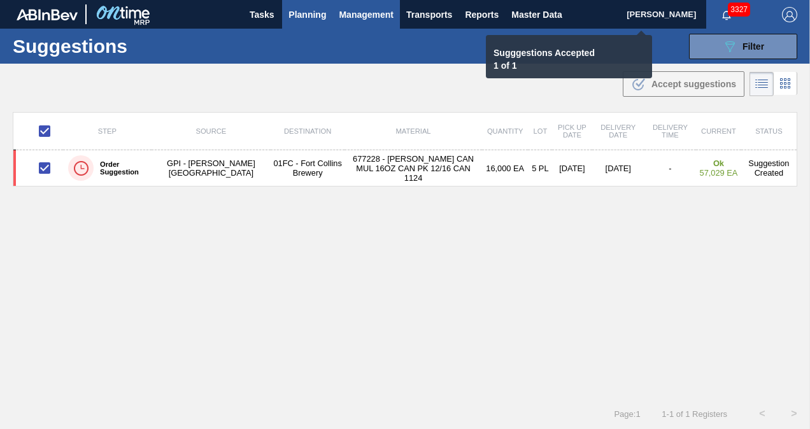
checkbox input "false"
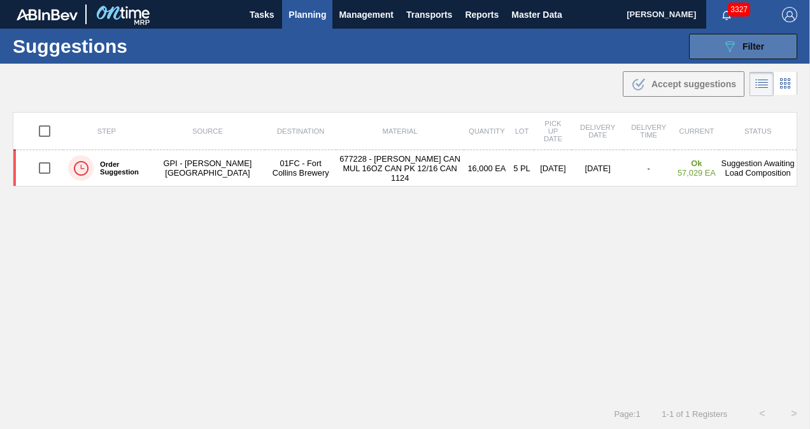
click at [725, 52] on icon "089F7B8B-B2A5-4AFE-B5C0-19BA573D28AC" at bounding box center [729, 46] width 15 height 15
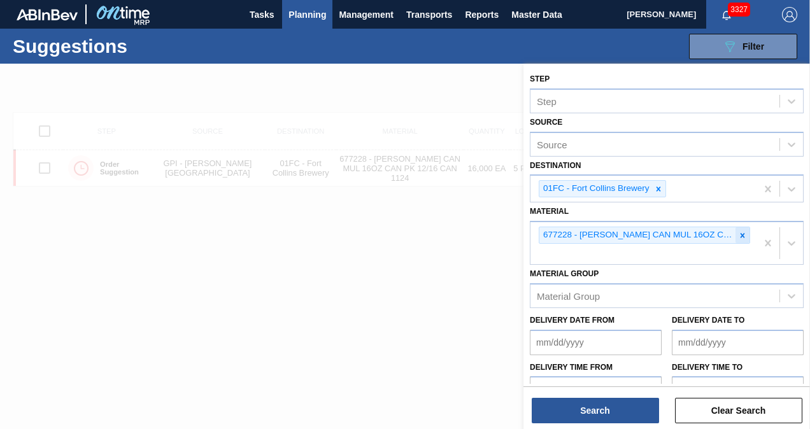
click at [746, 233] on div at bounding box center [742, 235] width 14 height 16
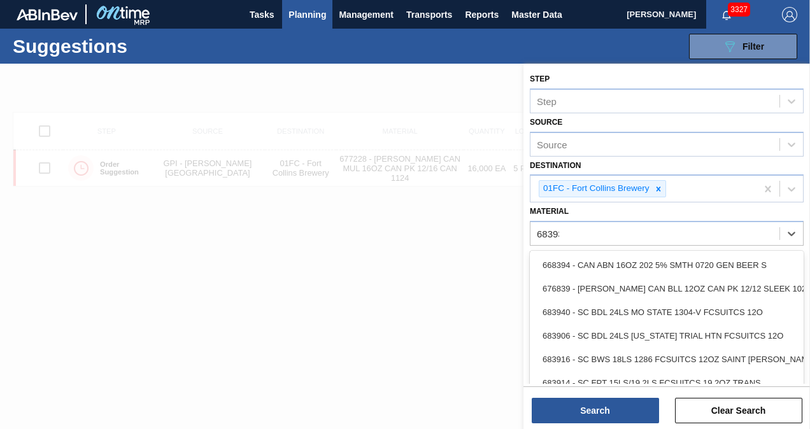
type input "683937"
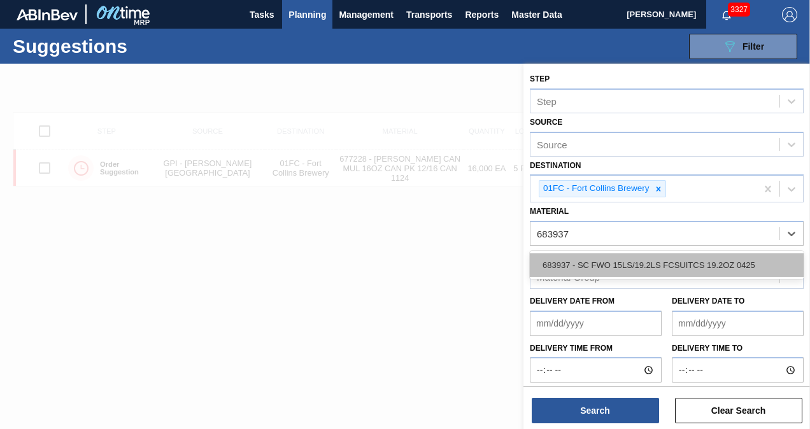
click at [591, 270] on div "683937 - SC FWO 15LS/19.2LS FCSUITCS 19.2OZ 0425" at bounding box center [667, 265] width 274 height 24
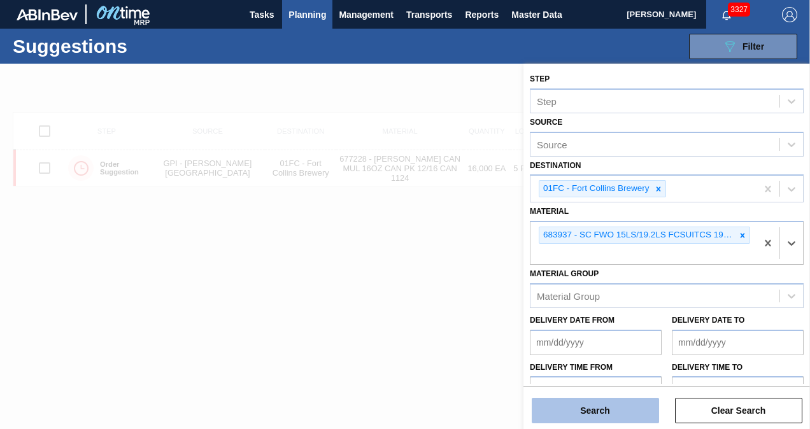
click at [579, 406] on button "Search" at bounding box center [595, 410] width 127 height 25
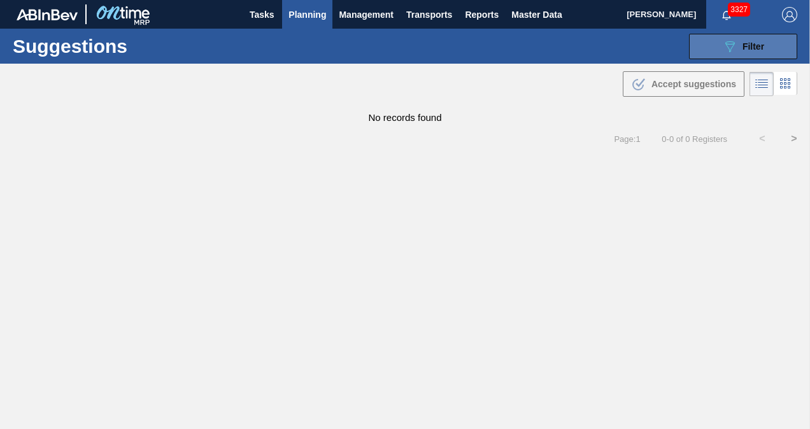
click at [735, 37] on button "089F7B8B-B2A5-4AFE-B5C0-19BA573D28AC Filter" at bounding box center [743, 46] width 108 height 25
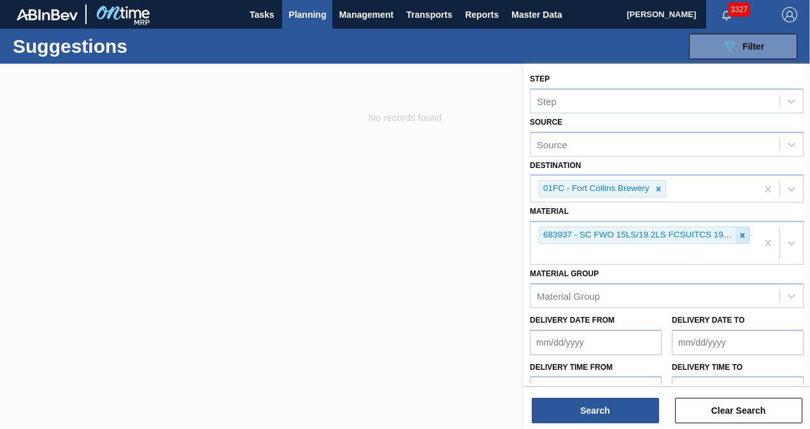
click at [735, 236] on div at bounding box center [742, 235] width 14 height 16
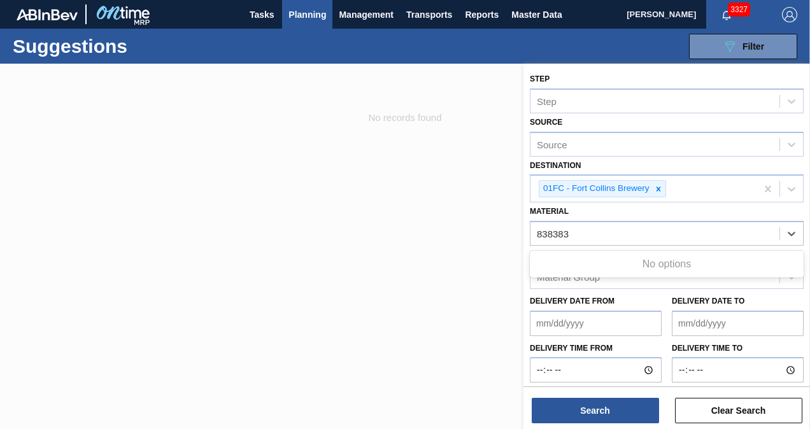
type input "83838"
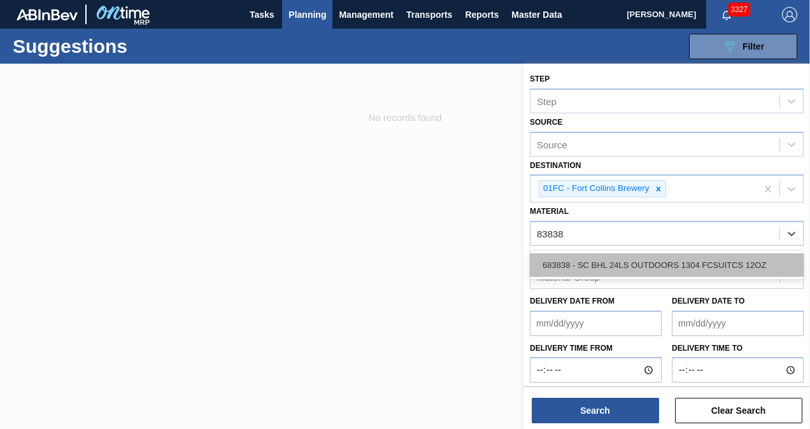
click at [721, 257] on div "683838 - SC BHL 24LS OUTDOORS 1304 FCSUITCS 12OZ" at bounding box center [667, 265] width 274 height 24
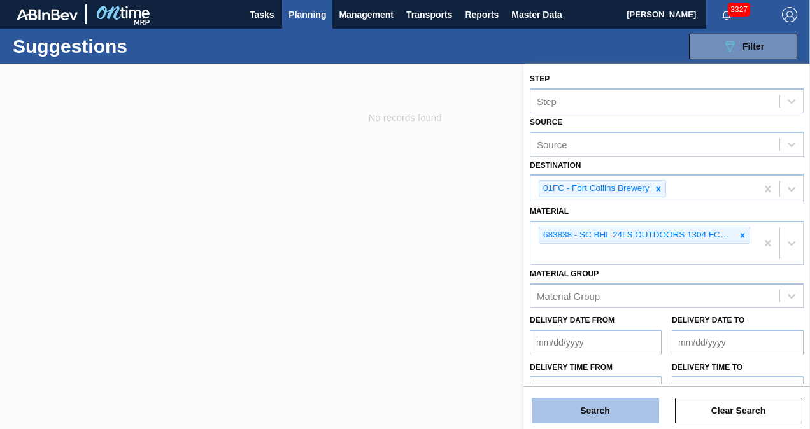
click at [600, 414] on button "Search" at bounding box center [595, 410] width 127 height 25
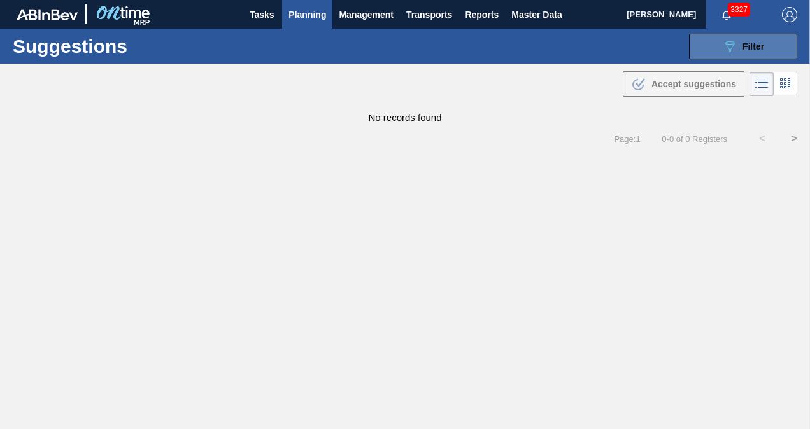
click at [712, 46] on button "089F7B8B-B2A5-4AFE-B5C0-19BA573D28AC Filter" at bounding box center [743, 46] width 108 height 25
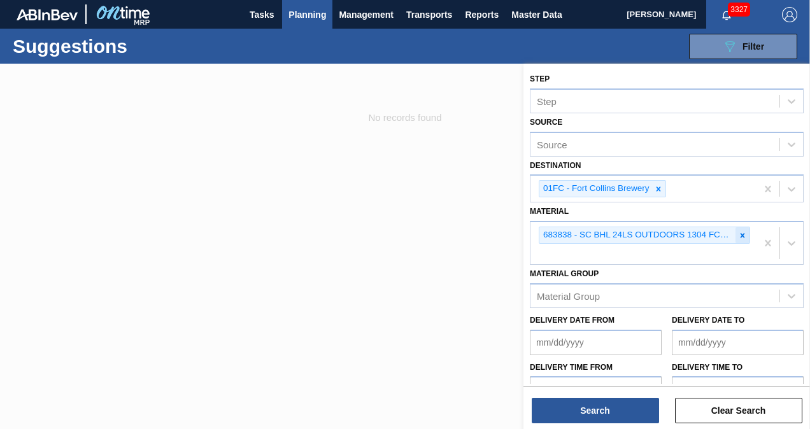
click at [739, 235] on icon at bounding box center [742, 235] width 9 height 9
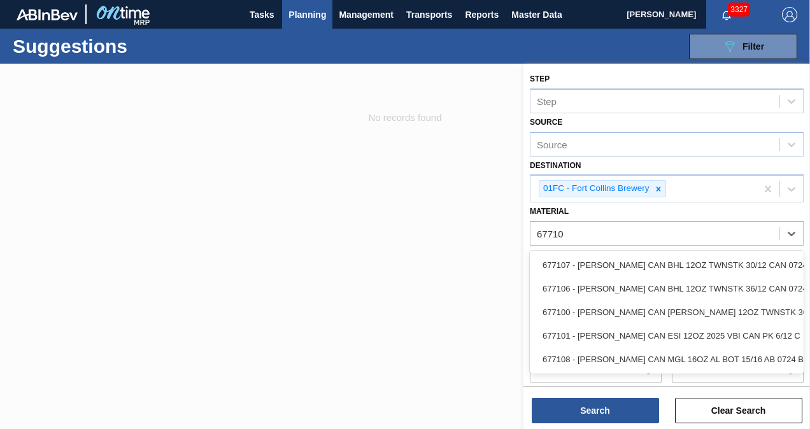
type input "677107"
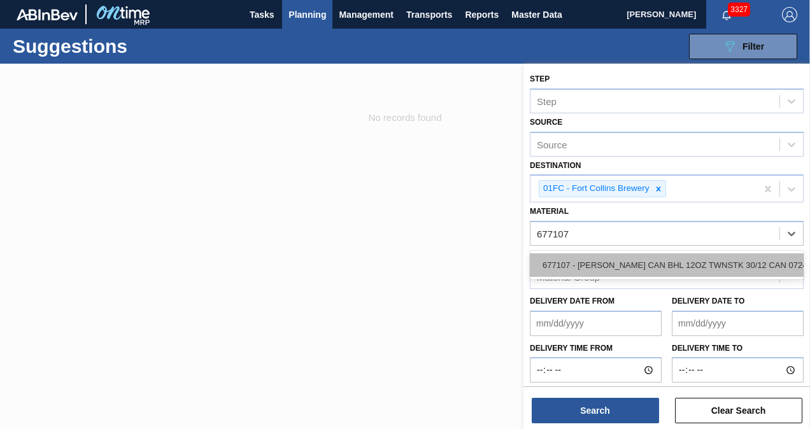
click at [623, 255] on div "677107 - [PERSON_NAME] CAN BHL 12OZ TWNSTK 30/12 CAN 0724" at bounding box center [667, 265] width 274 height 24
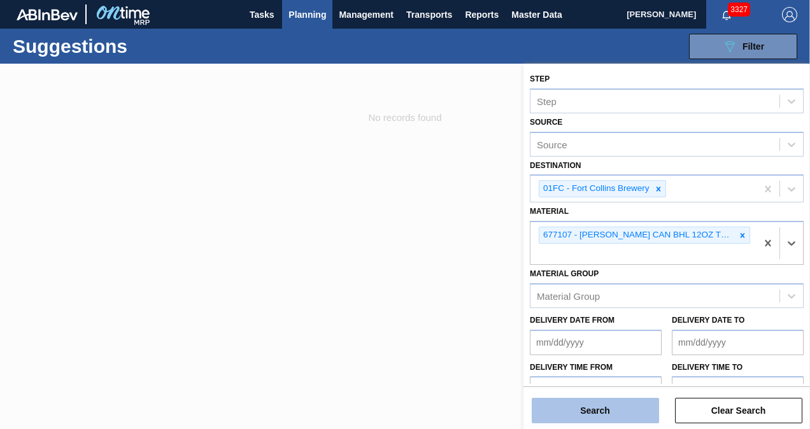
click at [613, 411] on button "Search" at bounding box center [595, 410] width 127 height 25
